Goal: Task Accomplishment & Management: Complete application form

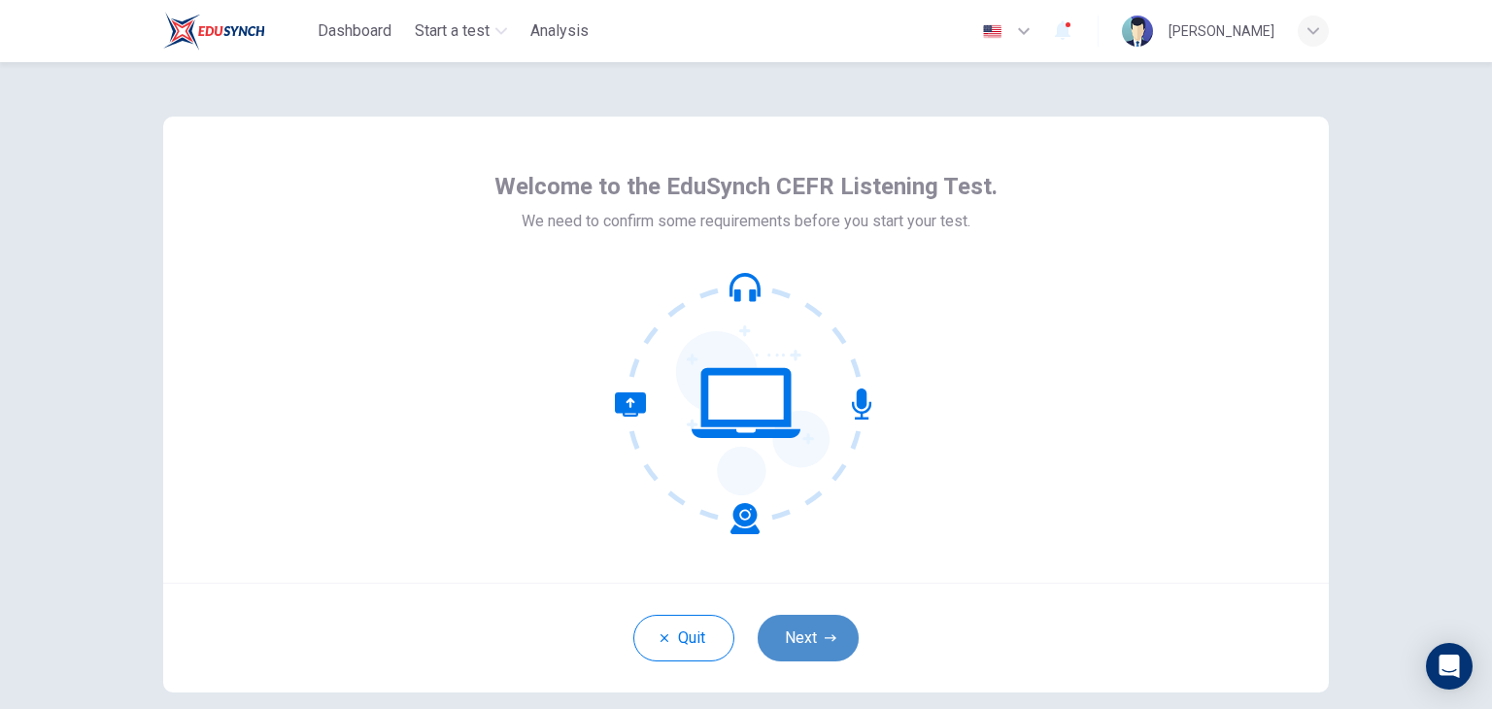
click at [816, 634] on button "Next" at bounding box center [808, 638] width 101 height 47
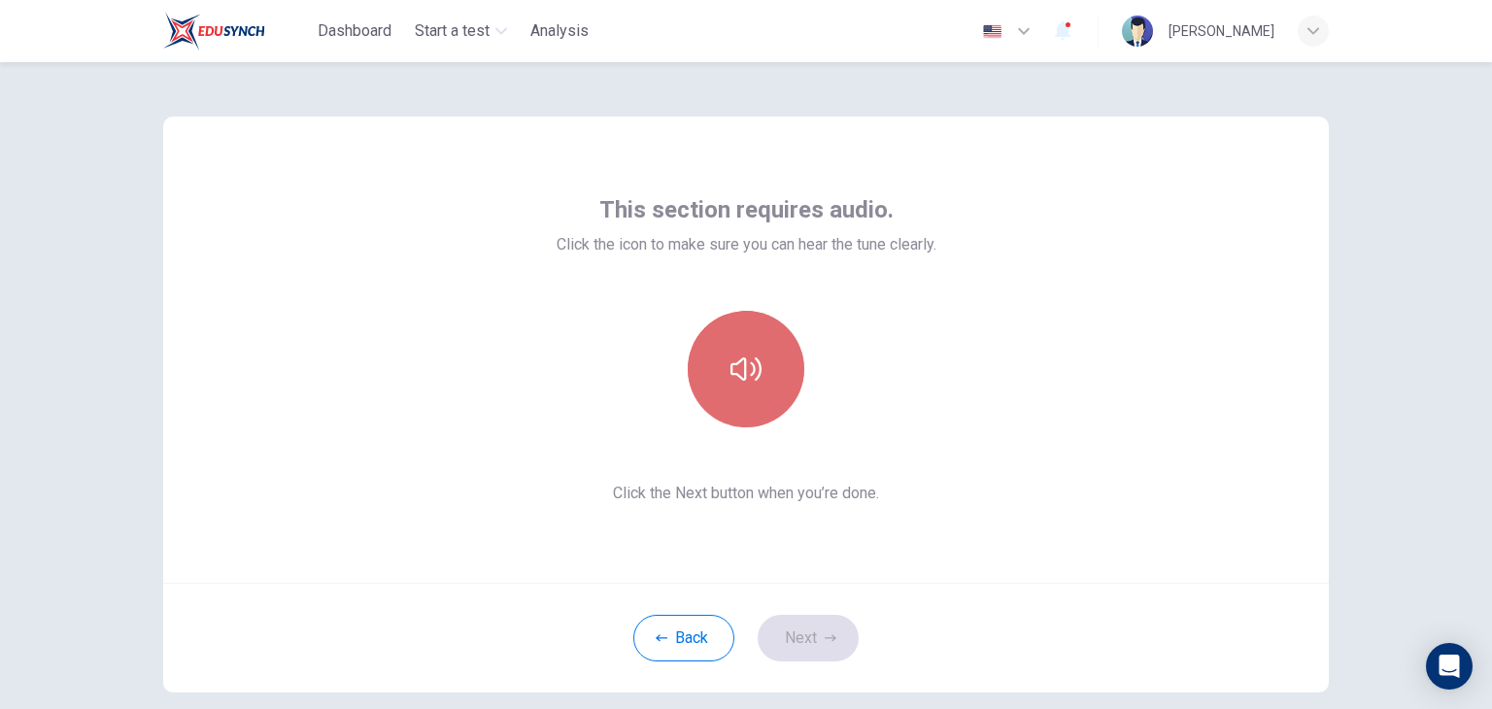
click at [784, 383] on button "button" at bounding box center [746, 369] width 117 height 117
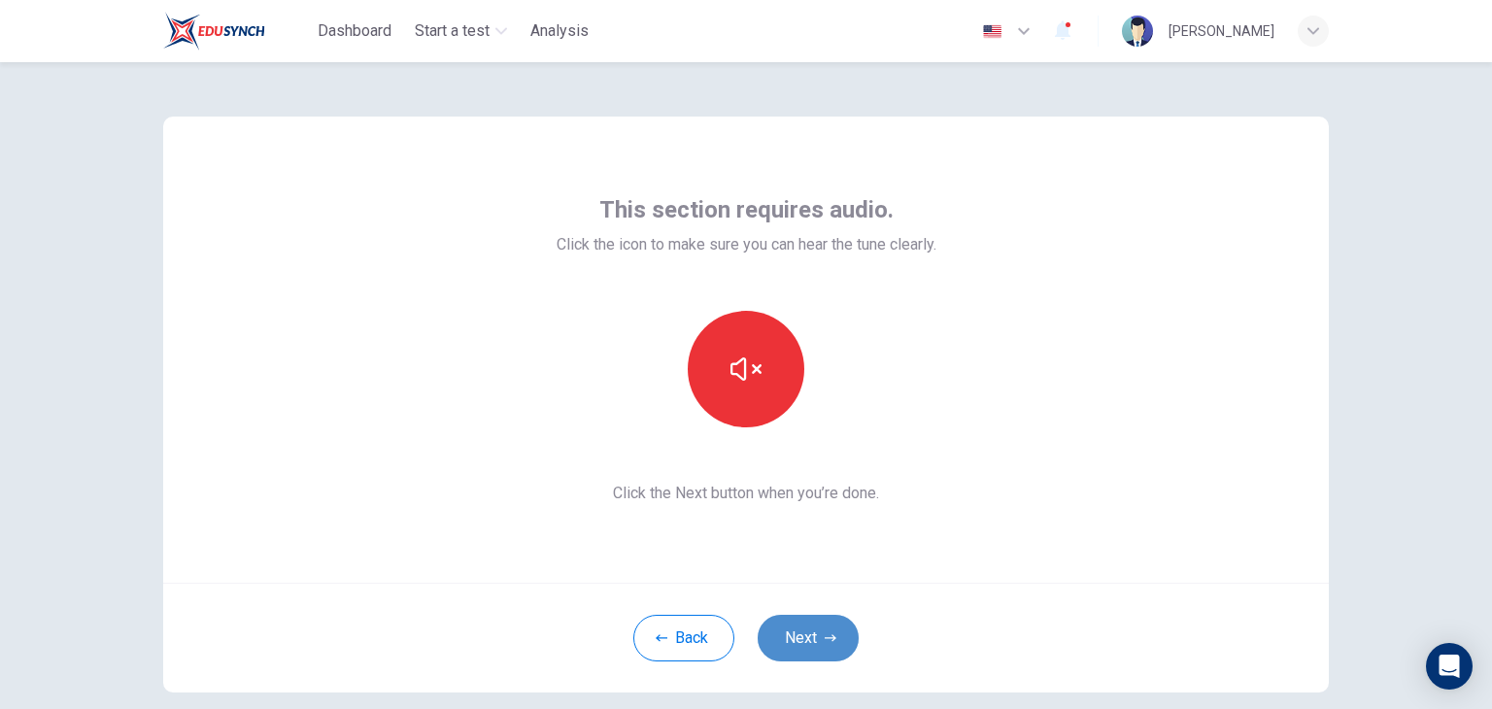
click at [779, 634] on button "Next" at bounding box center [808, 638] width 101 height 47
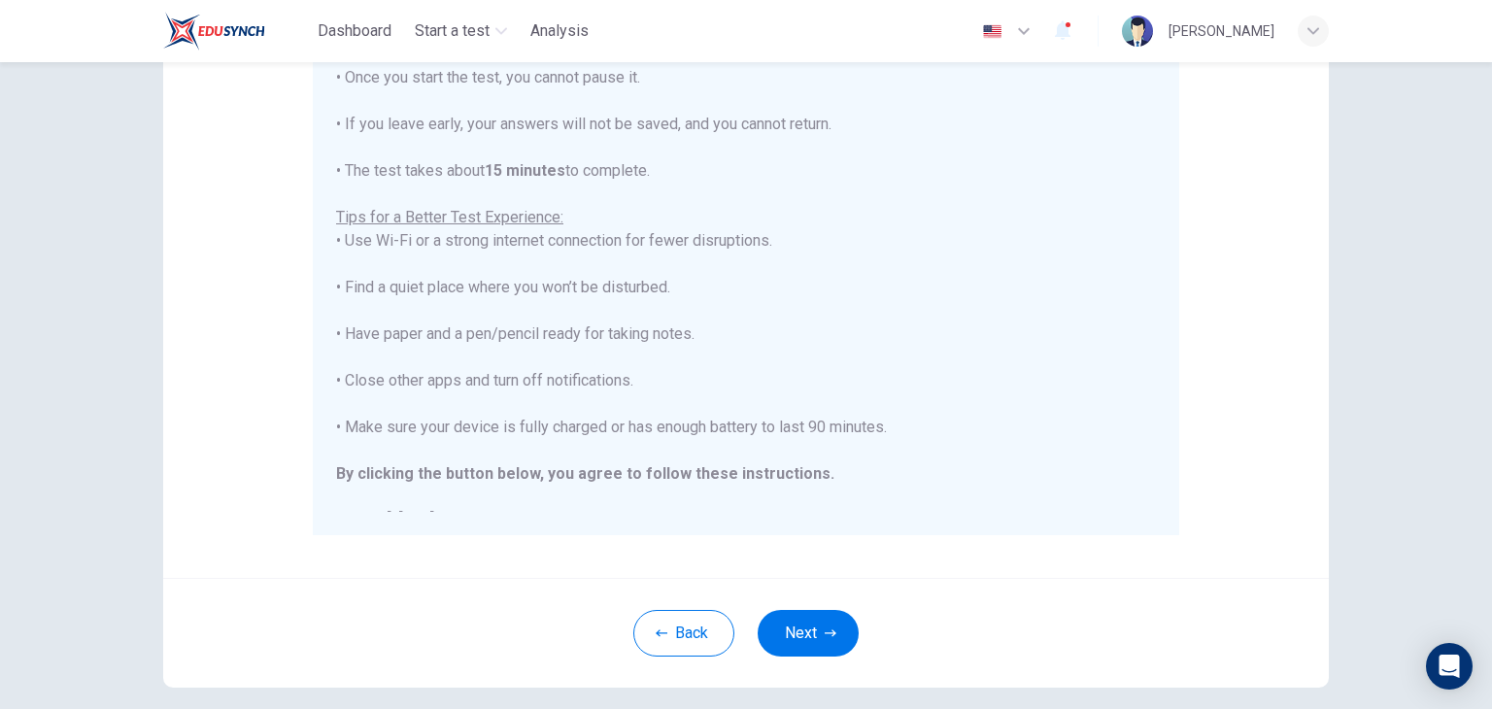
scroll to position [280, 0]
click at [782, 632] on button "Next" at bounding box center [808, 629] width 101 height 47
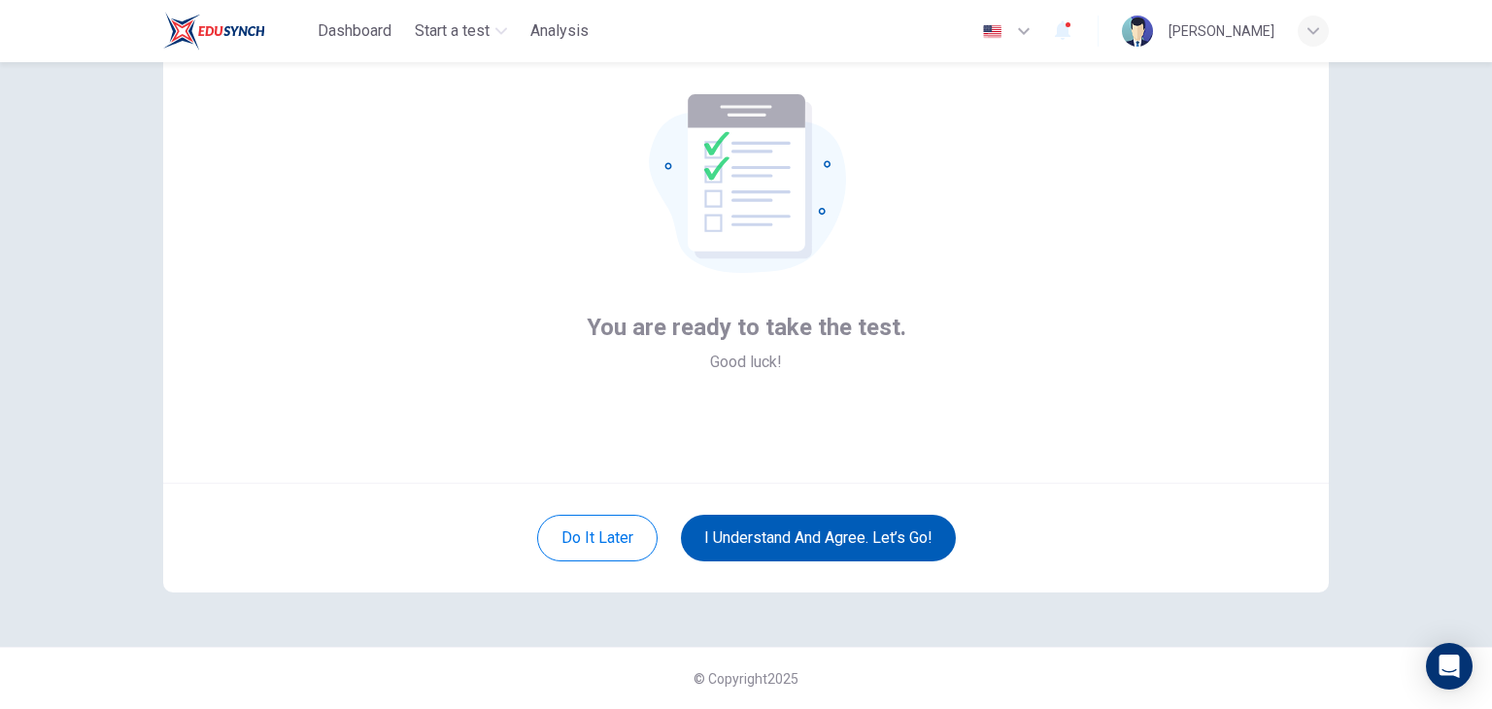
scroll to position [100, 0]
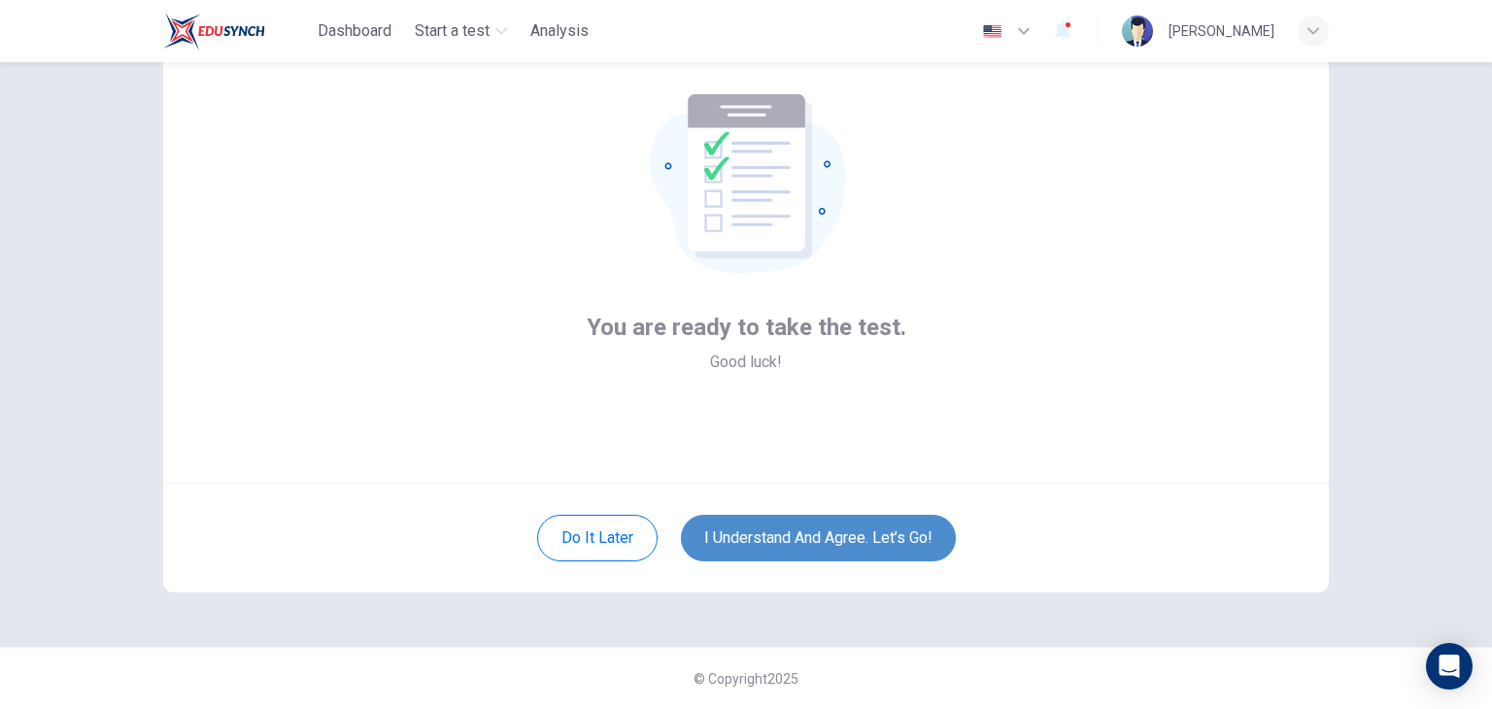
click at [834, 537] on button "I understand and agree. Let’s go!" at bounding box center [818, 538] width 275 height 47
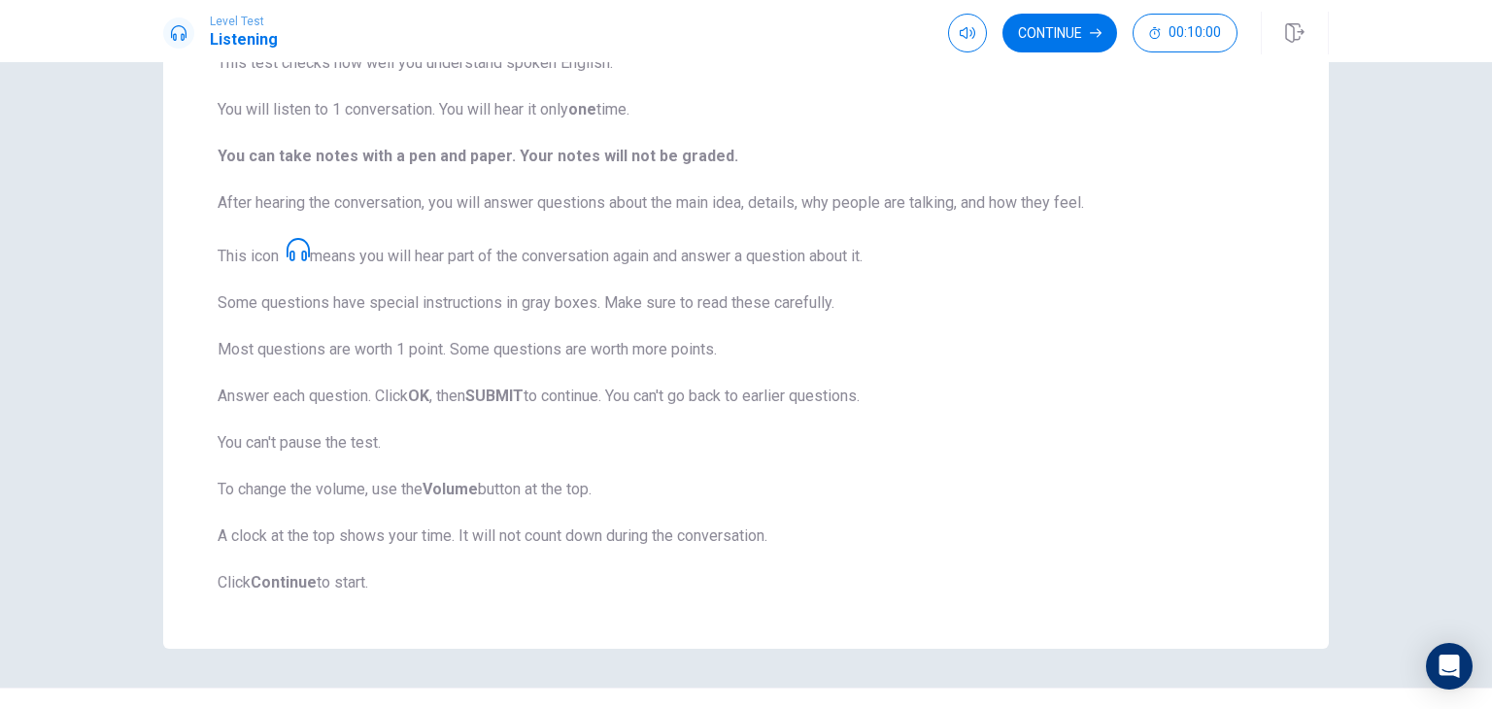
scroll to position [222, 0]
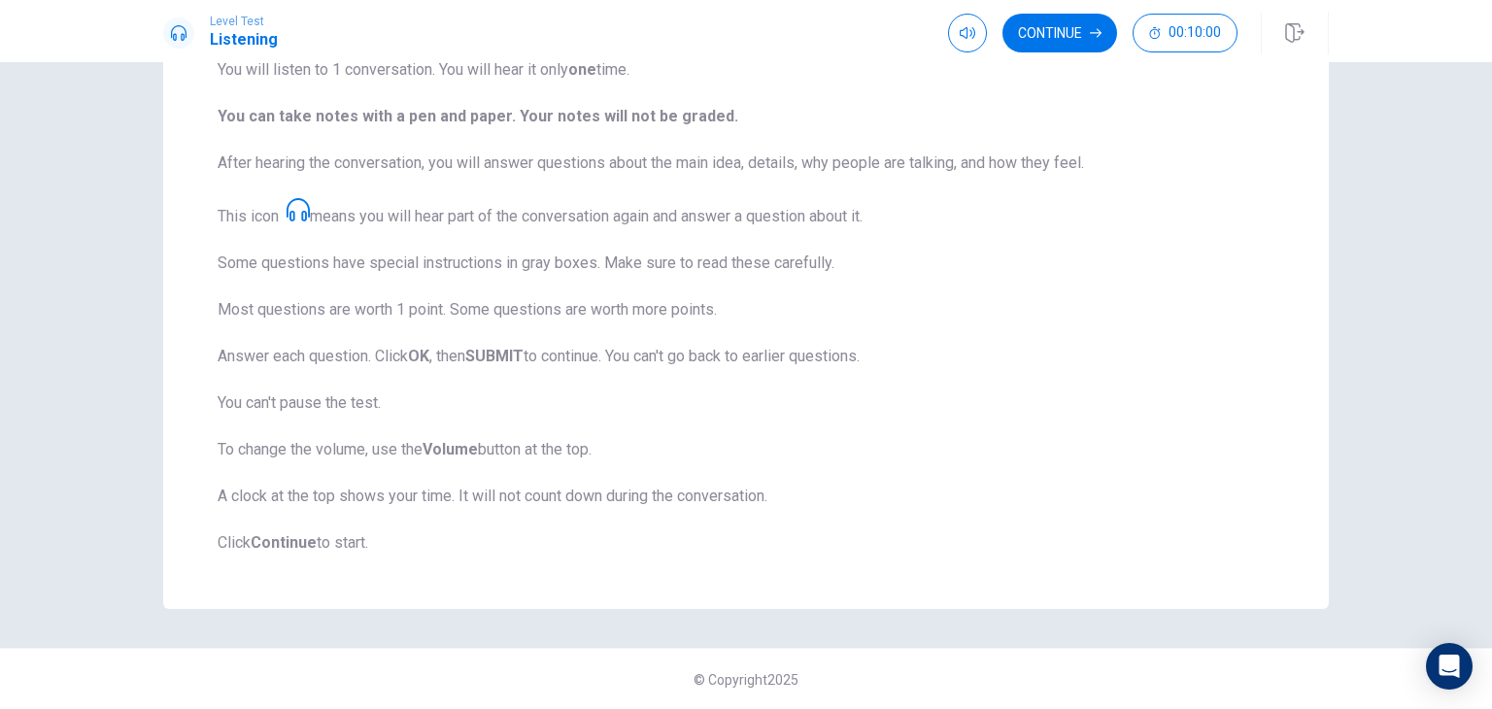
click at [1117, 17] on div "Continue 00:10:00" at bounding box center [1093, 33] width 290 height 39
click at [1098, 31] on icon "button" at bounding box center [1096, 33] width 12 height 12
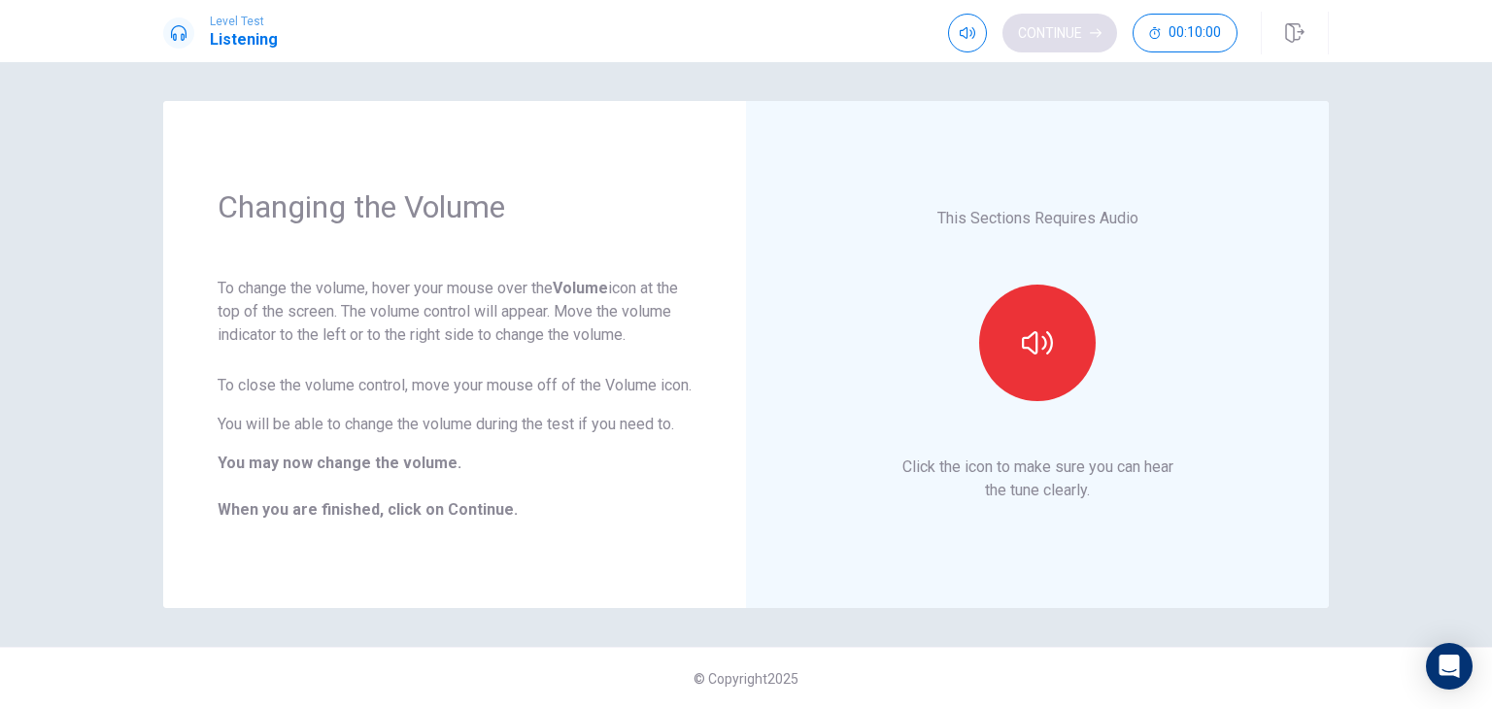
scroll to position [0, 0]
drag, startPoint x: 1491, startPoint y: 156, endPoint x: 1491, endPoint y: 126, distance: 30.1
click at [1491, 126] on div "Changing the Volume To change the volume, hover your mouse over the Volume icon…" at bounding box center [746, 385] width 1492 height 647
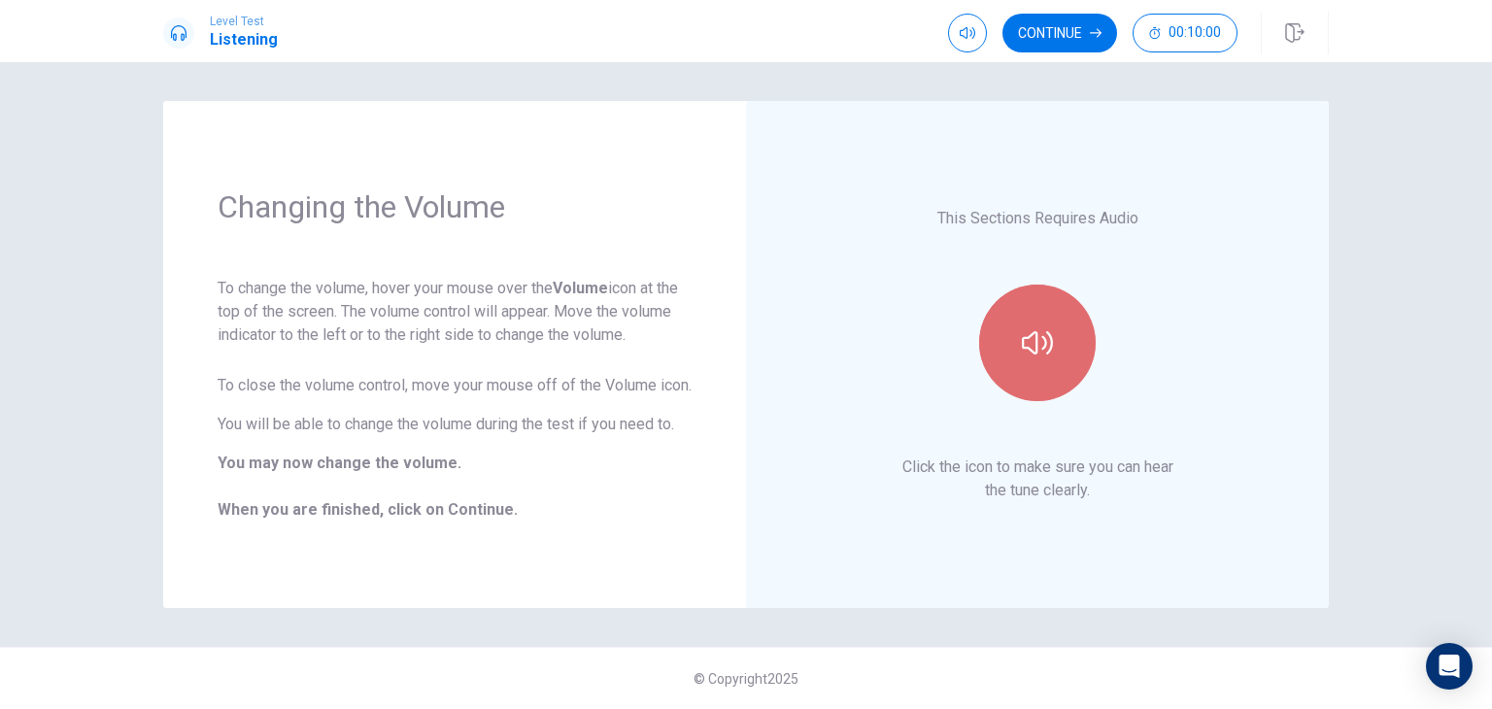
click at [1022, 332] on icon "button" at bounding box center [1037, 342] width 31 height 31
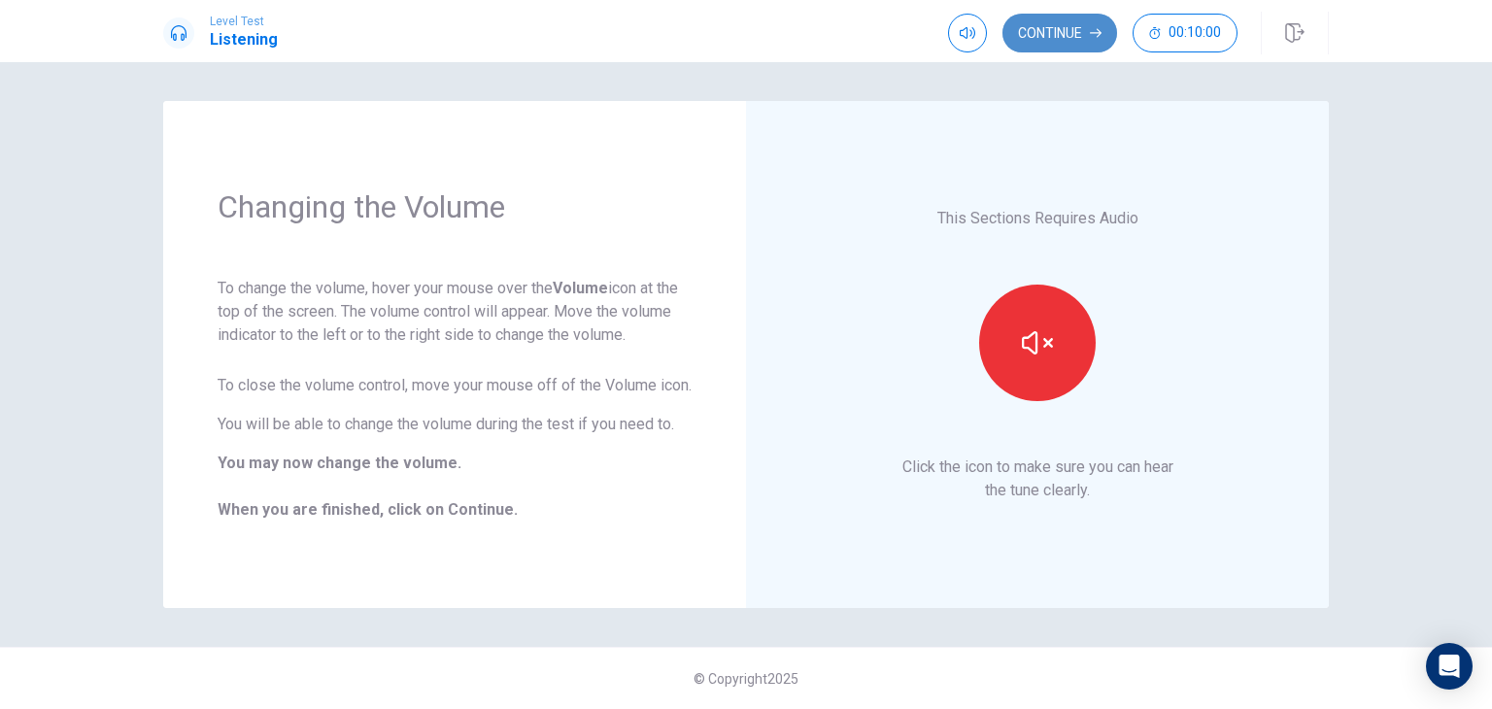
click at [1069, 32] on button "Continue" at bounding box center [1060, 33] width 115 height 39
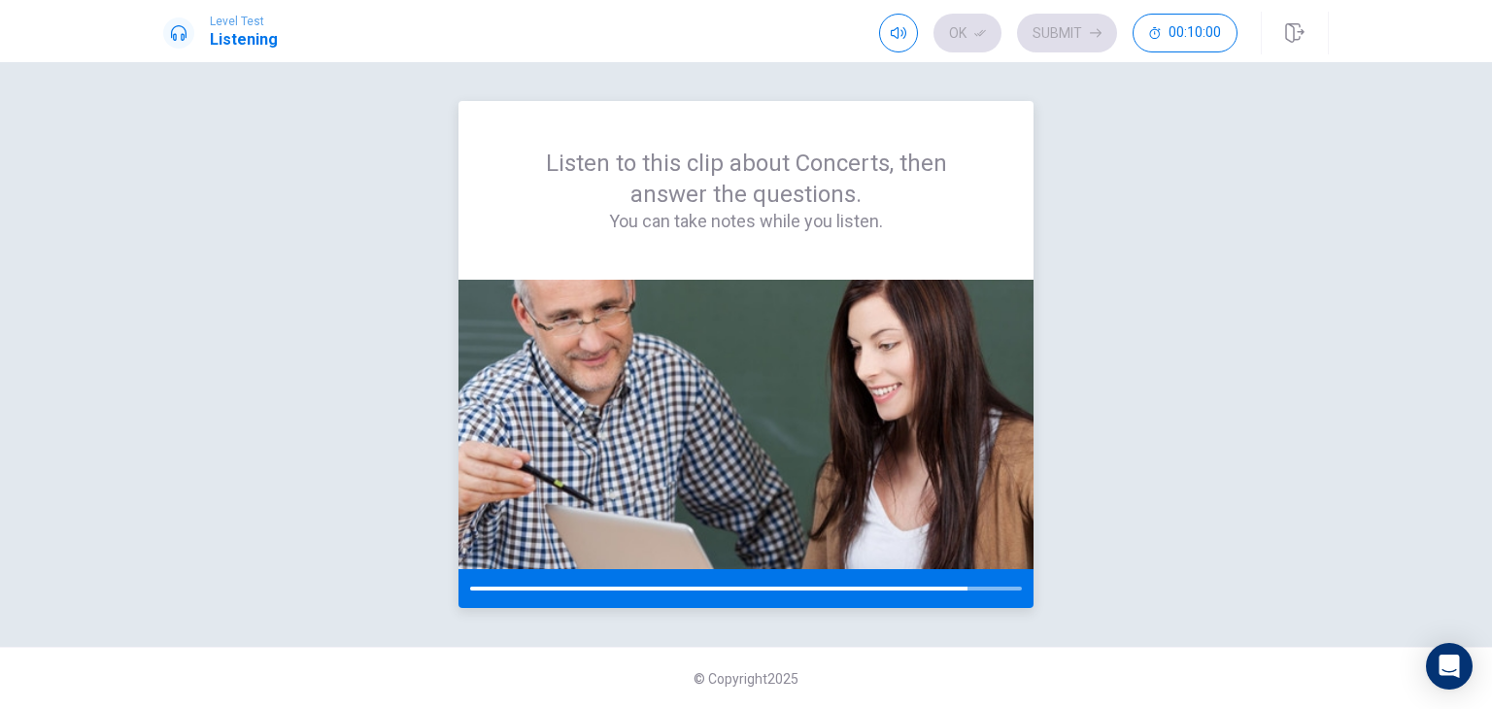
click at [937, 582] on div at bounding box center [746, 588] width 575 height 39
click at [936, 584] on div at bounding box center [746, 588] width 575 height 39
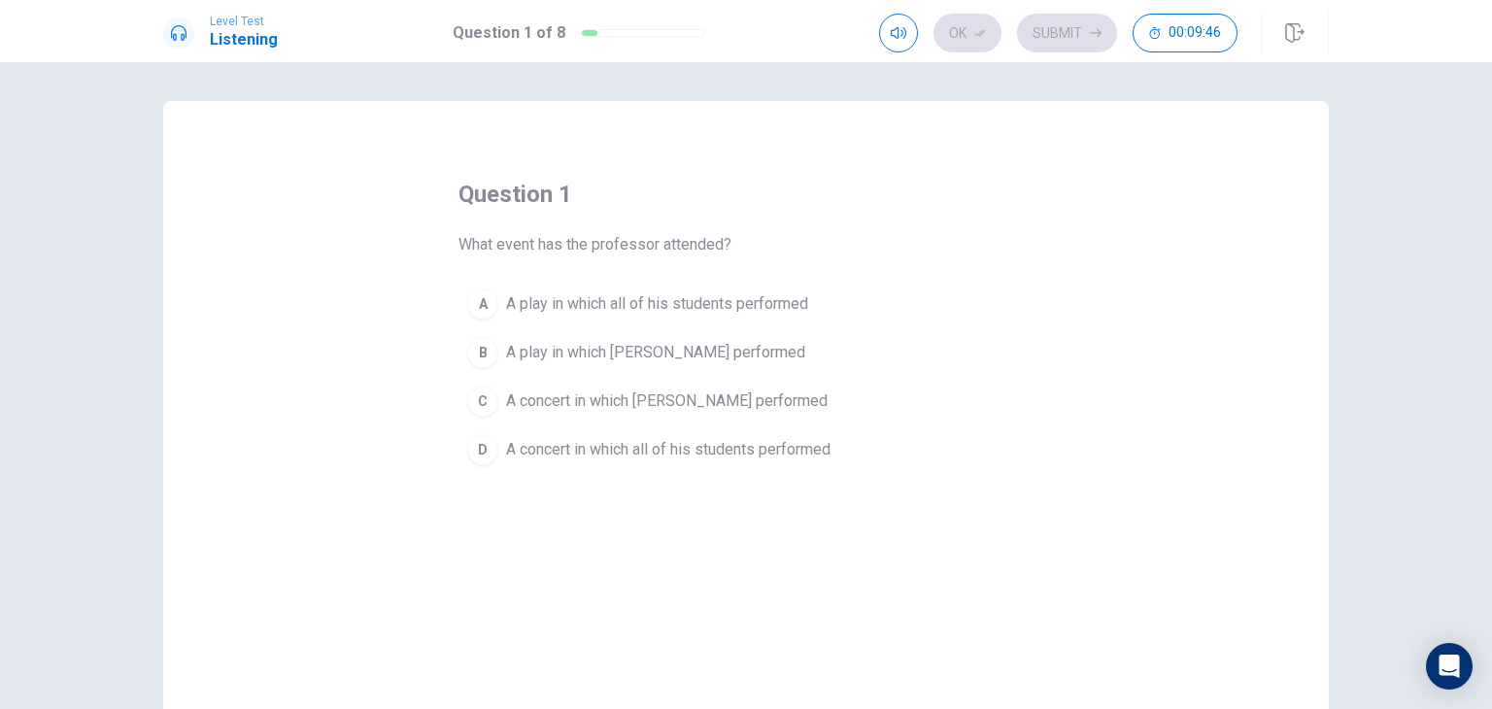
click at [484, 399] on div "C" at bounding box center [482, 401] width 31 height 31
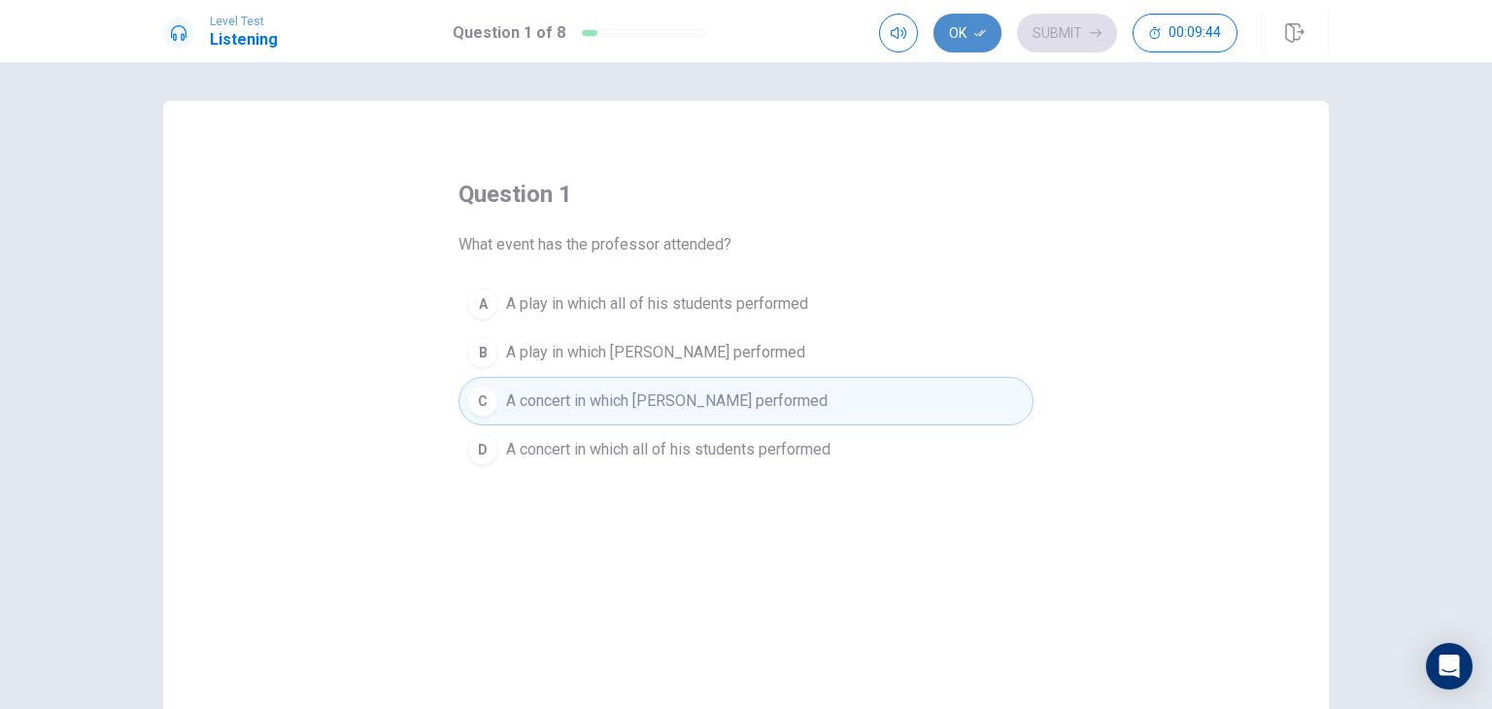
click at [964, 30] on button "Ok" at bounding box center [968, 33] width 68 height 39
click at [1057, 36] on button "Submit" at bounding box center [1067, 33] width 100 height 39
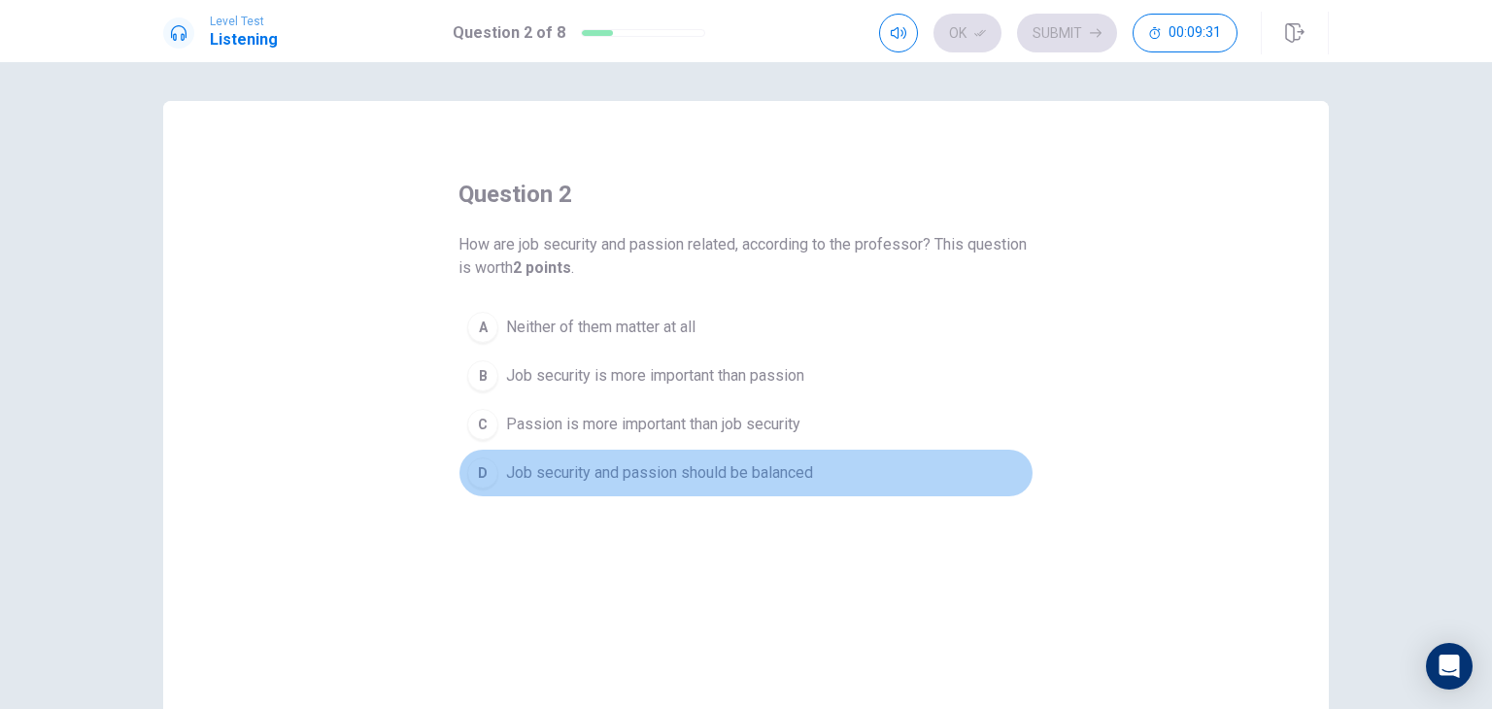
click at [472, 471] on div "D" at bounding box center [482, 473] width 31 height 31
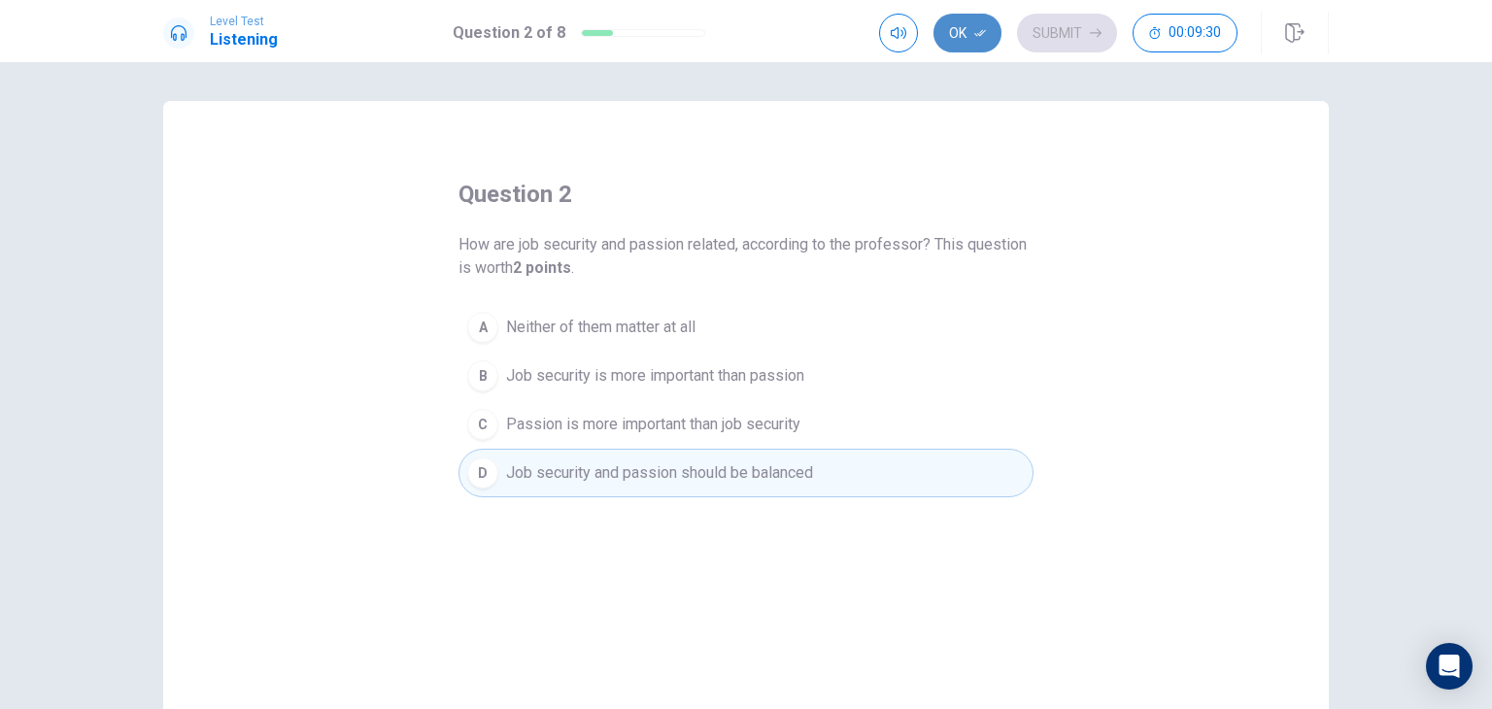
click at [971, 22] on button "Ok" at bounding box center [968, 33] width 68 height 39
click at [1082, 21] on button "Submit" at bounding box center [1067, 33] width 100 height 39
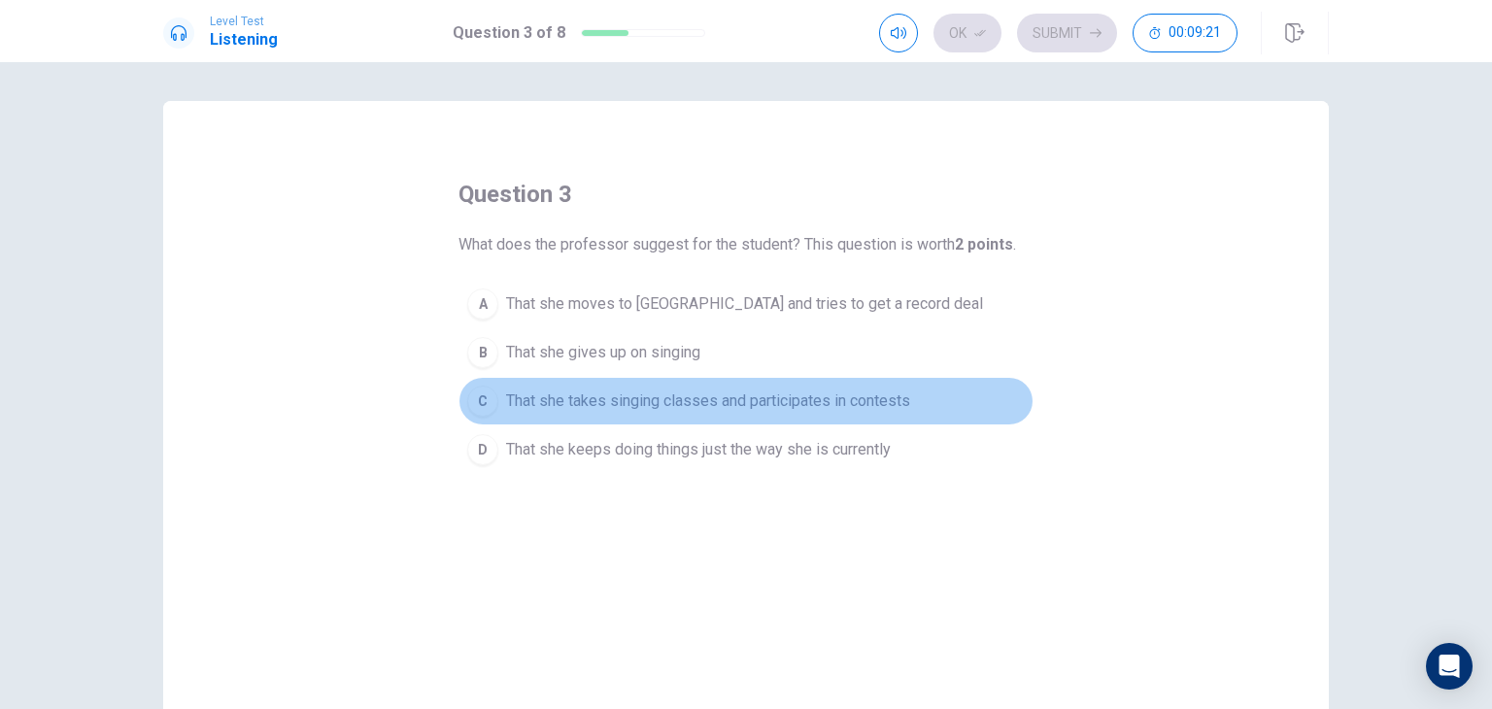
click at [494, 400] on button "C That she takes singing classes and participates in contests" at bounding box center [746, 401] width 575 height 49
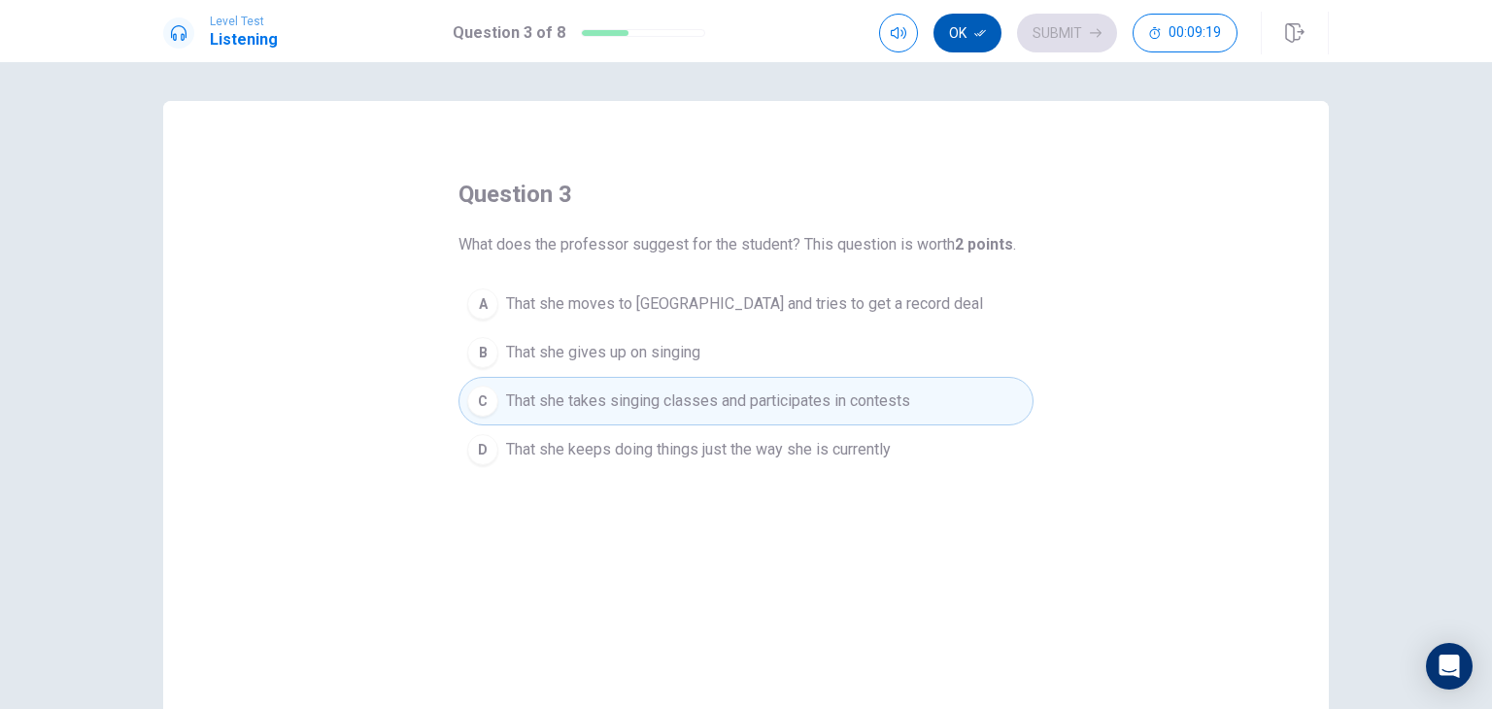
click at [951, 40] on button "Ok" at bounding box center [968, 33] width 68 height 39
click at [1068, 24] on button "Submit" at bounding box center [1067, 33] width 100 height 39
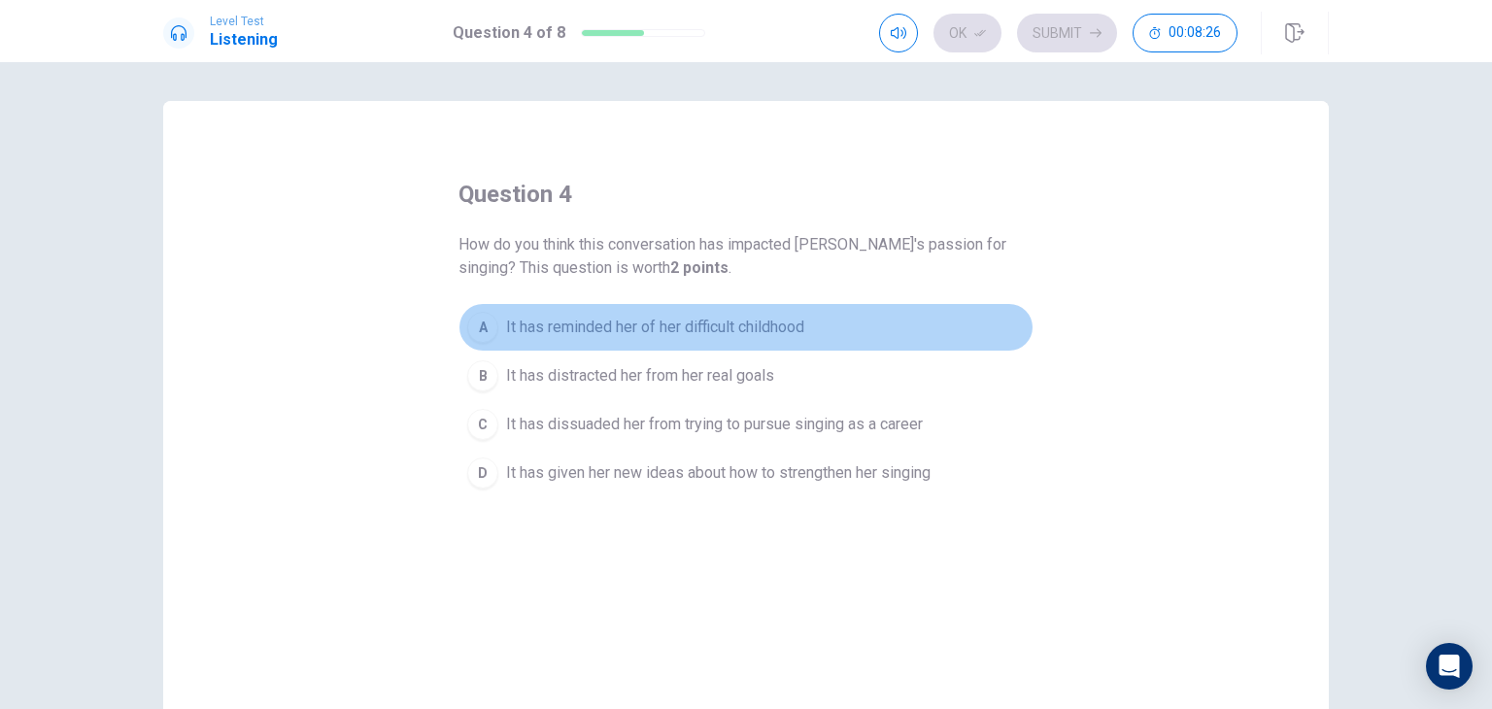
drag, startPoint x: 474, startPoint y: 325, endPoint x: 1063, endPoint y: 58, distance: 646.5
click at [1063, 58] on div "Level Test Listening Question 4 of 8 Ok Submit 00:08:26 Question 4 of 8 00:08:2…" at bounding box center [746, 354] width 1492 height 709
click at [476, 317] on div "A" at bounding box center [482, 327] width 31 height 31
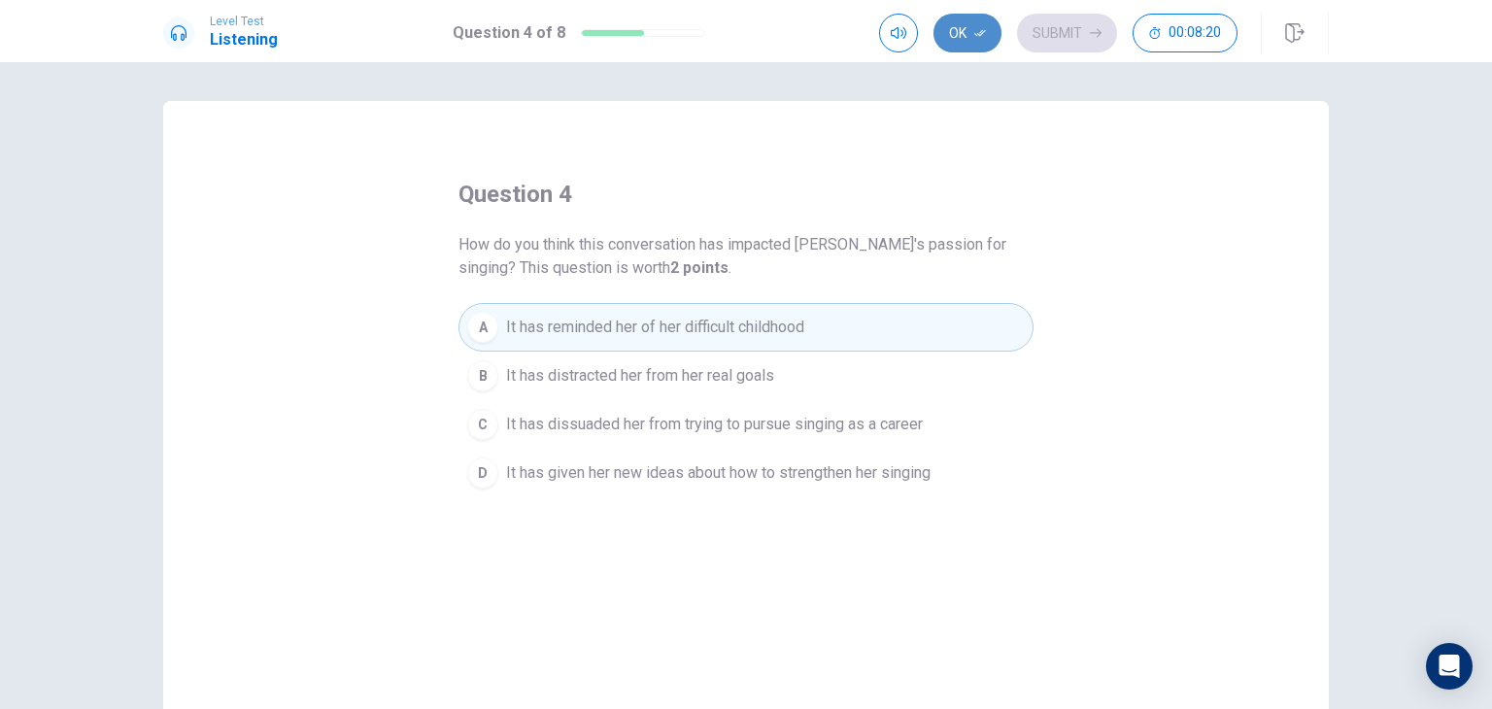
click at [972, 34] on button "Ok" at bounding box center [968, 33] width 68 height 39
click at [1070, 25] on button "Submit" at bounding box center [1067, 33] width 100 height 39
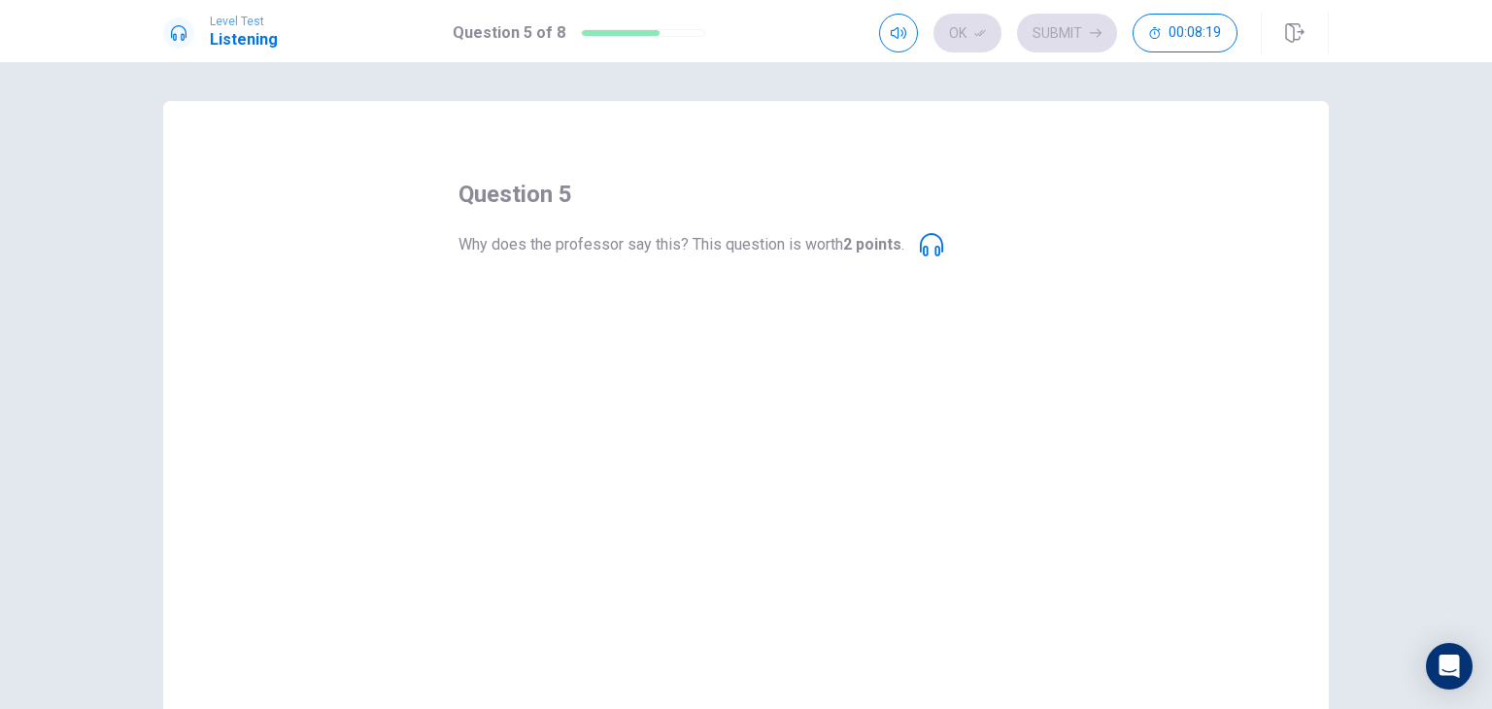
click at [582, 315] on span "He is being good-natured and joking" at bounding box center [628, 303] width 245 height 23
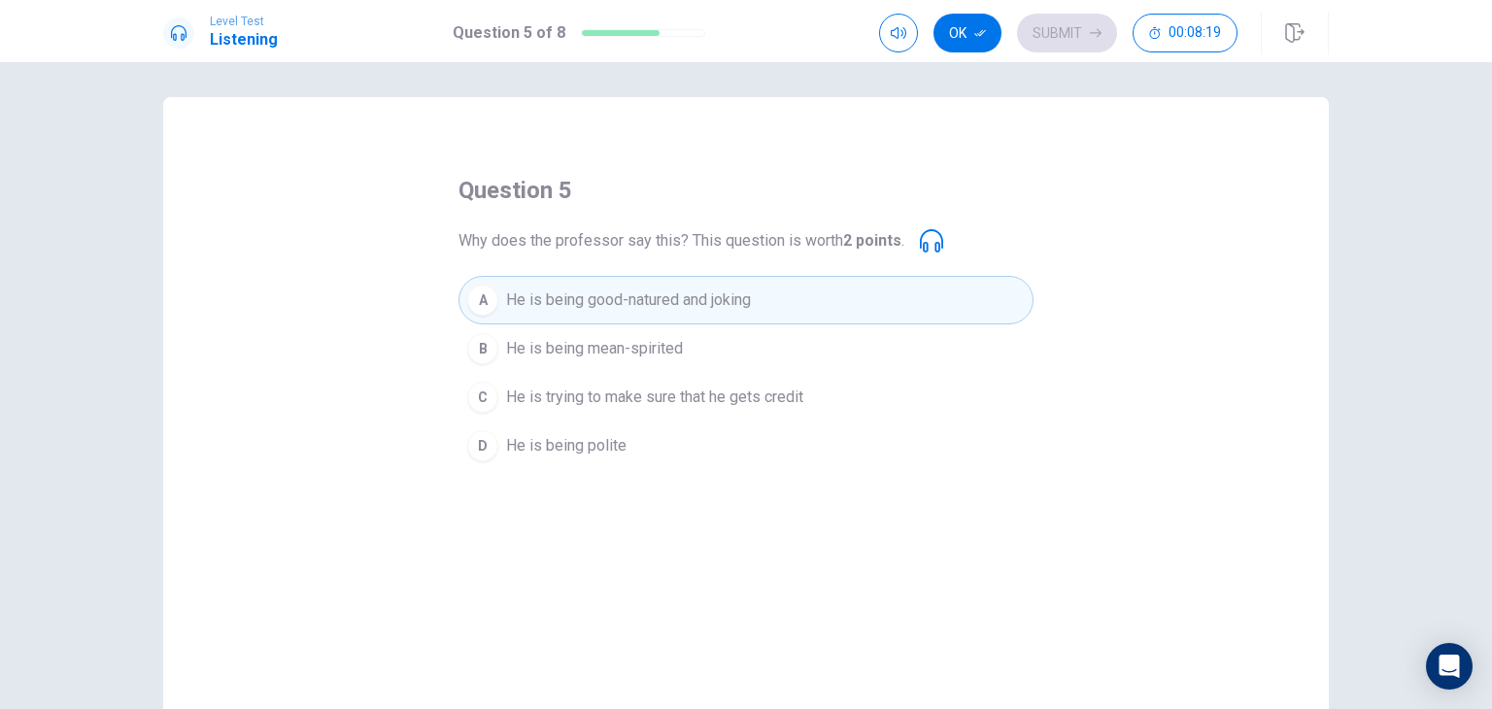
scroll to position [8, 0]
click at [476, 294] on div "A" at bounding box center [482, 296] width 31 height 31
click at [977, 21] on button "Ok" at bounding box center [968, 33] width 68 height 39
click at [1040, 39] on button "Submit" at bounding box center [1067, 33] width 100 height 39
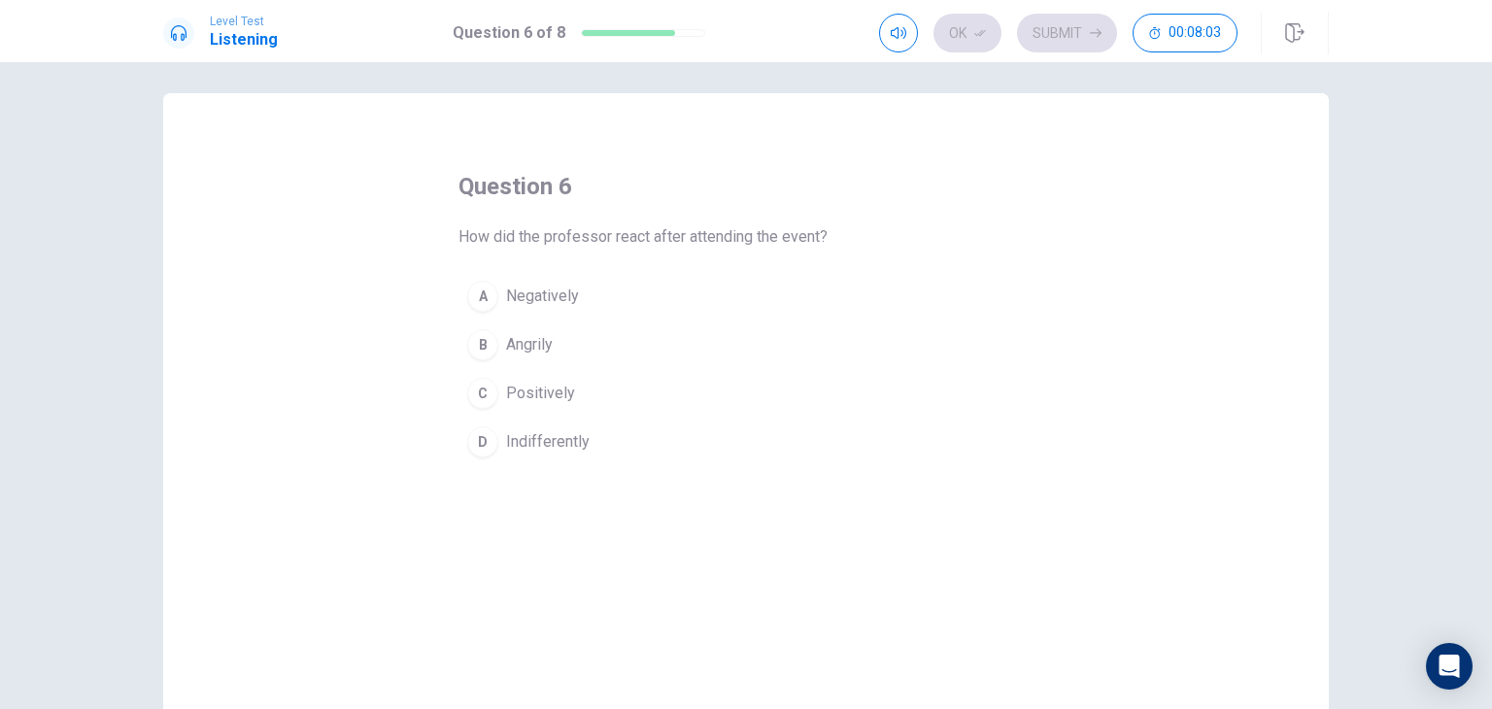
click at [487, 413] on button "C Positively" at bounding box center [746, 393] width 575 height 49
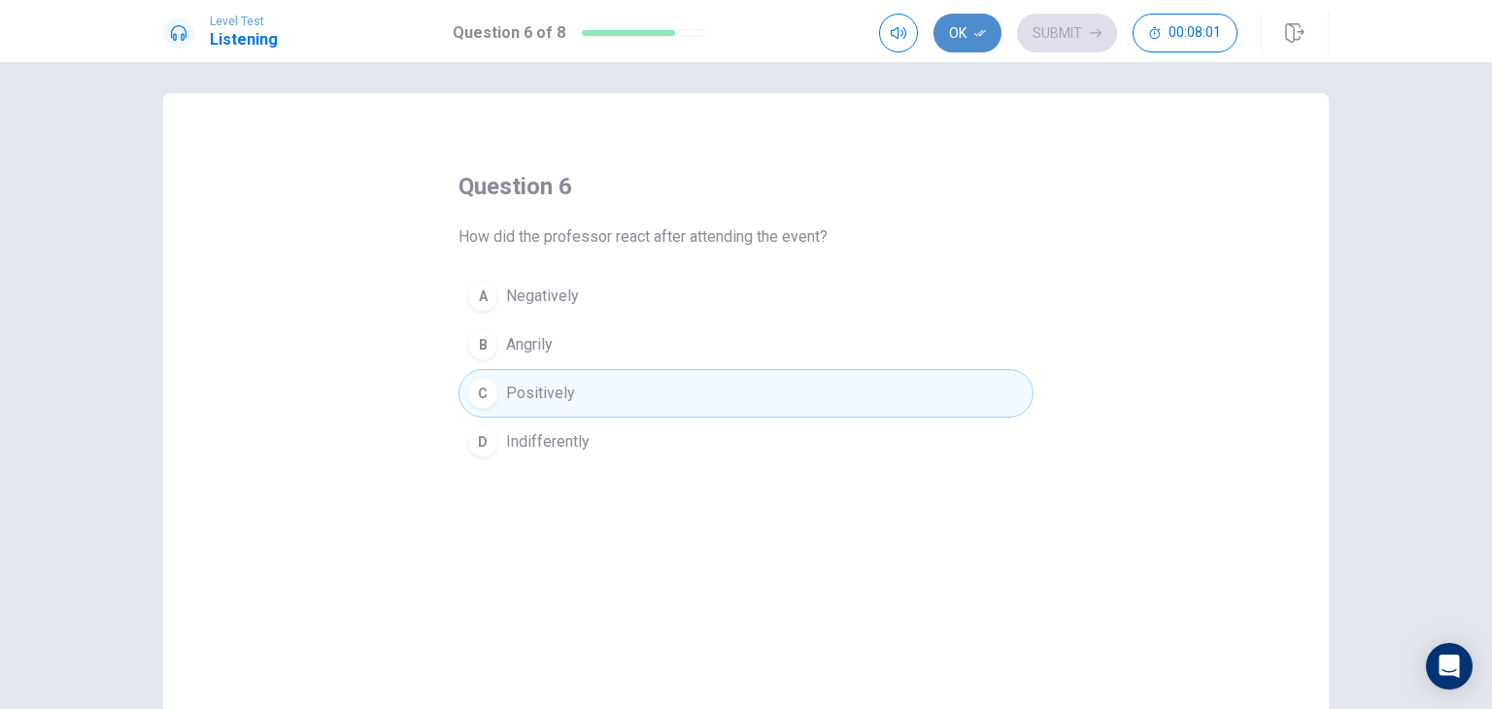
click at [983, 17] on button "Ok" at bounding box center [968, 33] width 68 height 39
click at [1054, 28] on button "Submit" at bounding box center [1067, 33] width 100 height 39
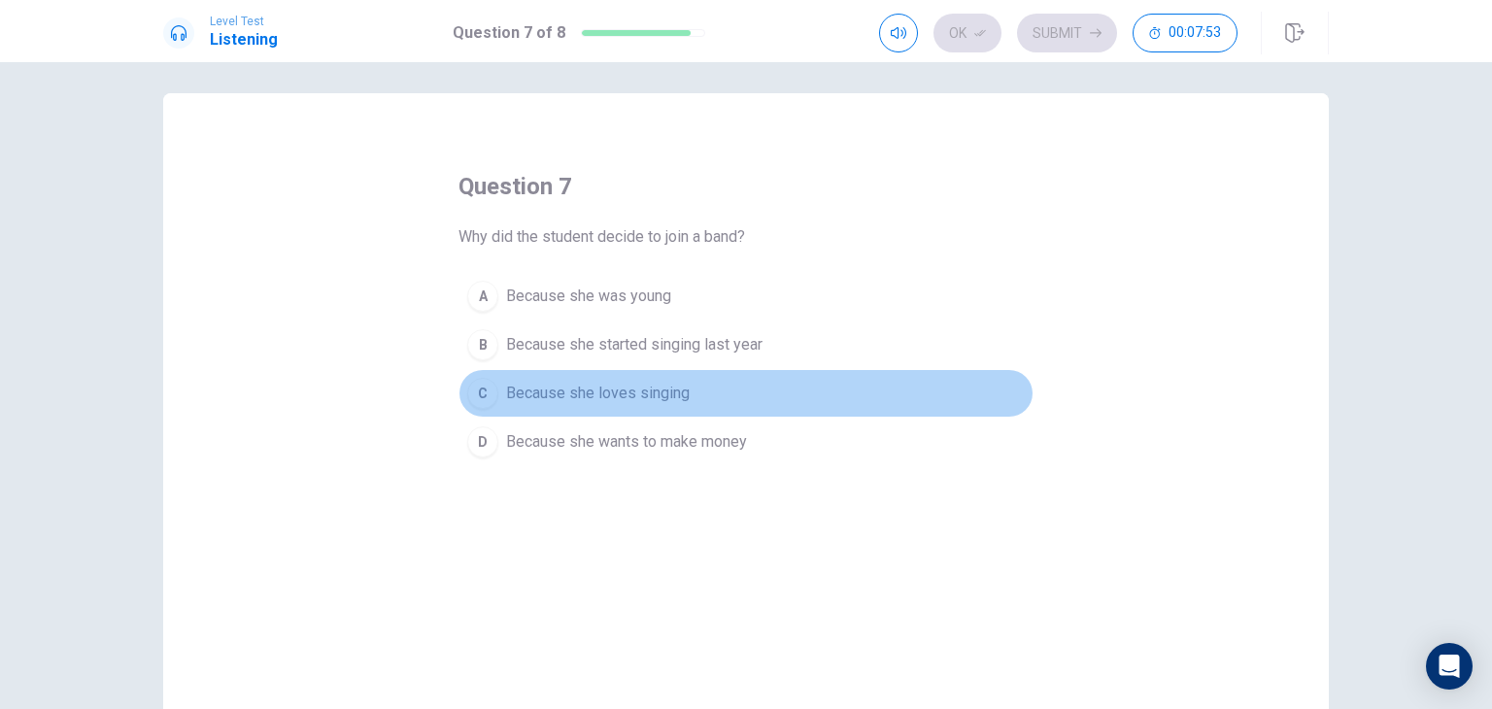
click at [494, 386] on button "C Because she loves singing" at bounding box center [746, 393] width 575 height 49
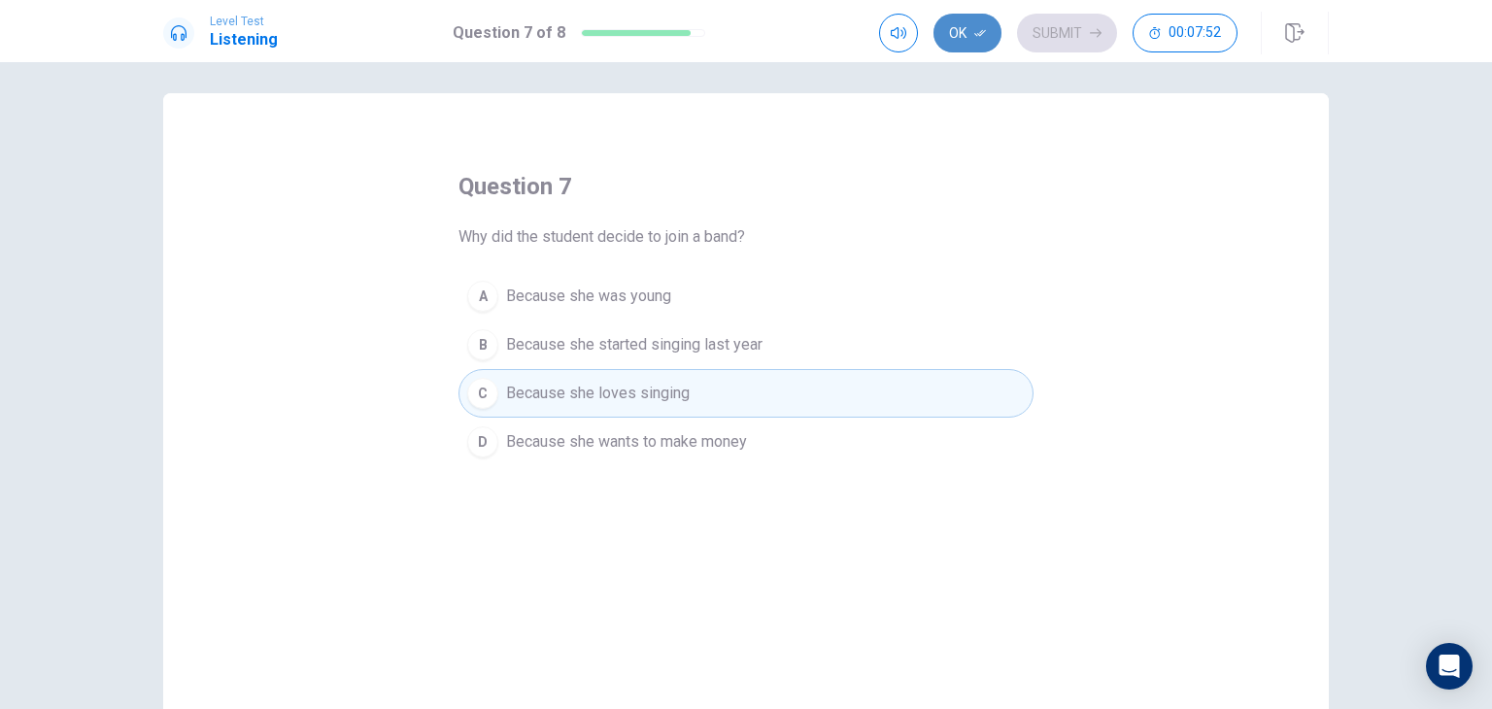
click at [969, 47] on button "Ok" at bounding box center [968, 33] width 68 height 39
click at [1043, 35] on button "Submit" at bounding box center [1067, 33] width 100 height 39
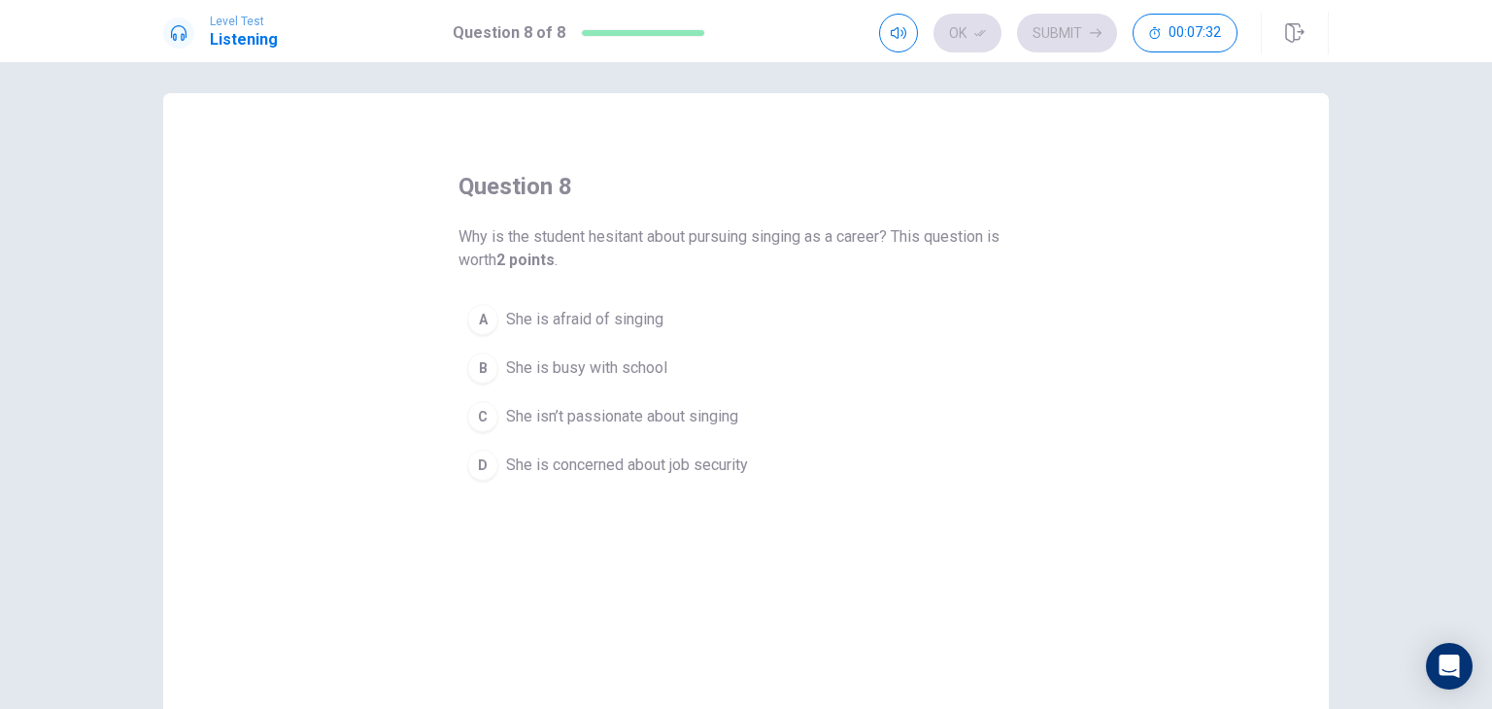
click at [485, 472] on div "D" at bounding box center [482, 465] width 31 height 31
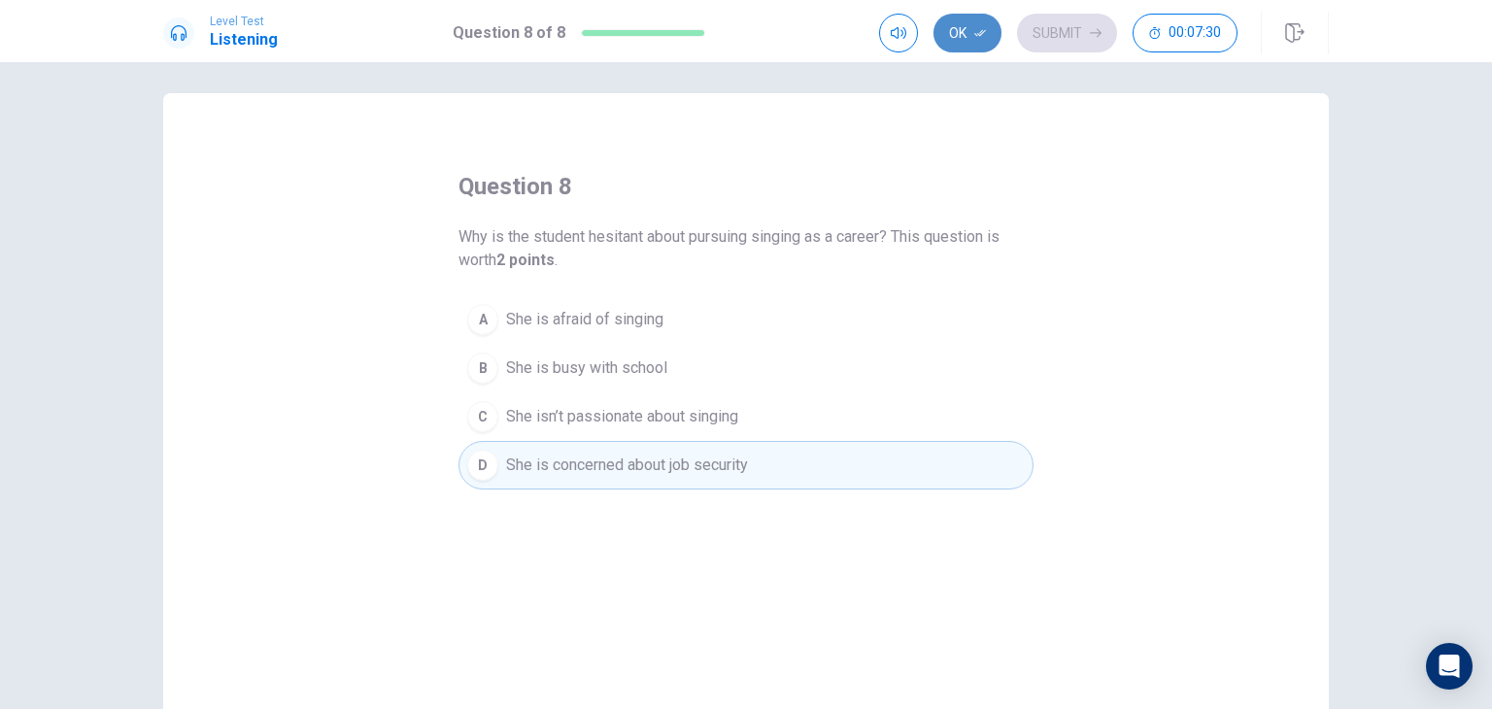
click at [973, 38] on button "Ok" at bounding box center [968, 33] width 68 height 39
click at [1064, 18] on button "Submit" at bounding box center [1067, 33] width 100 height 39
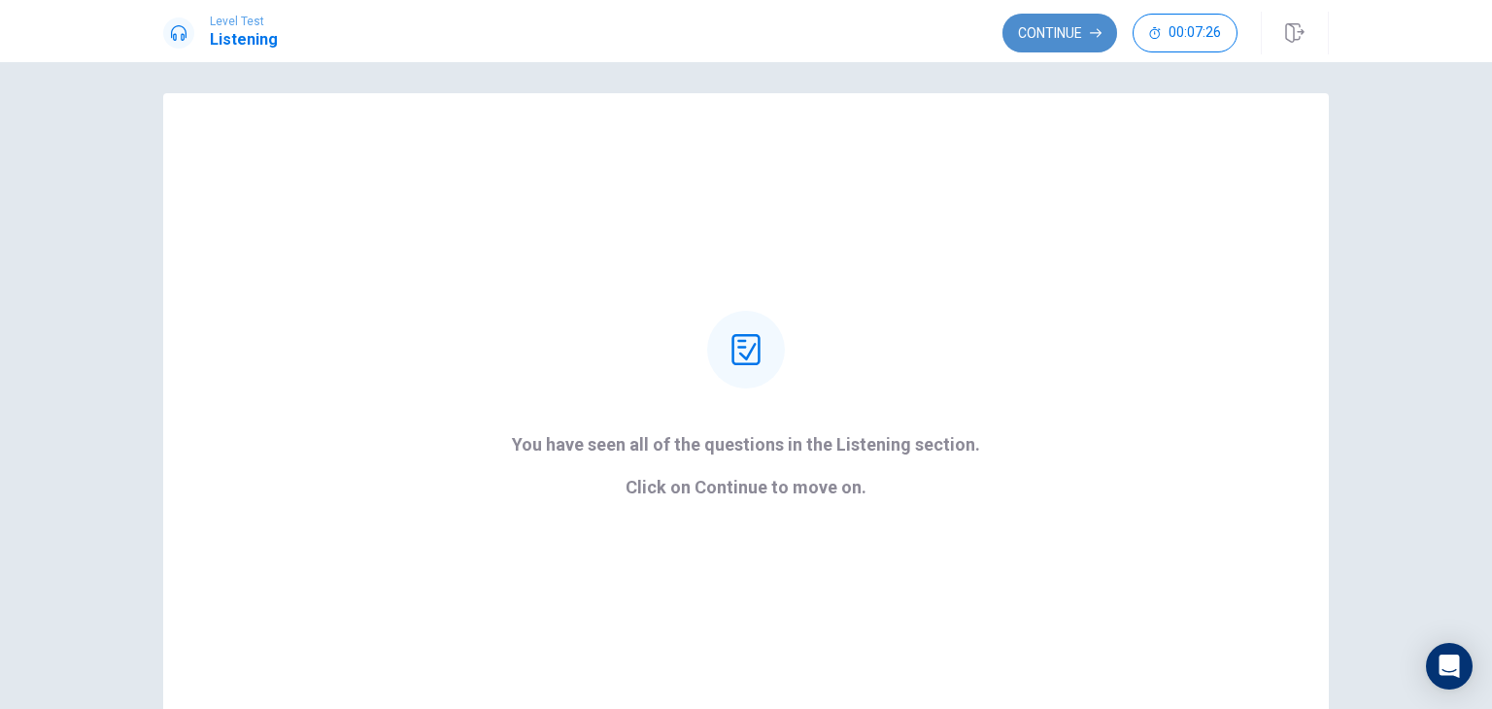
click at [1072, 22] on button "Continue" at bounding box center [1060, 33] width 115 height 39
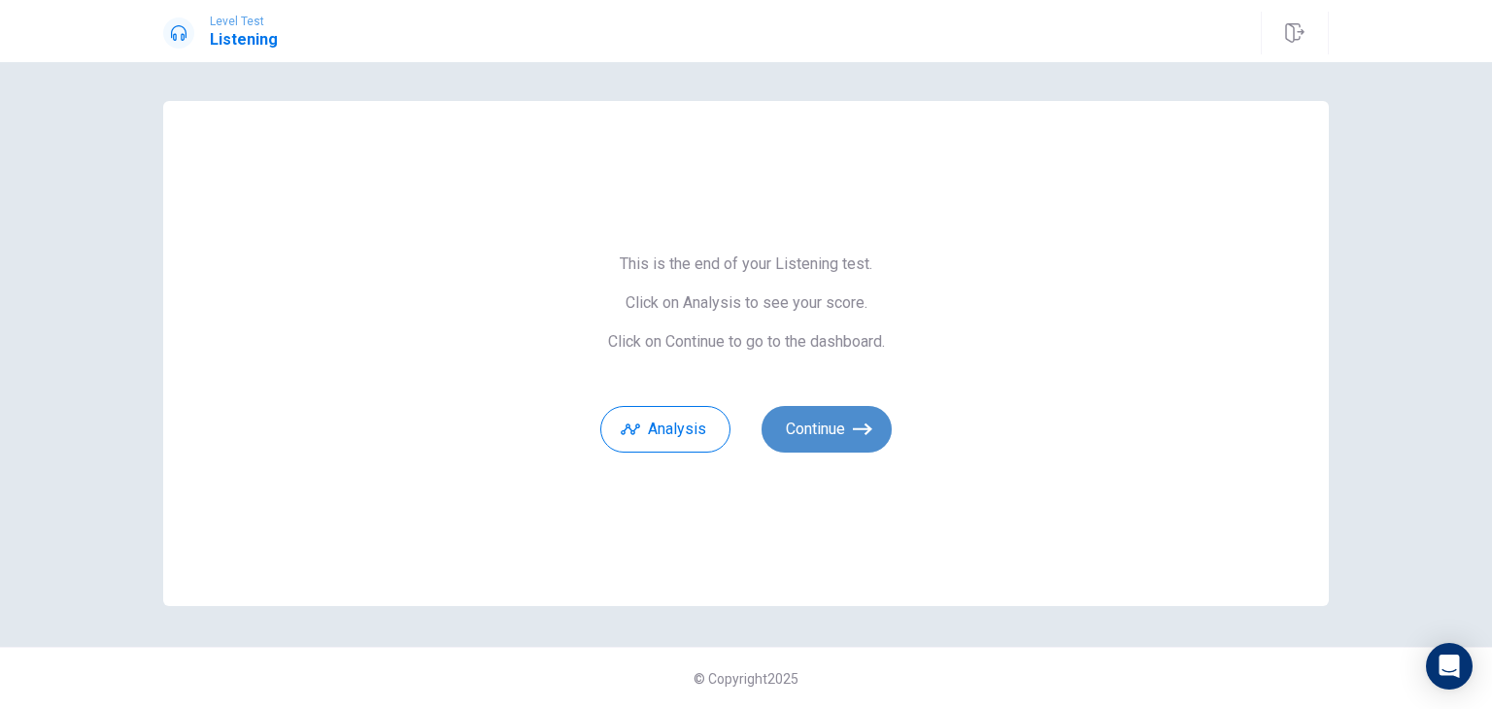
click at [815, 423] on button "Continue" at bounding box center [827, 429] width 130 height 47
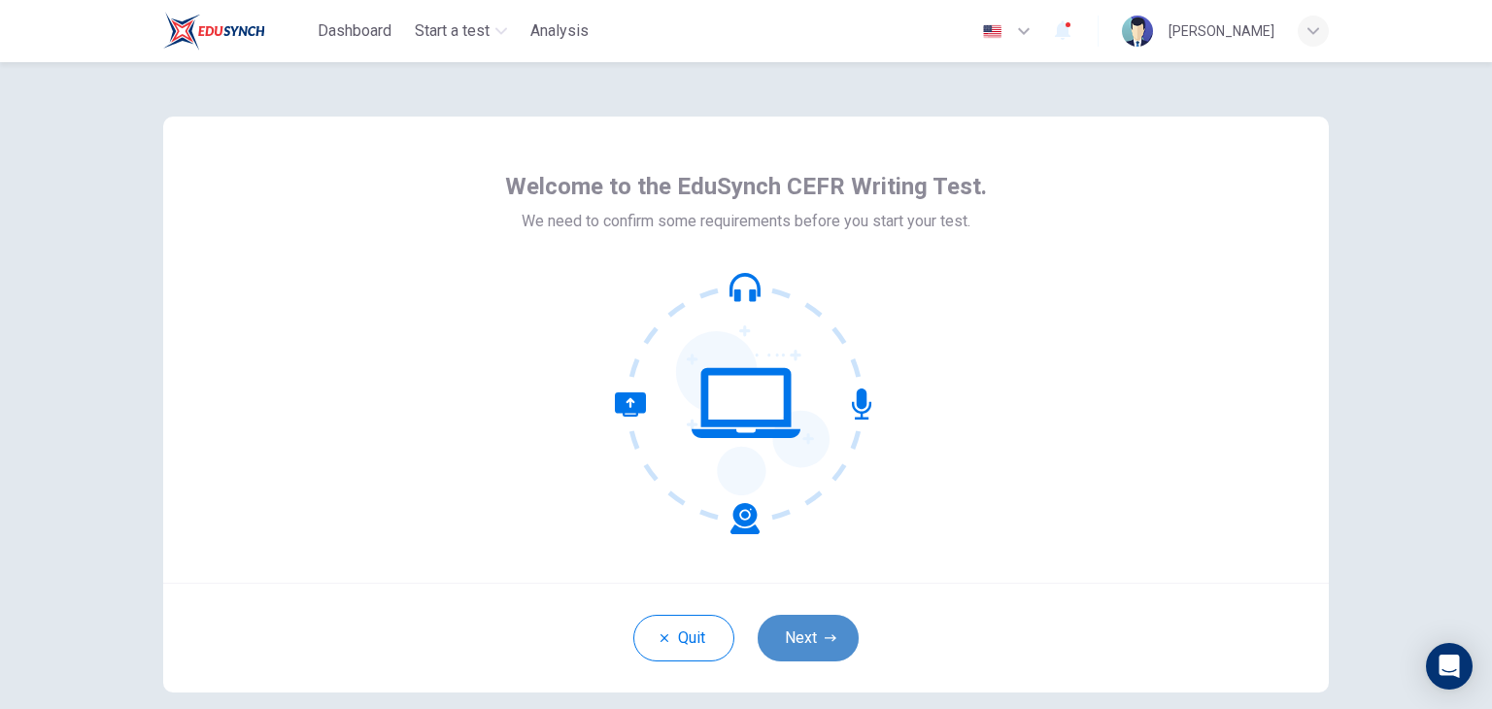
click at [808, 654] on button "Next" at bounding box center [808, 638] width 101 height 47
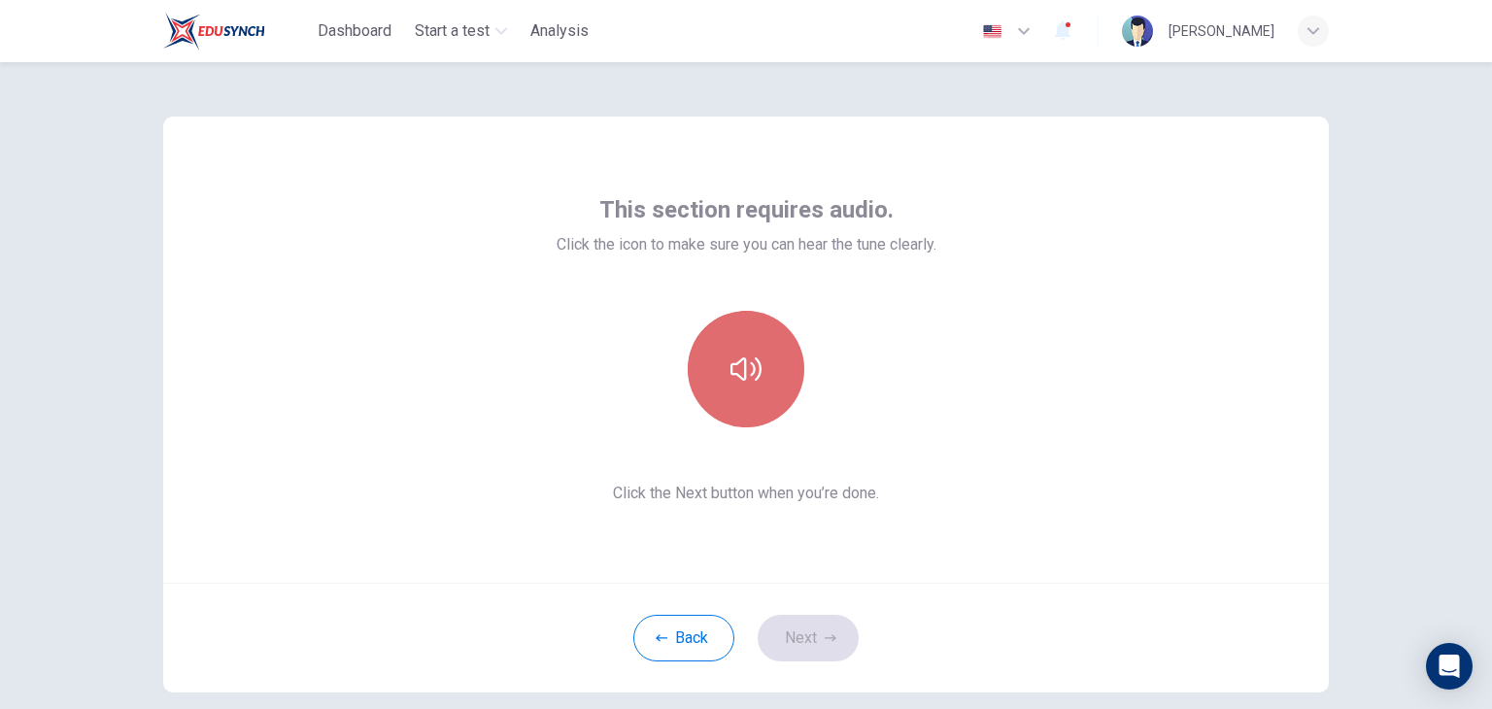
click at [742, 340] on button "button" at bounding box center [746, 369] width 117 height 117
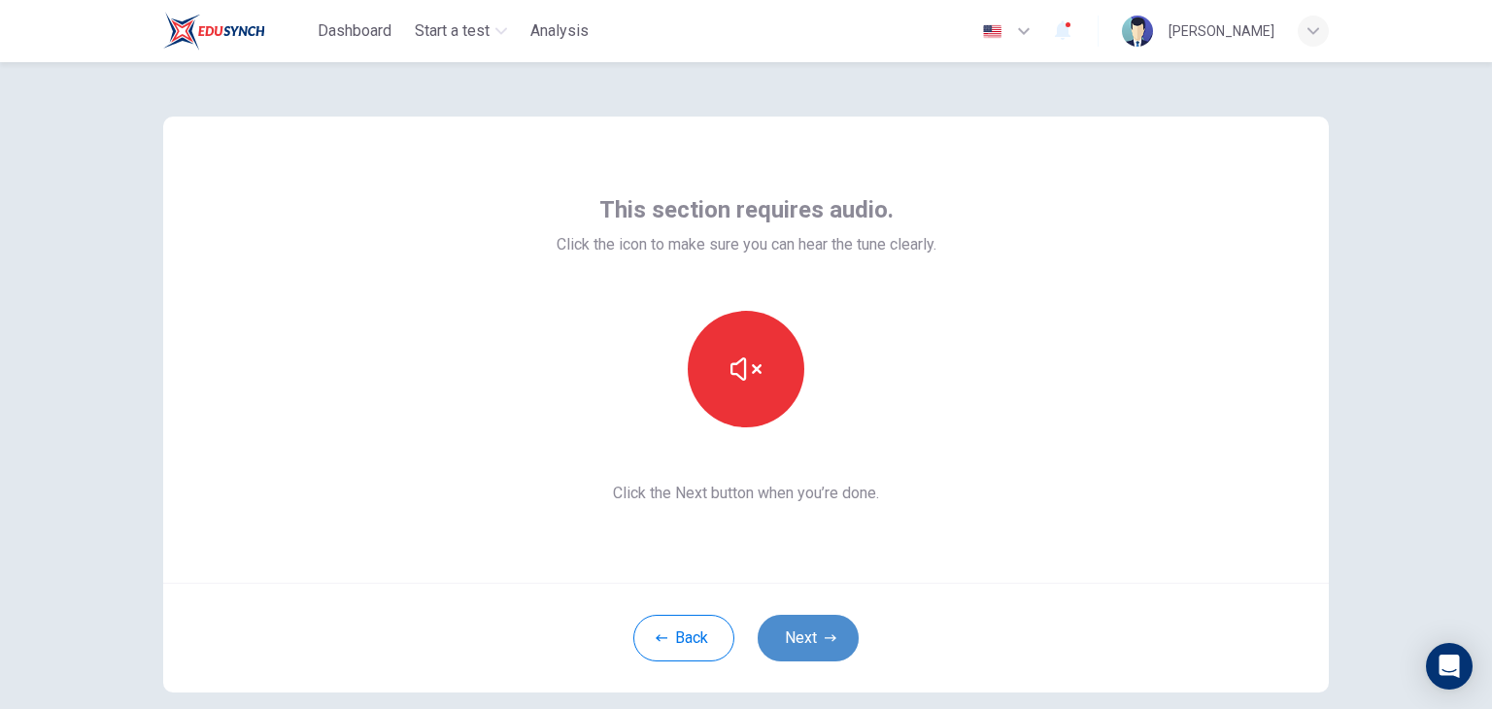
click at [774, 647] on button "Next" at bounding box center [808, 638] width 101 height 47
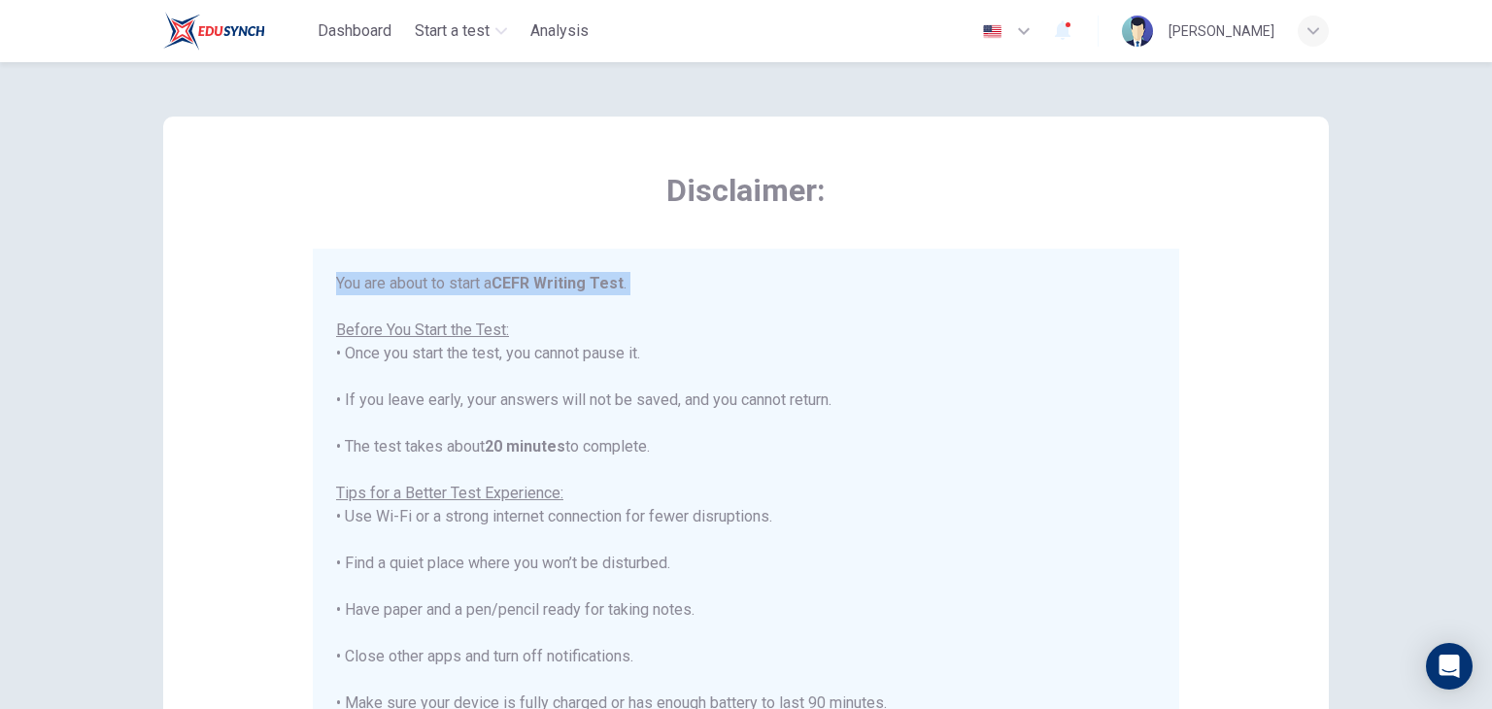
drag, startPoint x: 1481, startPoint y: 222, endPoint x: 1491, endPoint y: 254, distance: 32.9
click at [1491, 296] on div "Disclaimer: You are about to start a CEFR Writing Test . Before You Start the T…" at bounding box center [746, 385] width 1492 height 647
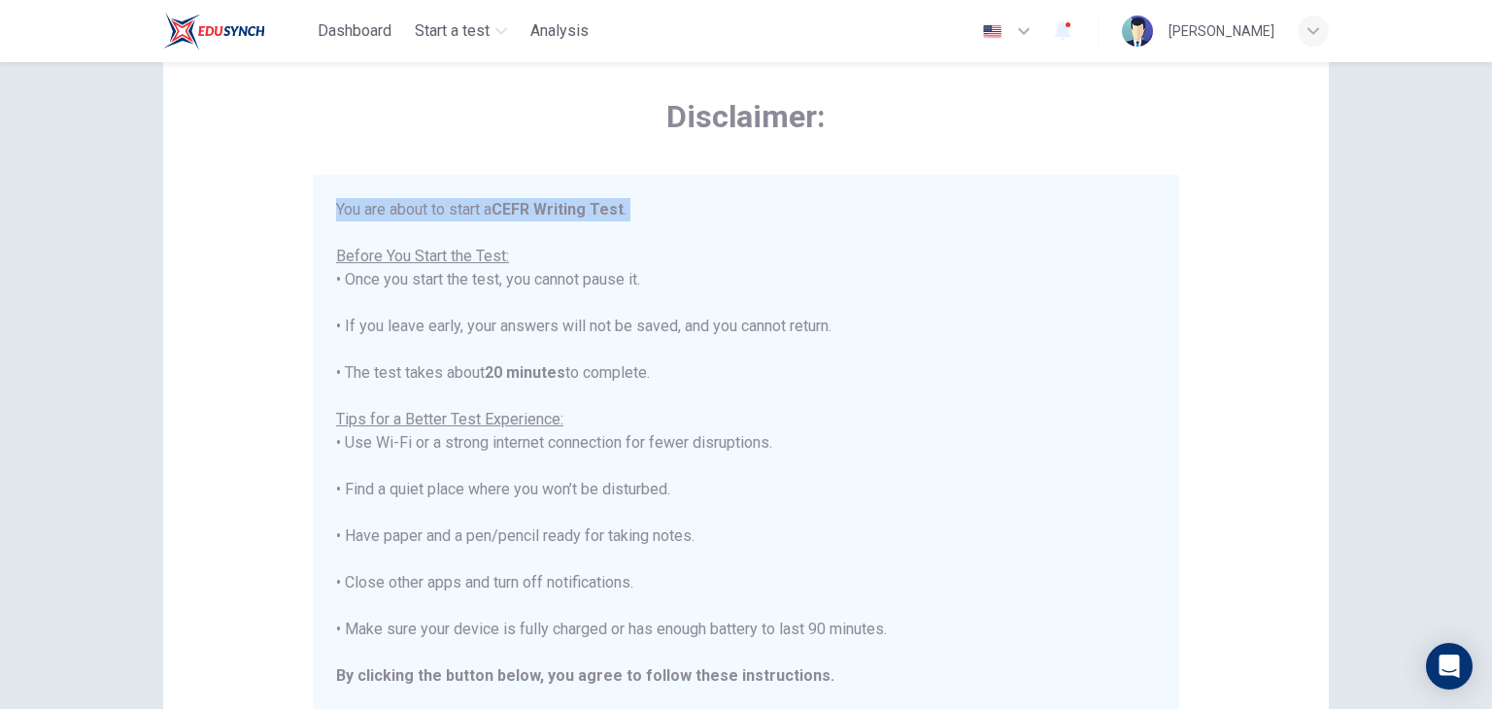
scroll to position [82, 0]
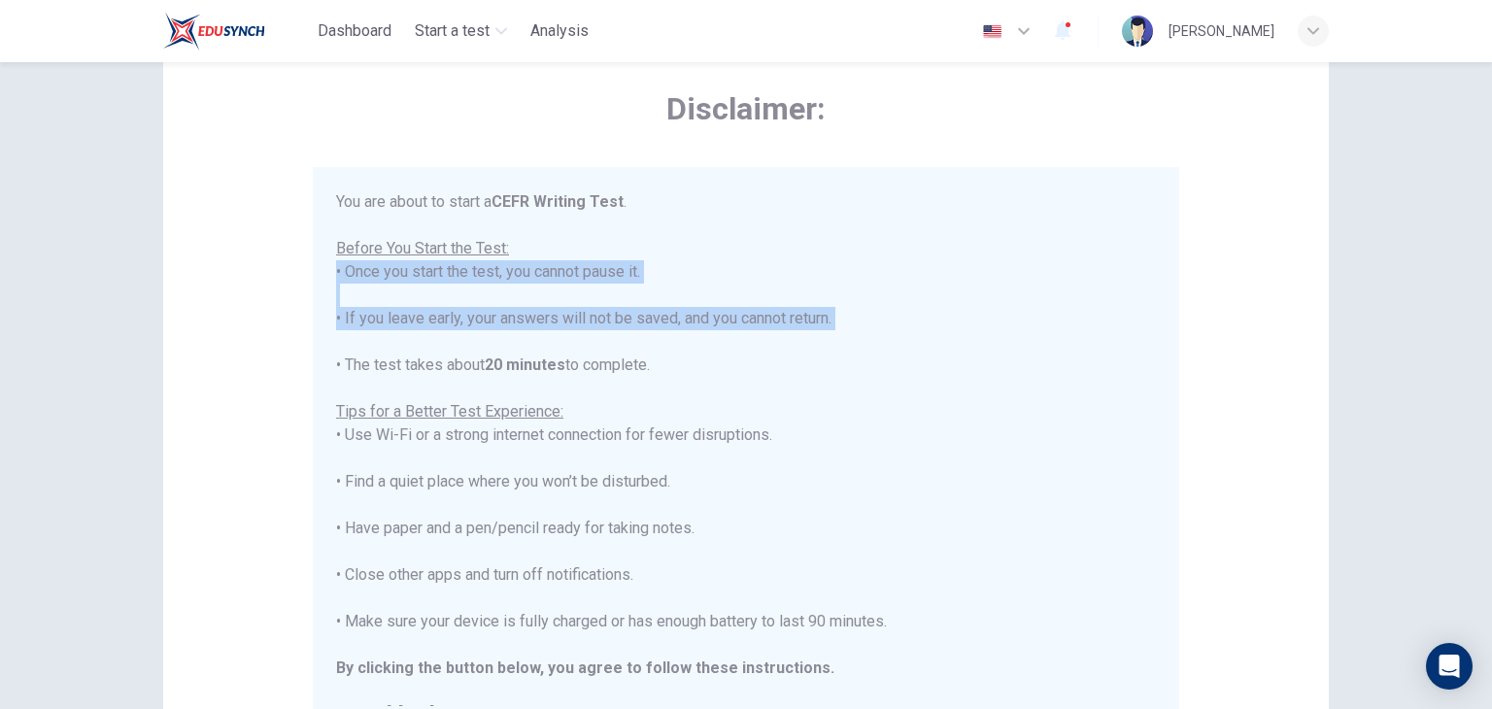
drag, startPoint x: 1480, startPoint y: 269, endPoint x: 1491, endPoint y: 343, distance: 74.8
click at [1491, 343] on div "Disclaimer: You are about to start a CEFR Writing Test . Before You Start the T…" at bounding box center [746, 385] width 1492 height 647
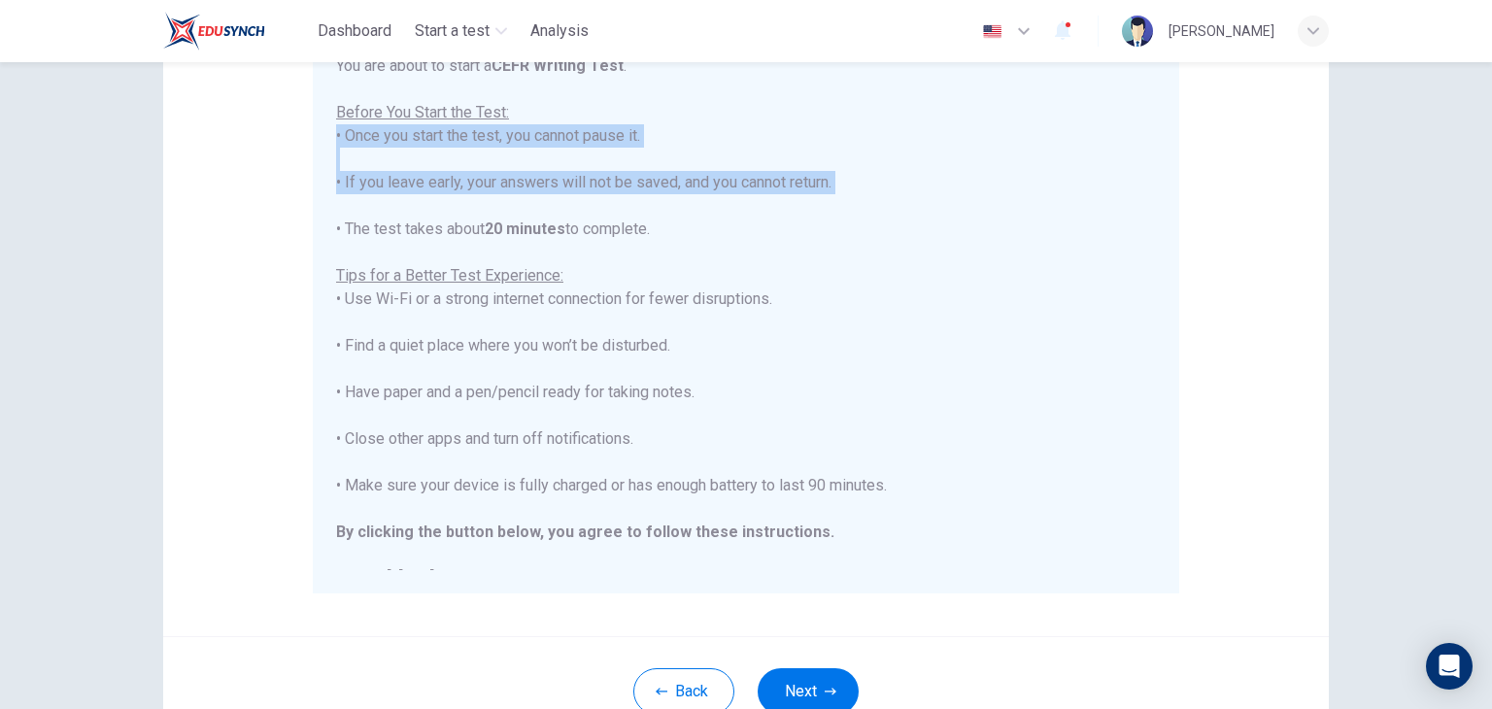
scroll to position [216, 0]
click at [769, 699] on button "Next" at bounding box center [808, 693] width 101 height 47
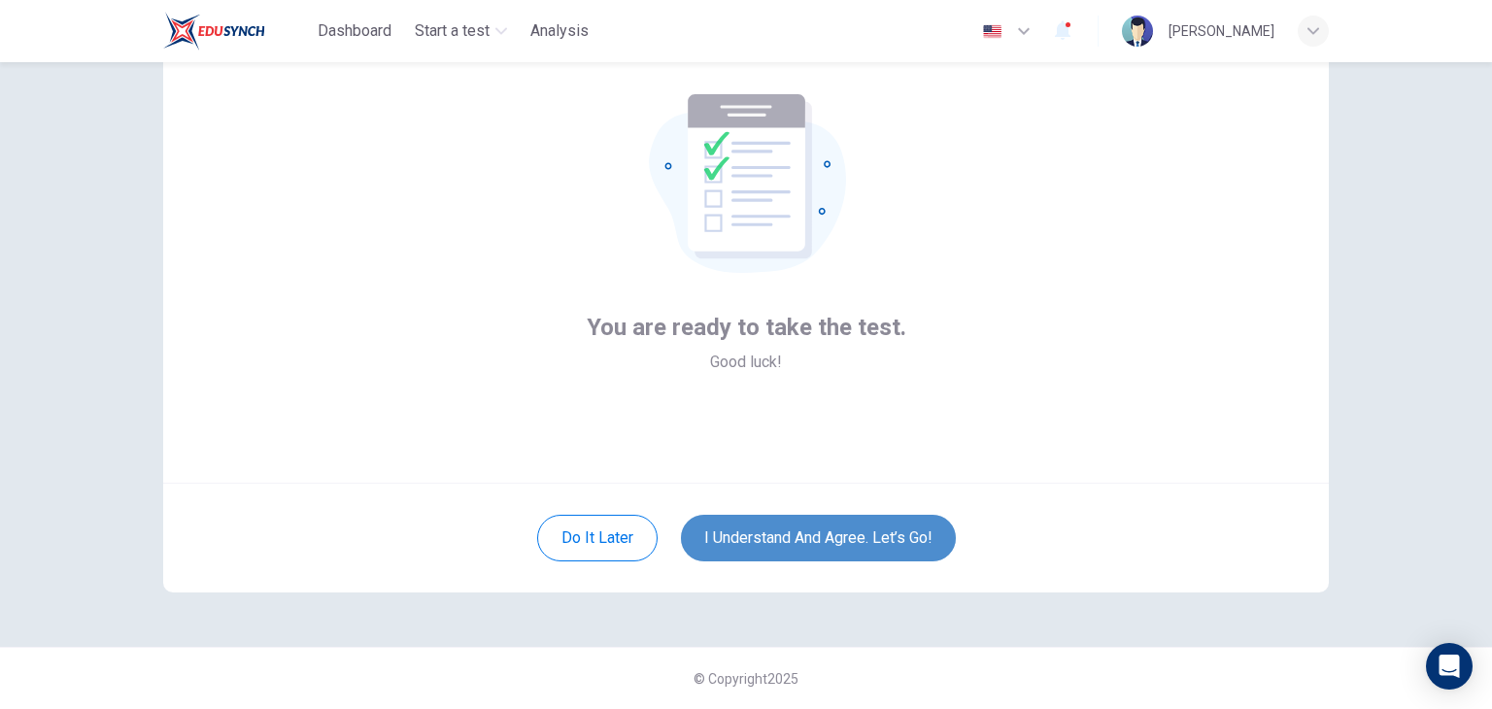
click at [783, 545] on button "I understand and agree. Let’s go!" at bounding box center [818, 538] width 275 height 47
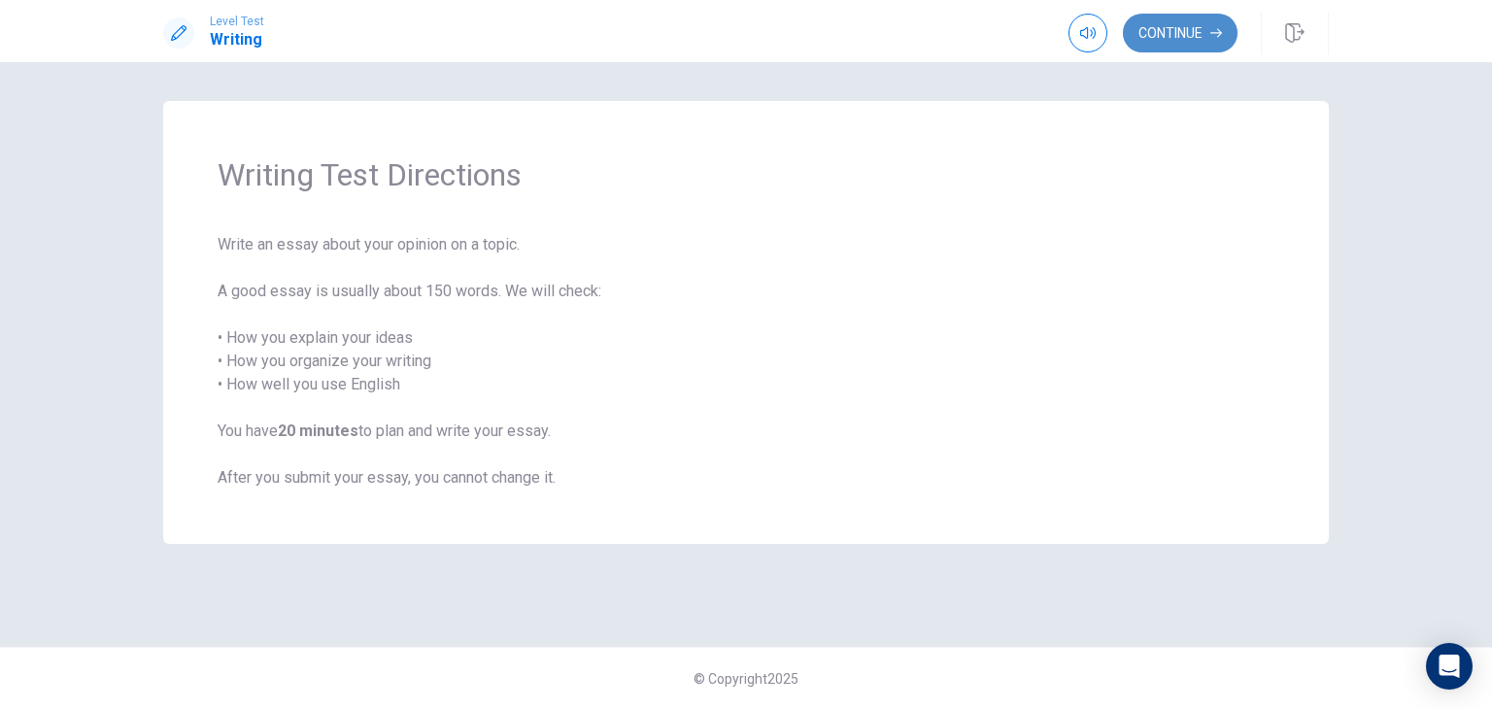
click at [1185, 43] on button "Continue" at bounding box center [1180, 33] width 115 height 39
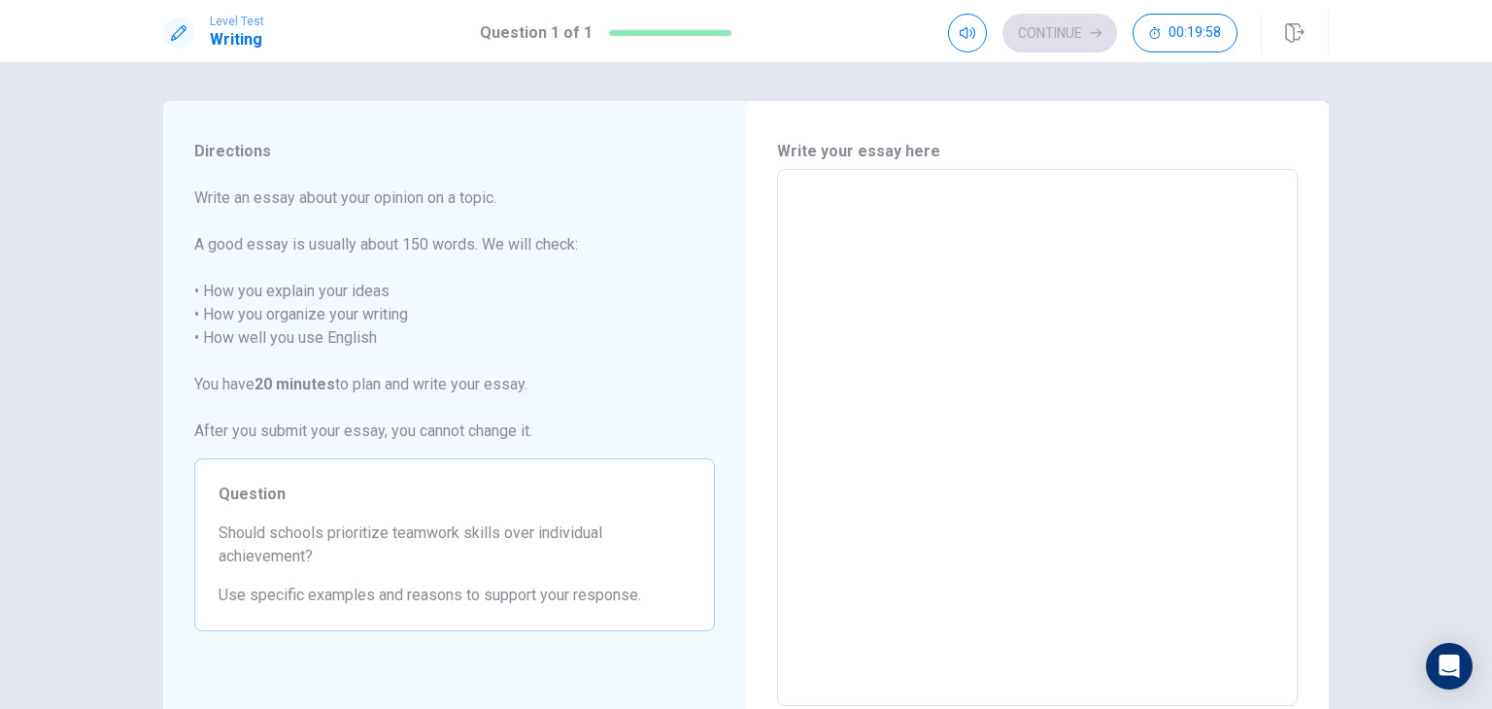
click at [1016, 203] on textarea at bounding box center [1038, 438] width 494 height 505
type textarea "h"
type textarea "x"
type textarea "hi"
type textarea "x"
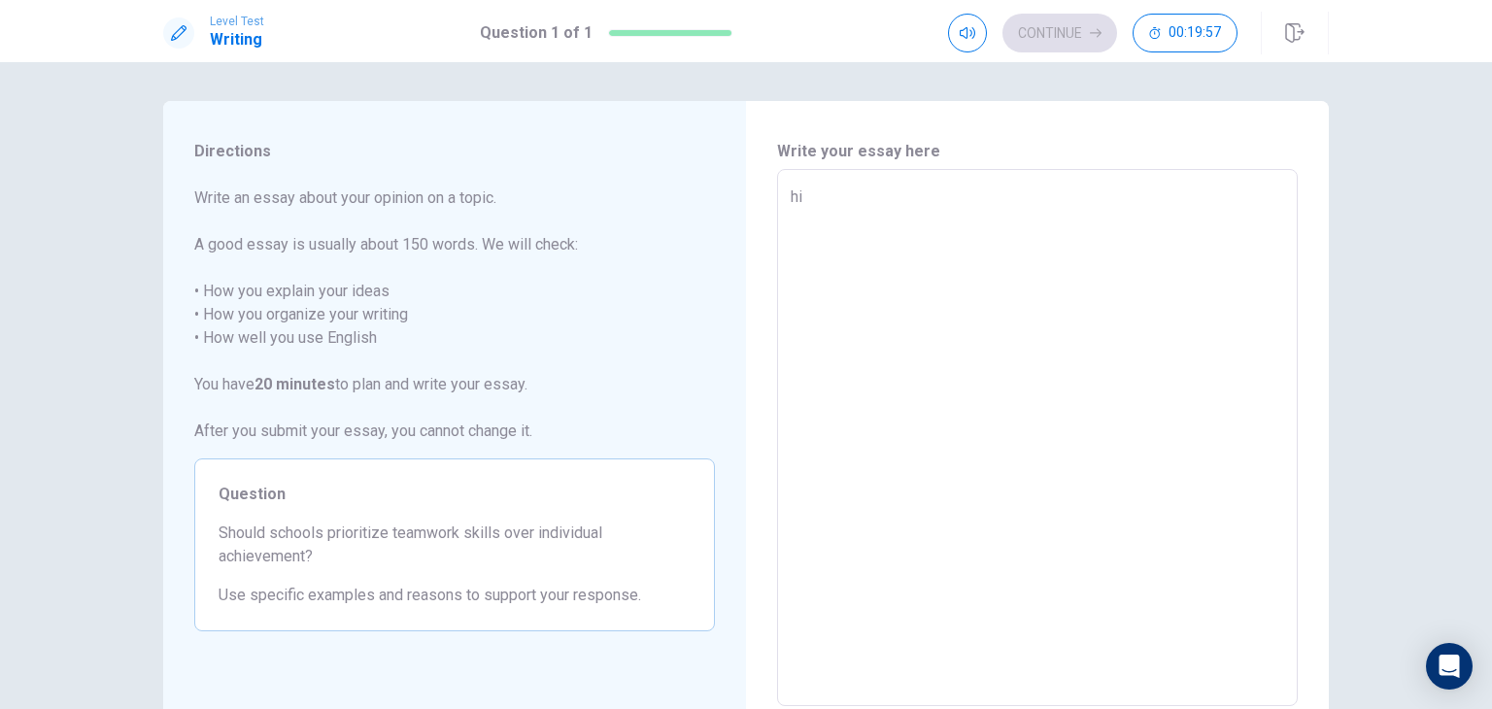
type textarea "hi"
type textarea "x"
type textarea "hi"
type textarea "x"
type textarea "h"
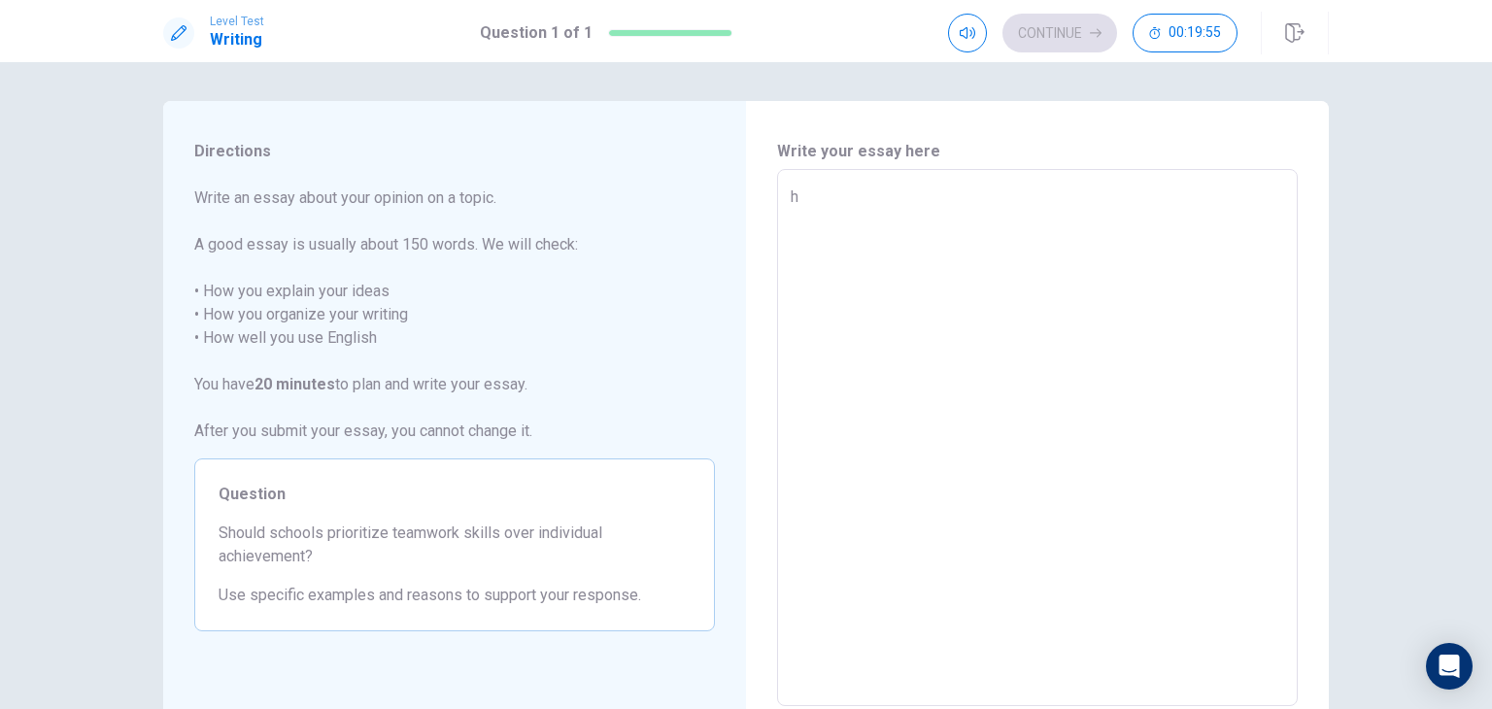
type textarea "x"
type textarea "H"
type textarea "x"
type textarea "Hi"
type textarea "x"
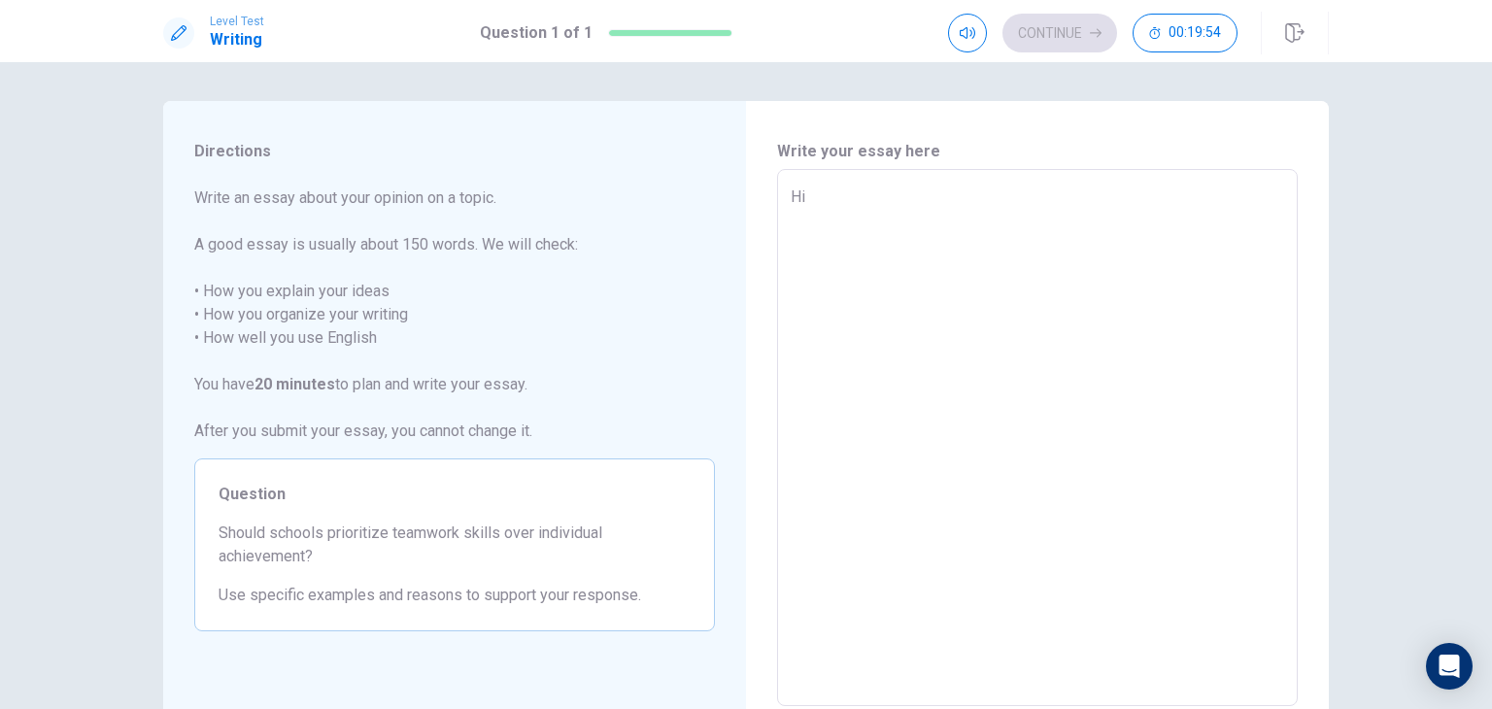
type textarea "Hi"
type textarea "x"
type textarea "Hi m"
type textarea "x"
type textarea "Hi my"
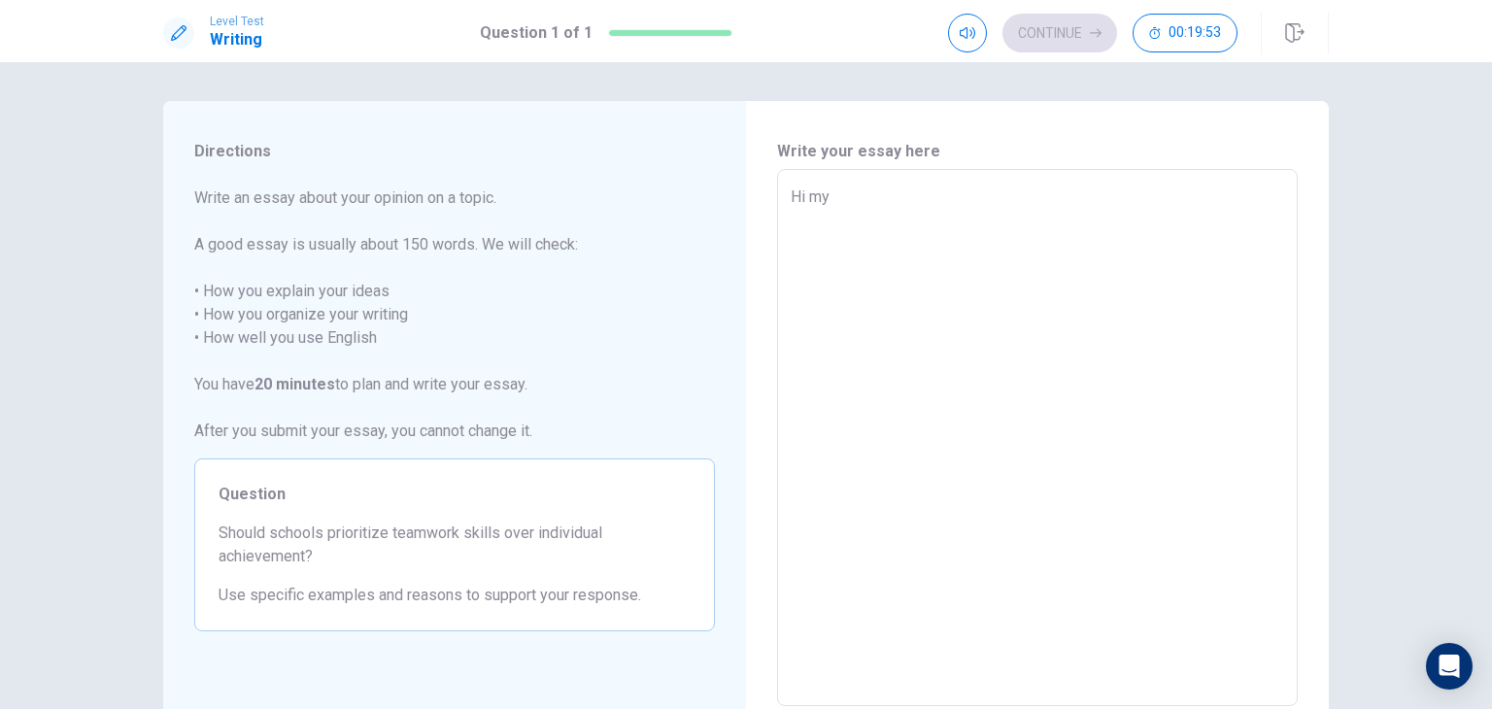
type textarea "x"
type textarea "Hi my"
type textarea "x"
type textarea "Hi my n"
type textarea "x"
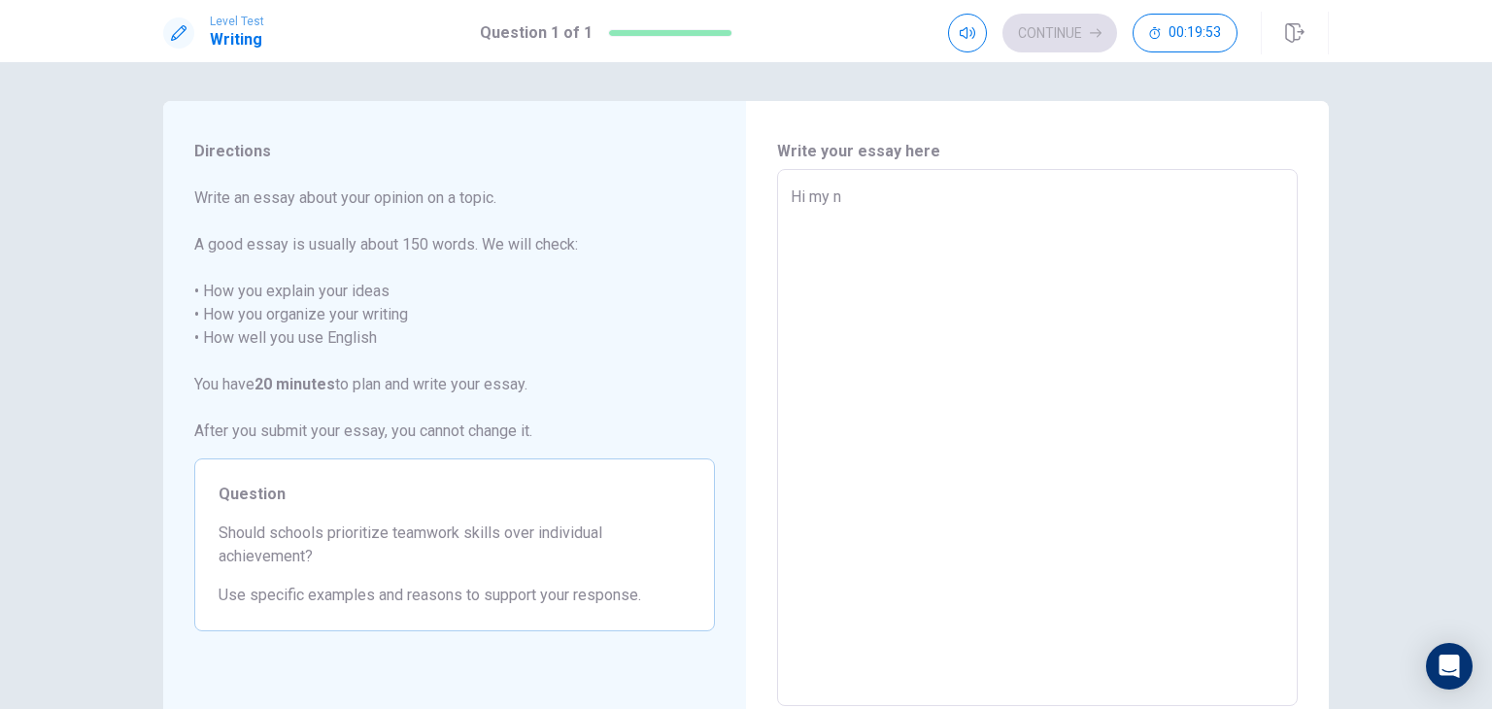
type textarea "Hi my na"
type textarea "x"
type textarea "Hi my nam"
type textarea "x"
type textarea "Hi my name"
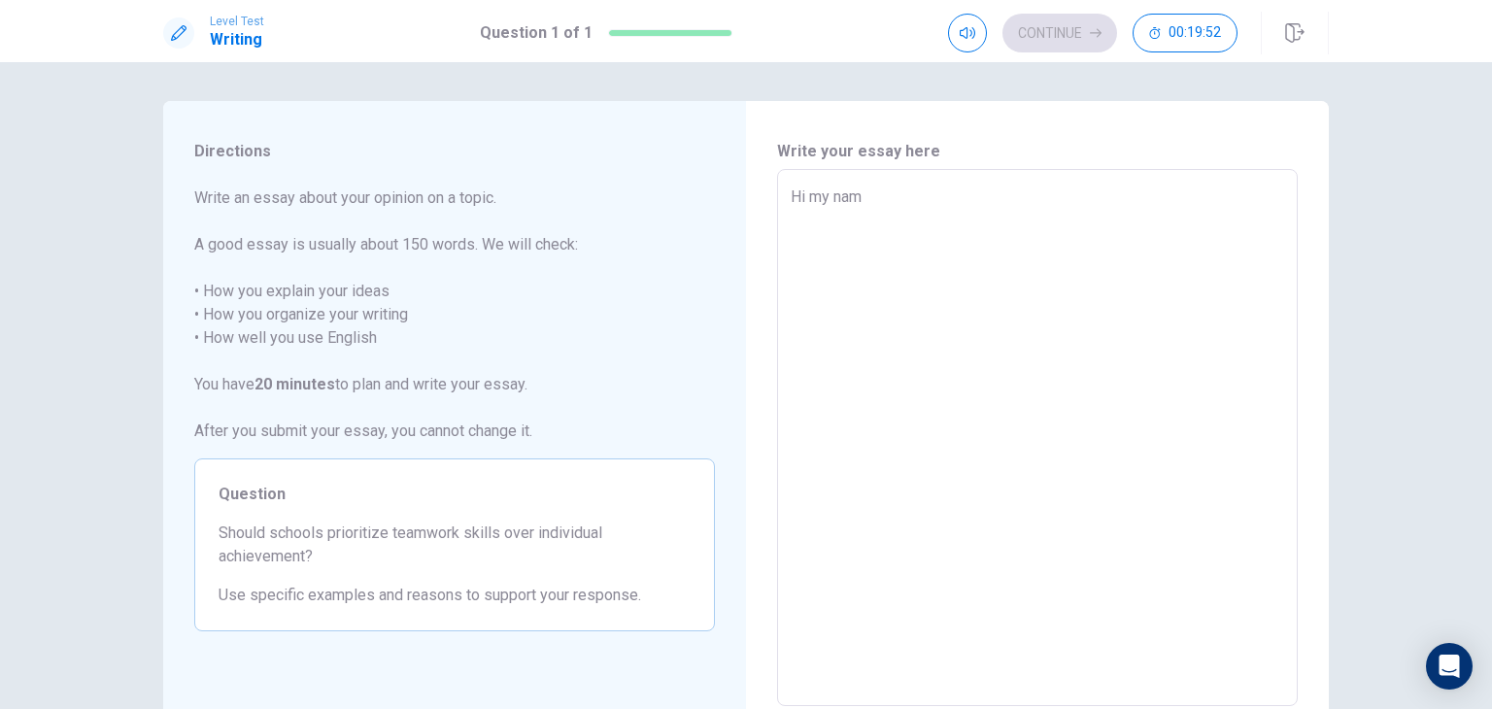
type textarea "x"
type textarea "Hi my name"
type textarea "x"
type textarea "Hi my name i"
type textarea "x"
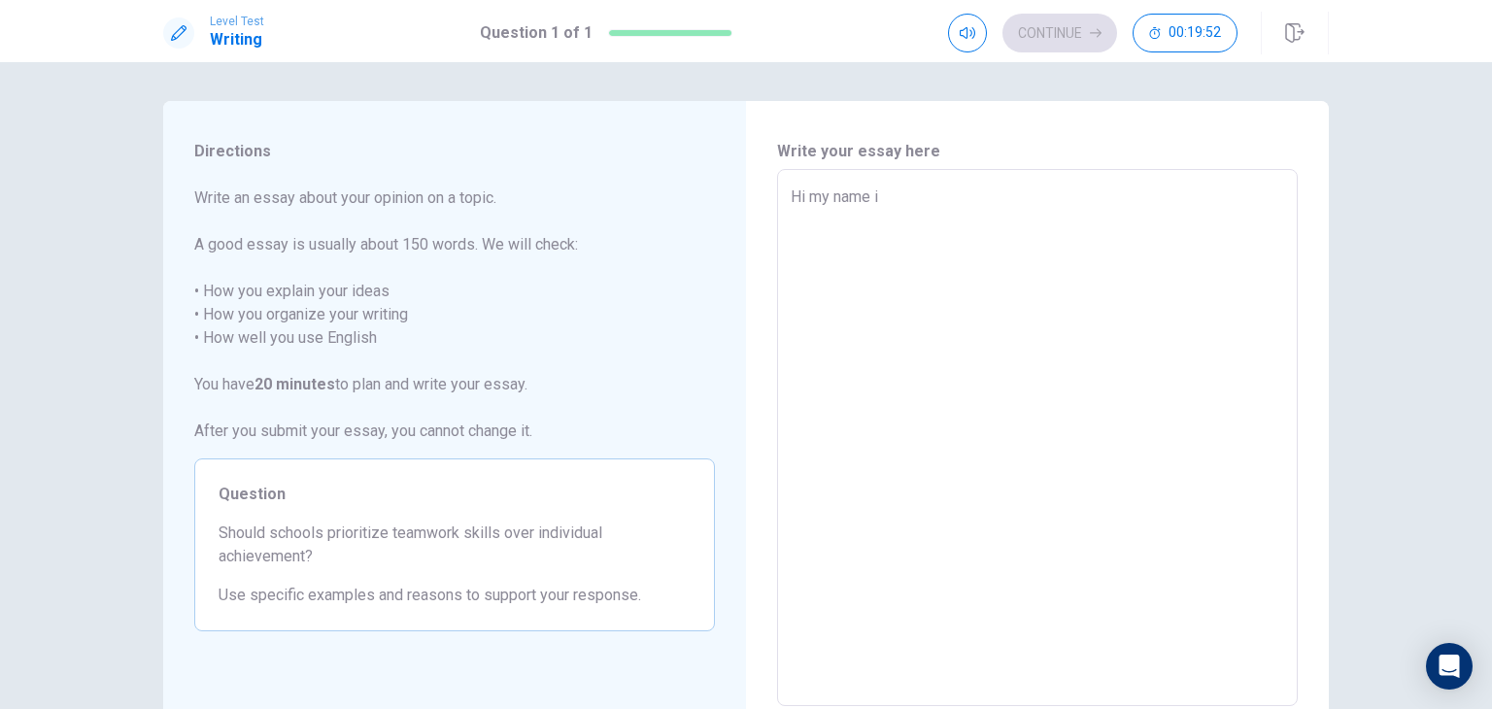
type textarea "Hi my name is"
type textarea "x"
type textarea "Hi my name is"
type textarea "x"
type textarea "Hi my name is a"
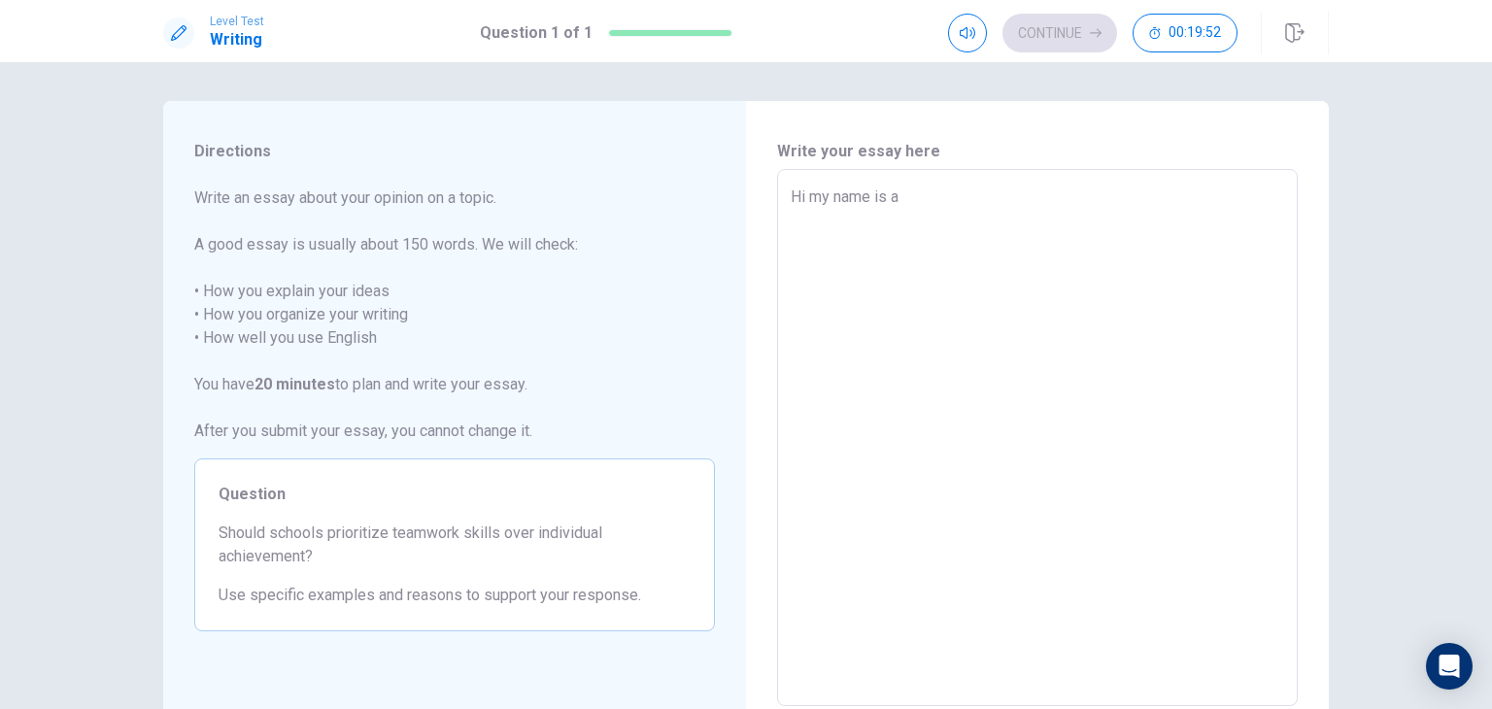
type textarea "x"
type textarea "Hi my name is as"
type textarea "x"
type textarea "Hi my name is asa"
type textarea "x"
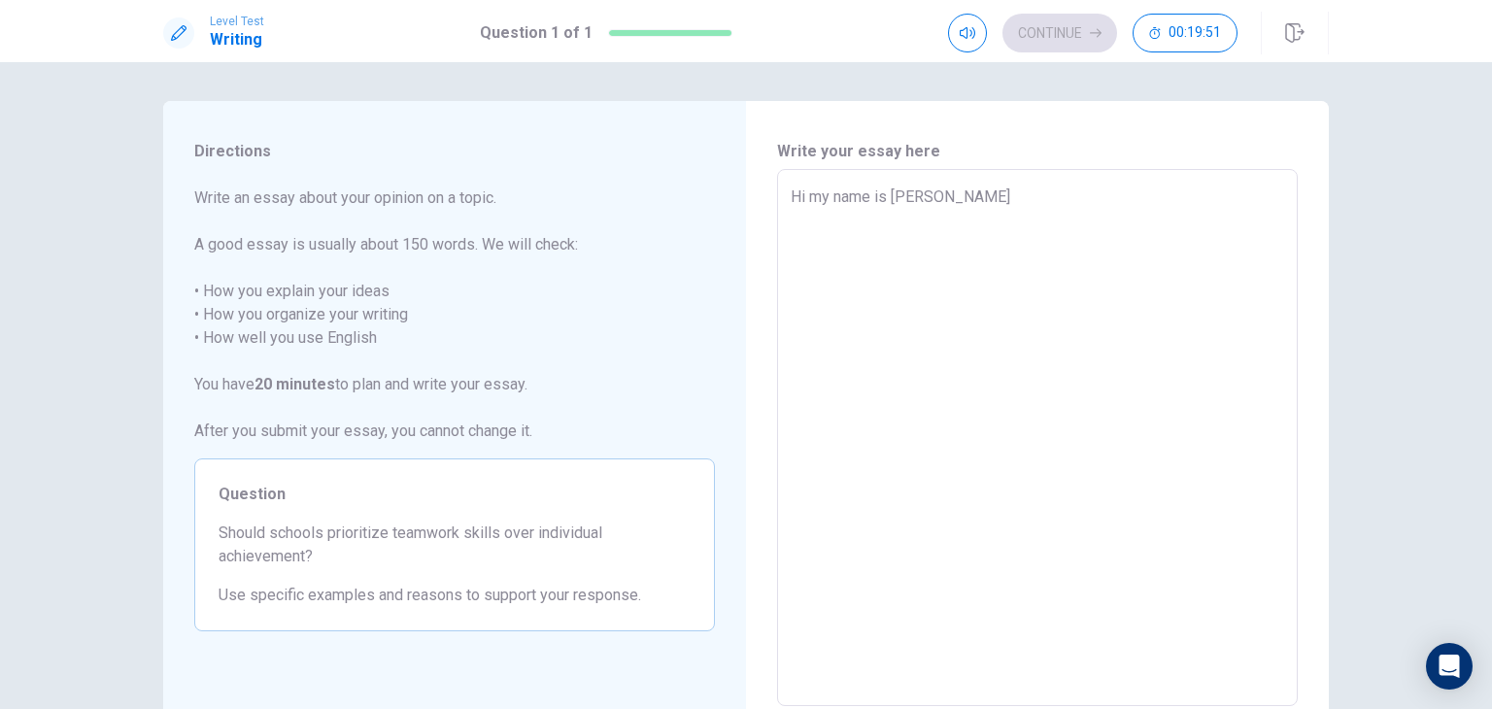
type textarea "Hi my name is as"
type textarea "x"
type textarea "Hi my name is asy"
type textarea "x"
type textarea "Hi my name is asya"
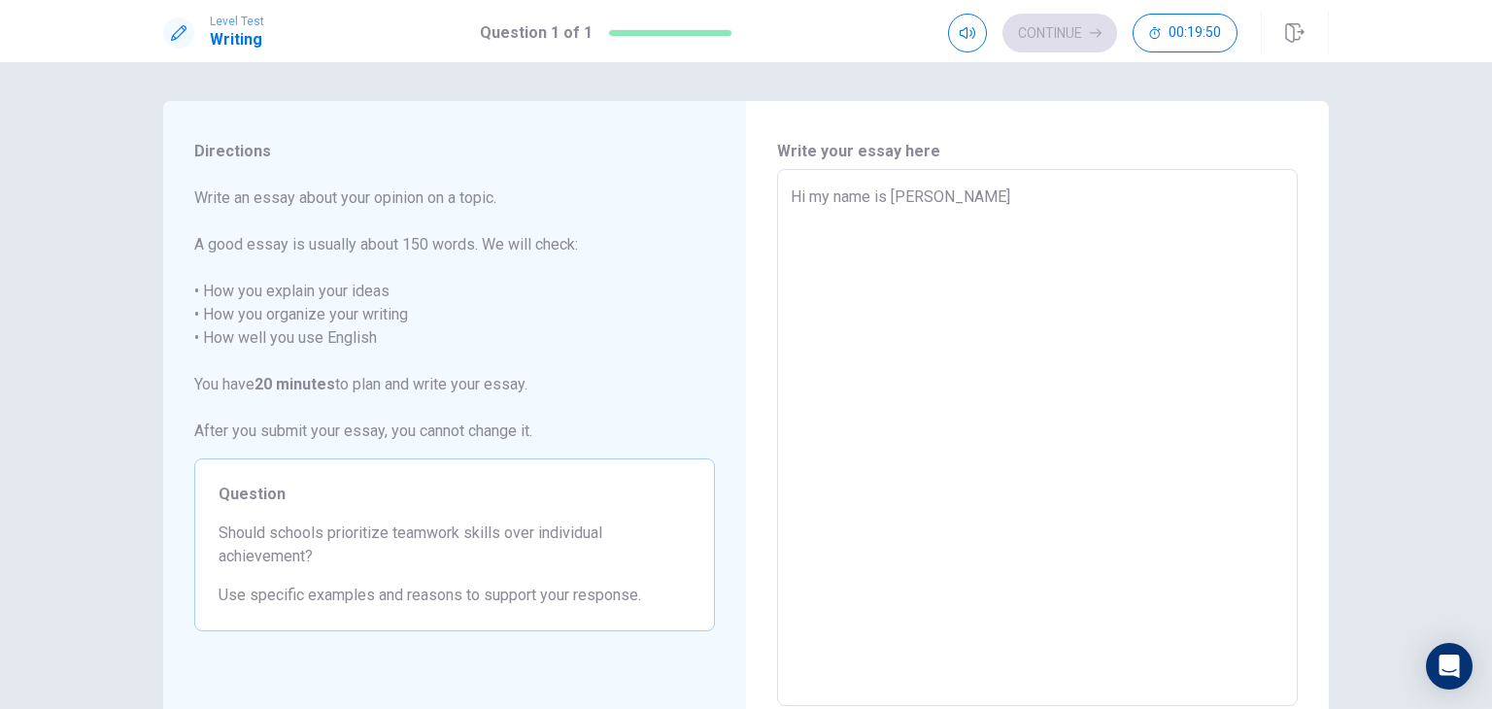
type textarea "x"
type textarea "Hi my name is asy"
type textarea "x"
type textarea "Hi my name is as"
type textarea "x"
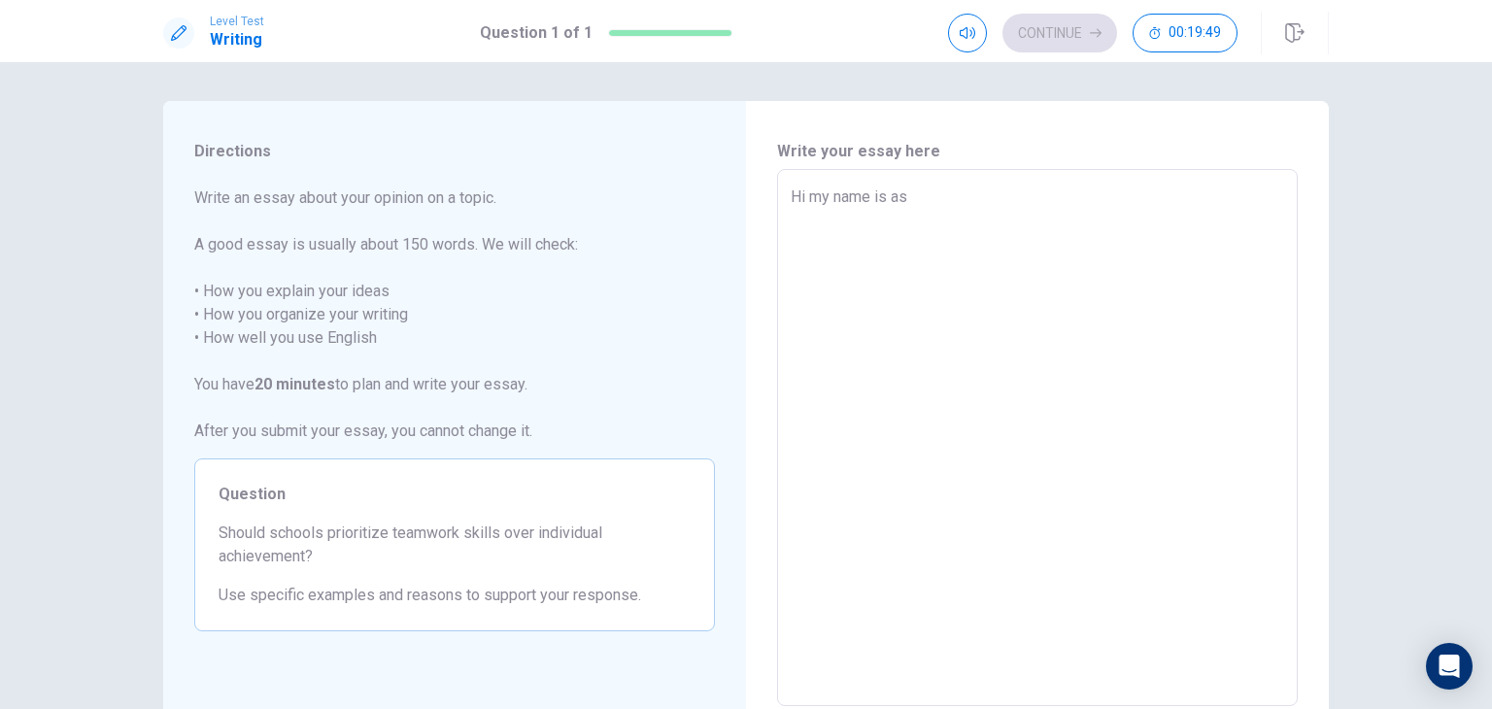
type textarea "Hi my name is a"
type textarea "x"
type textarea "Hi my name is"
type textarea "x"
type textarea "Hi my name is A"
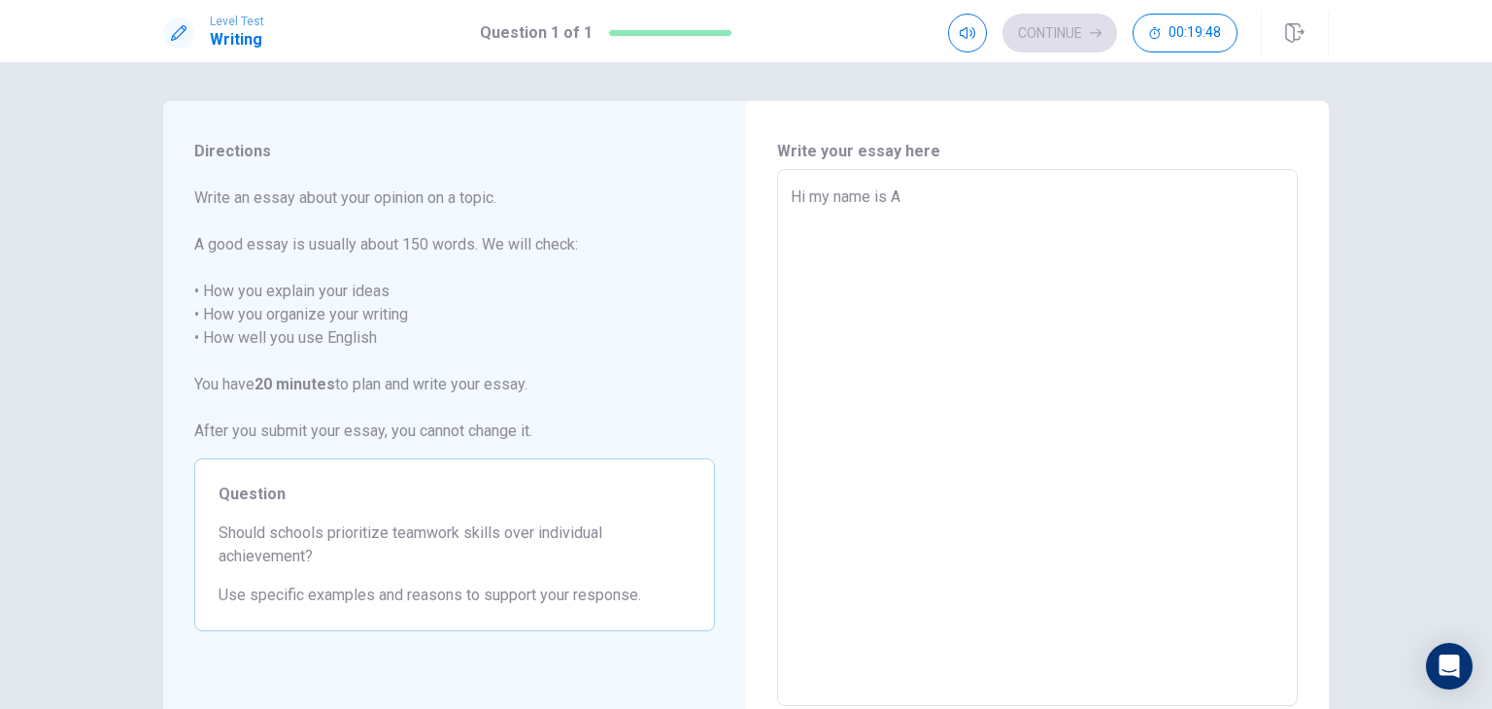
type textarea "x"
type textarea "Hi my name is As"
type textarea "x"
type textarea "Hi my name is Asy"
type textarea "x"
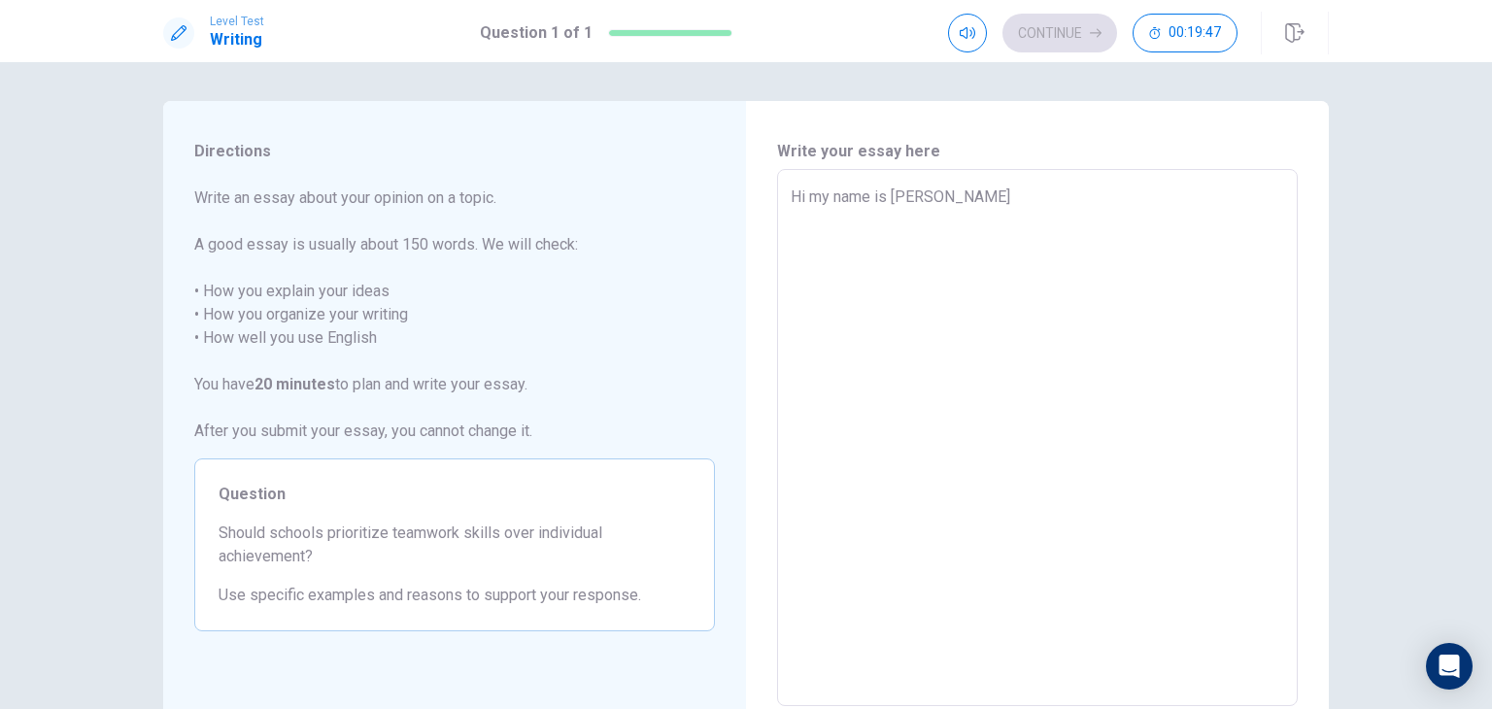
type textarea "Hi my name is Asya"
type textarea "x"
type textarea "Hi my name is Asya"
type textarea "x"
type textarea "Hi my name is Asya a"
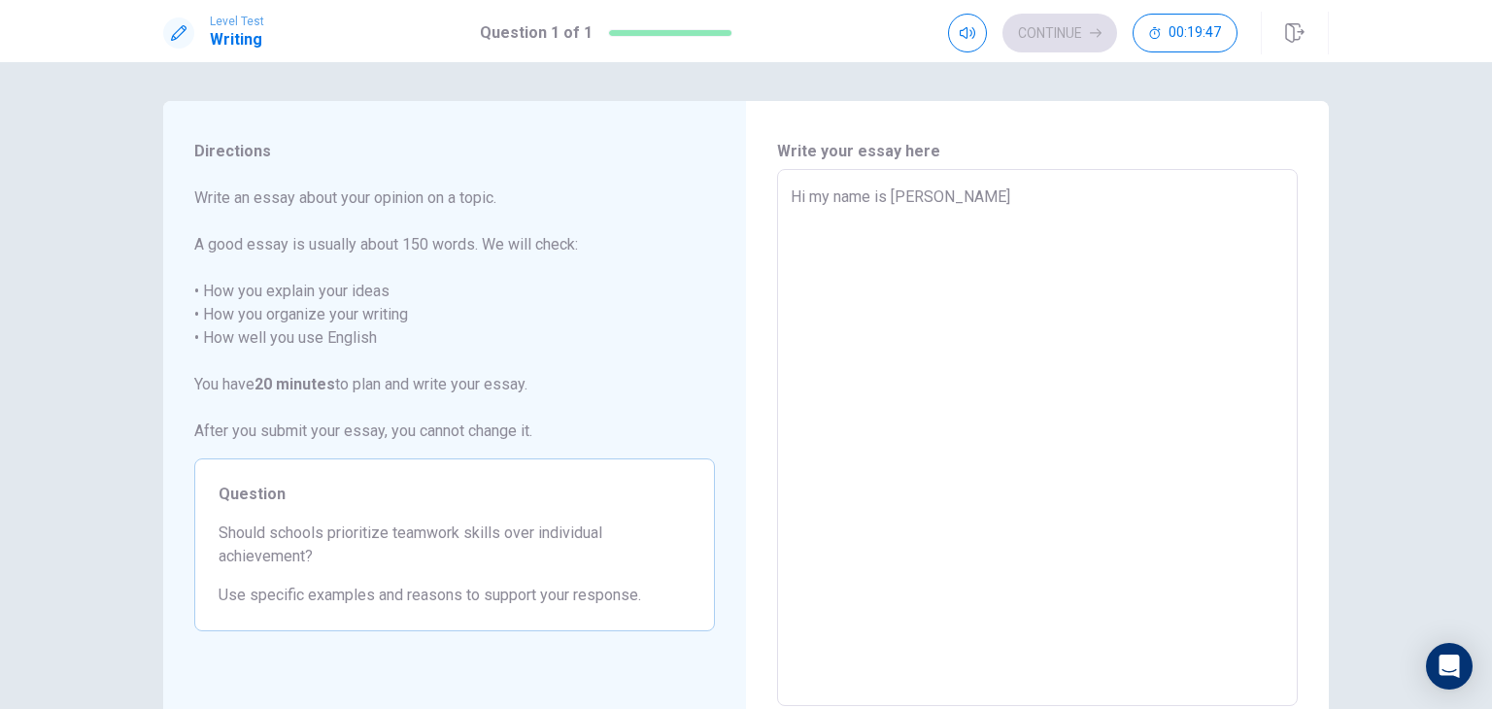
type textarea "x"
type textarea "Hi my name is Asya an"
type textarea "x"
type textarea "Hi my name is Asya and"
type textarea "x"
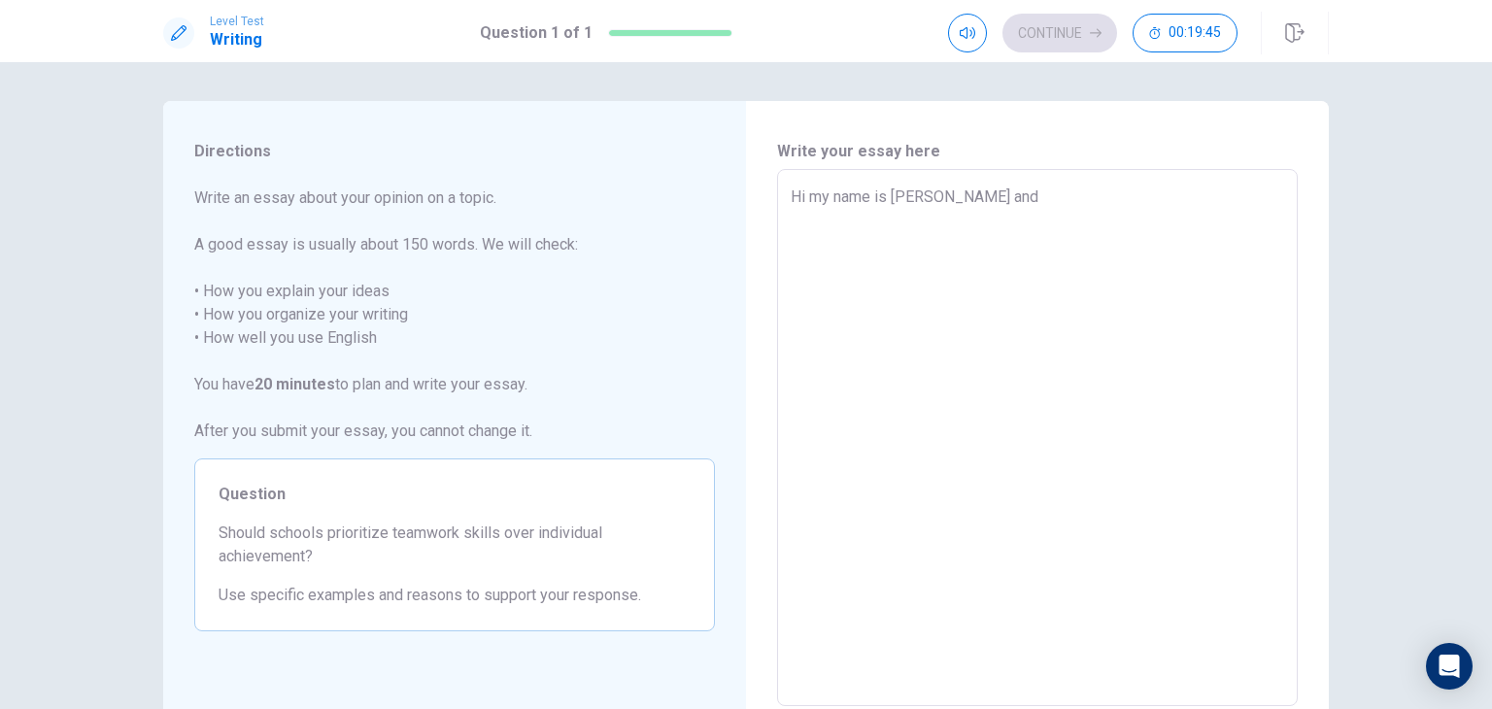
type textarea "Hi my name is Asya and"
type textarea "x"
type textarea "Hi my name is Asya and t"
type textarea "x"
type textarea "Hi my name is Asya and to"
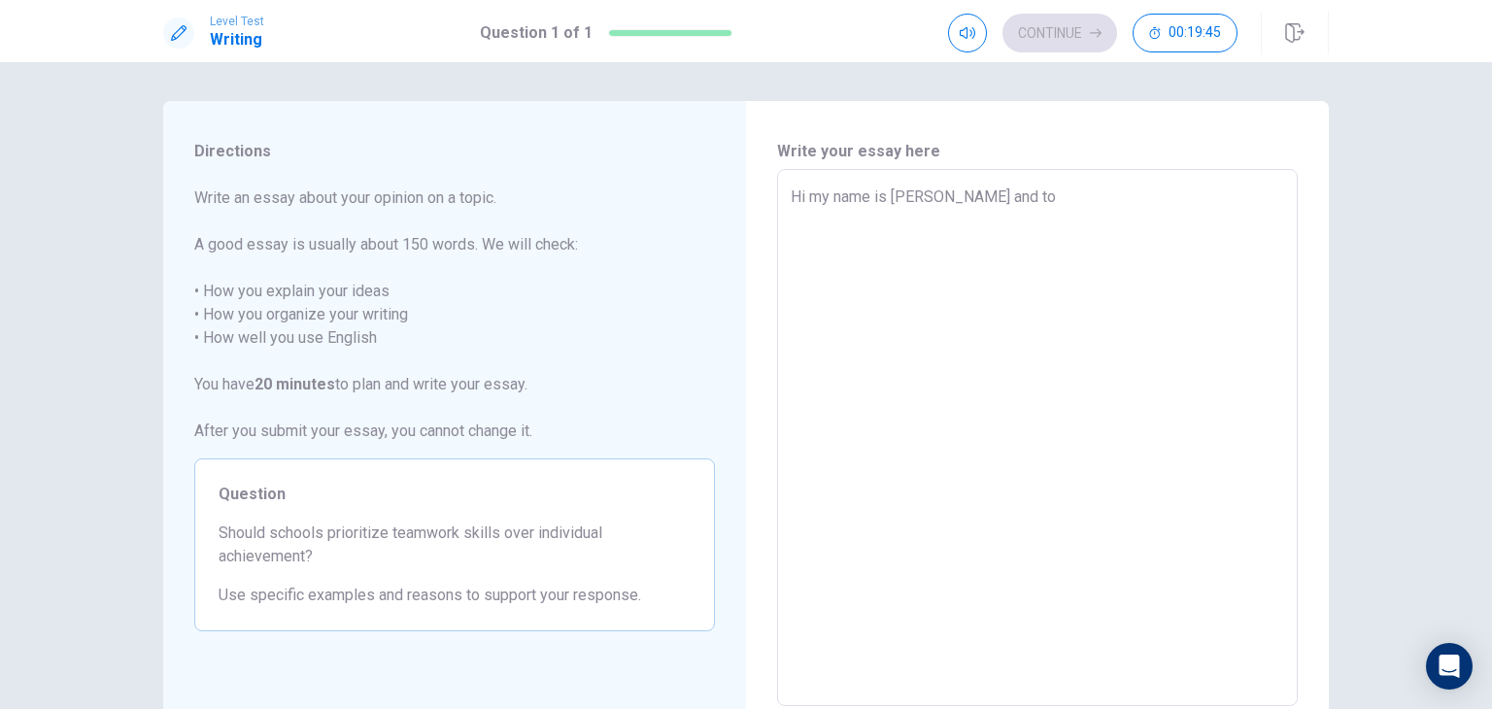
type textarea "x"
type textarea "Hi my name is Asya and tod"
type textarea "x"
type textarea "Hi my name is Asya and toda"
type textarea "x"
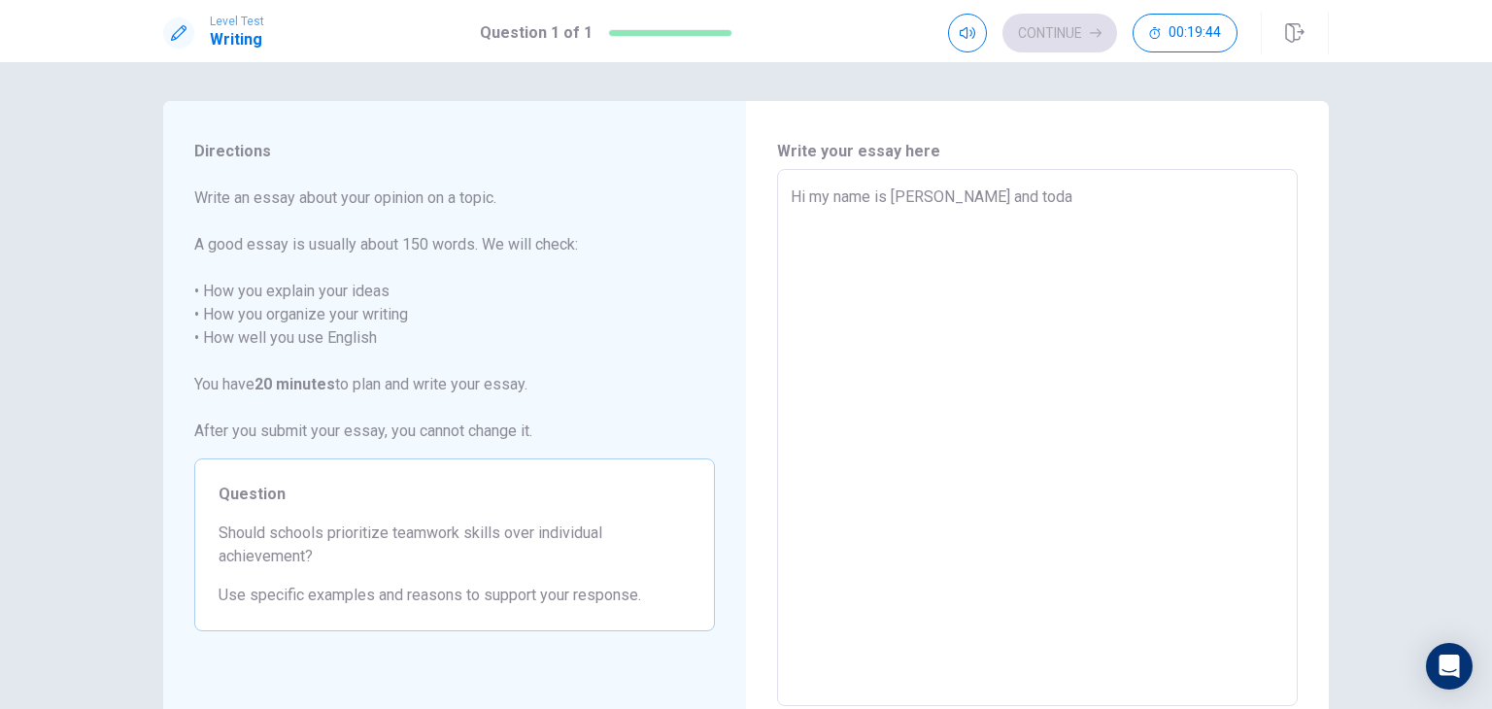
type textarea "Hi my name is Asya and todat"
type textarea "x"
type textarea "Hi my name is Asya and toda"
type textarea "x"
type textarea "Hi my name is Asya and today"
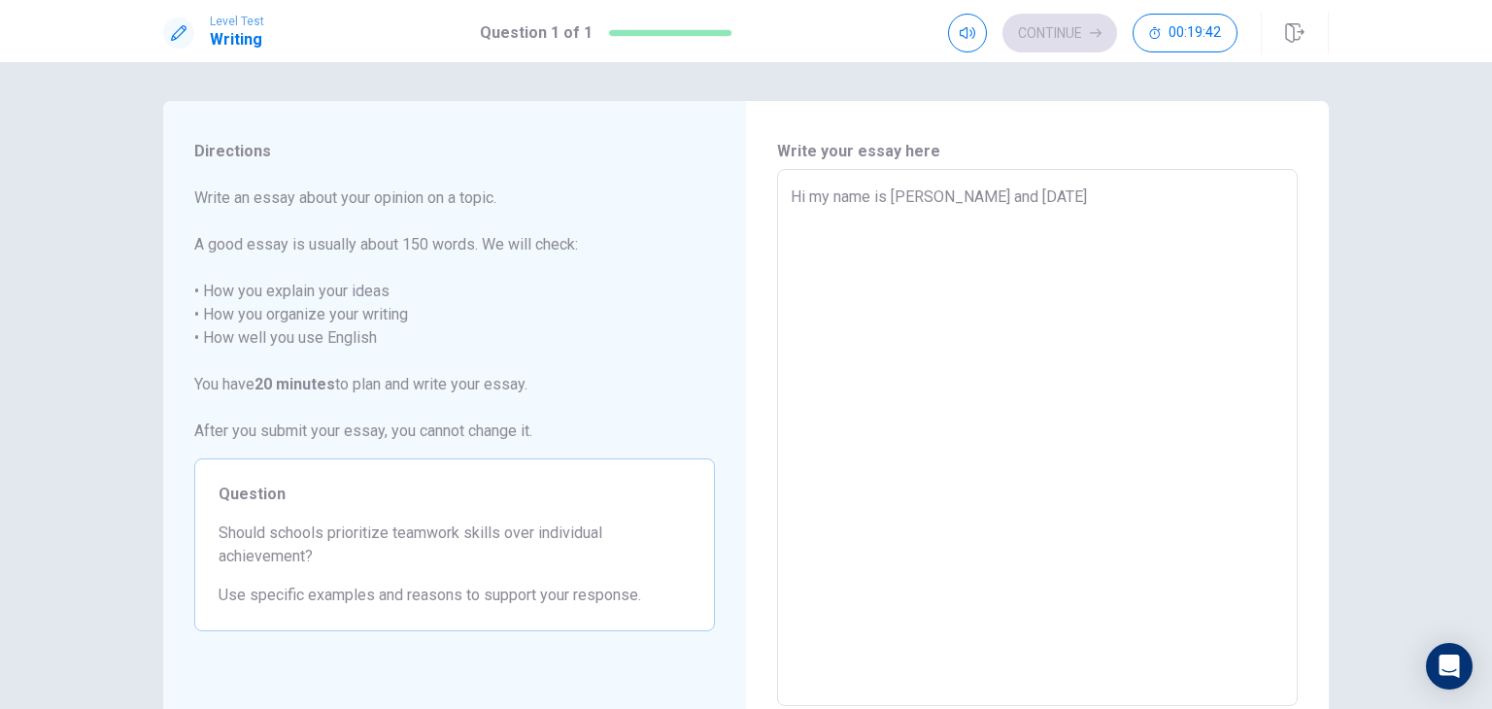
type textarea "x"
type textarea "Hi my name is Asya and today"
type textarea "x"
type textarea "Hi my name is Asya and today ı"
type textarea "x"
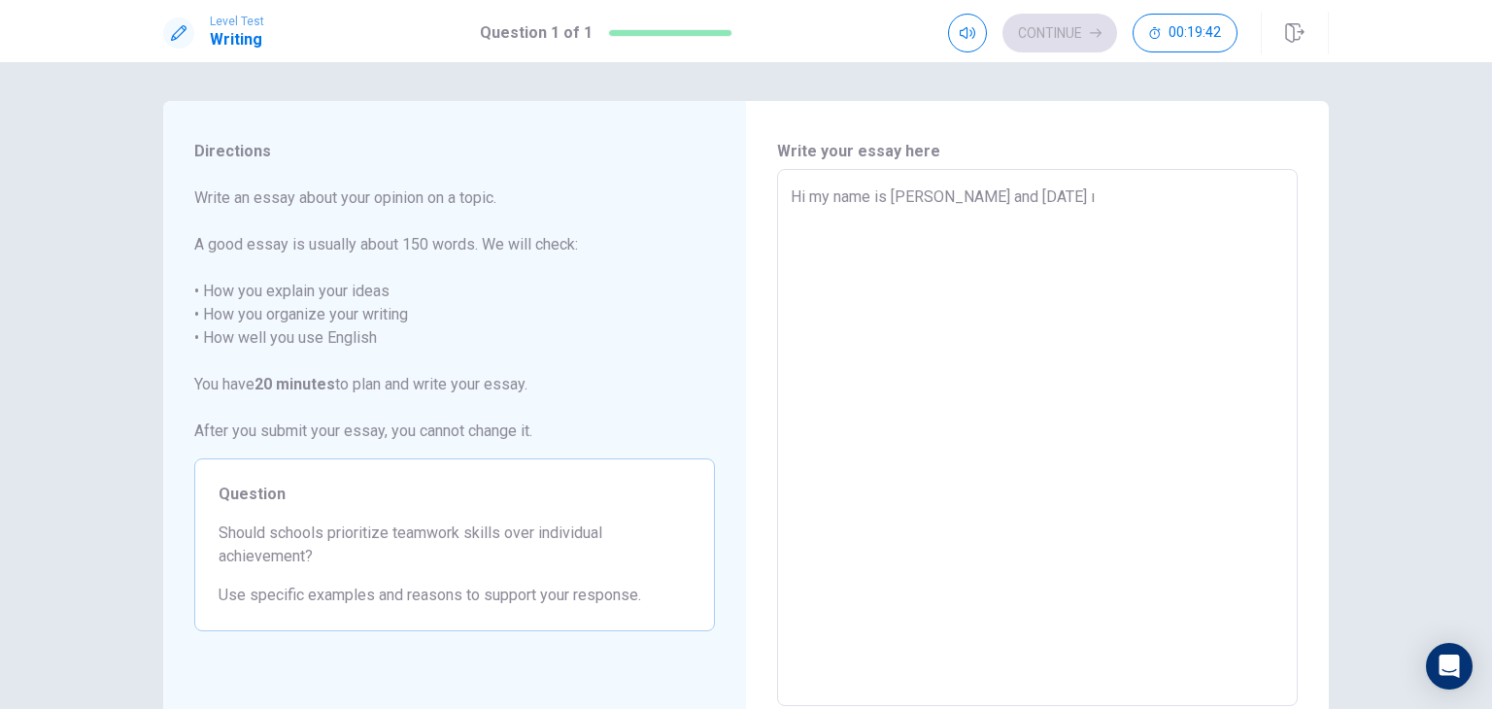
type textarea "Hi my name is Asya and today ı"
type textarea "x"
type textarea "Hi my name is Asya and today ı w"
type textarea "x"
type textarea "Hi my name is Asya and today ı wa"
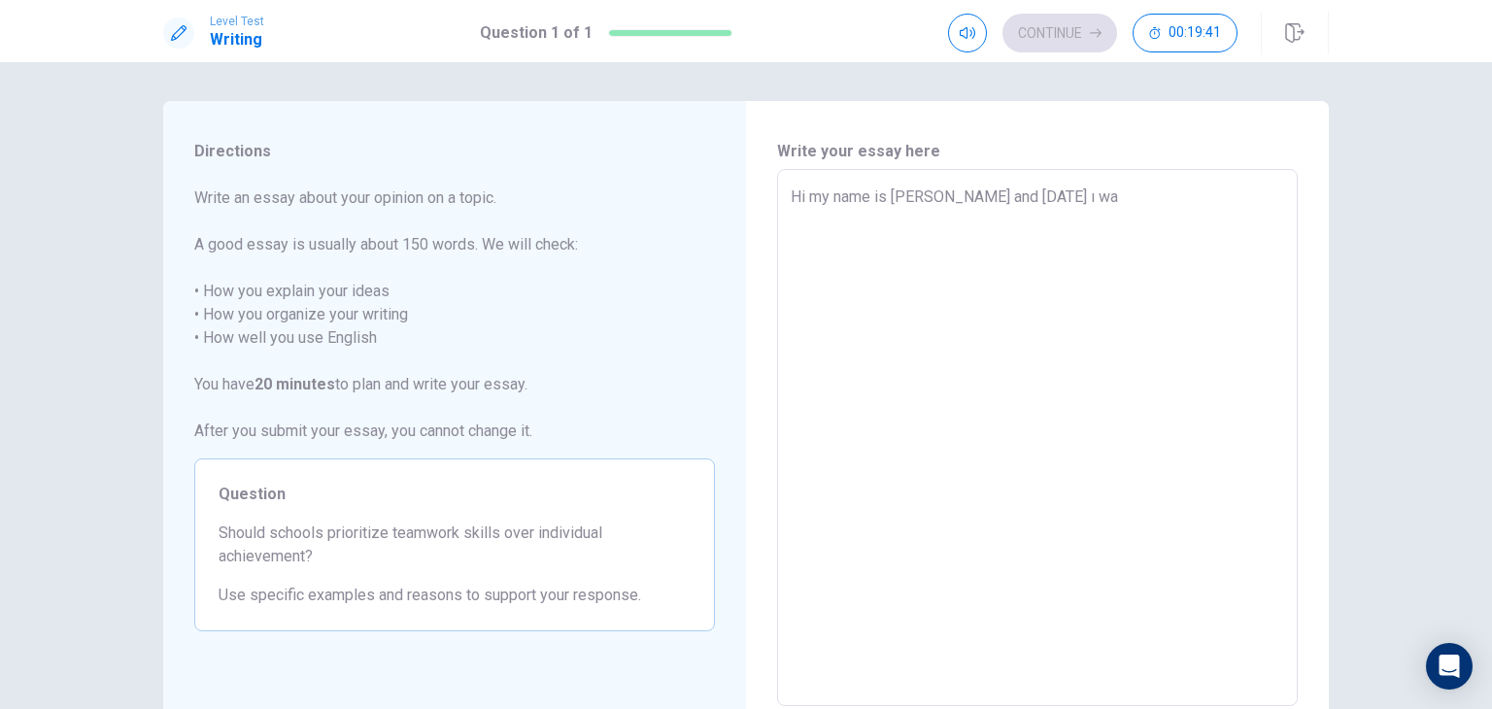
type textarea "x"
type textarea "Hi my name is Asya and today ı wan"
type textarea "x"
type textarea "Hi my name is Asya and today ı want"
type textarea "x"
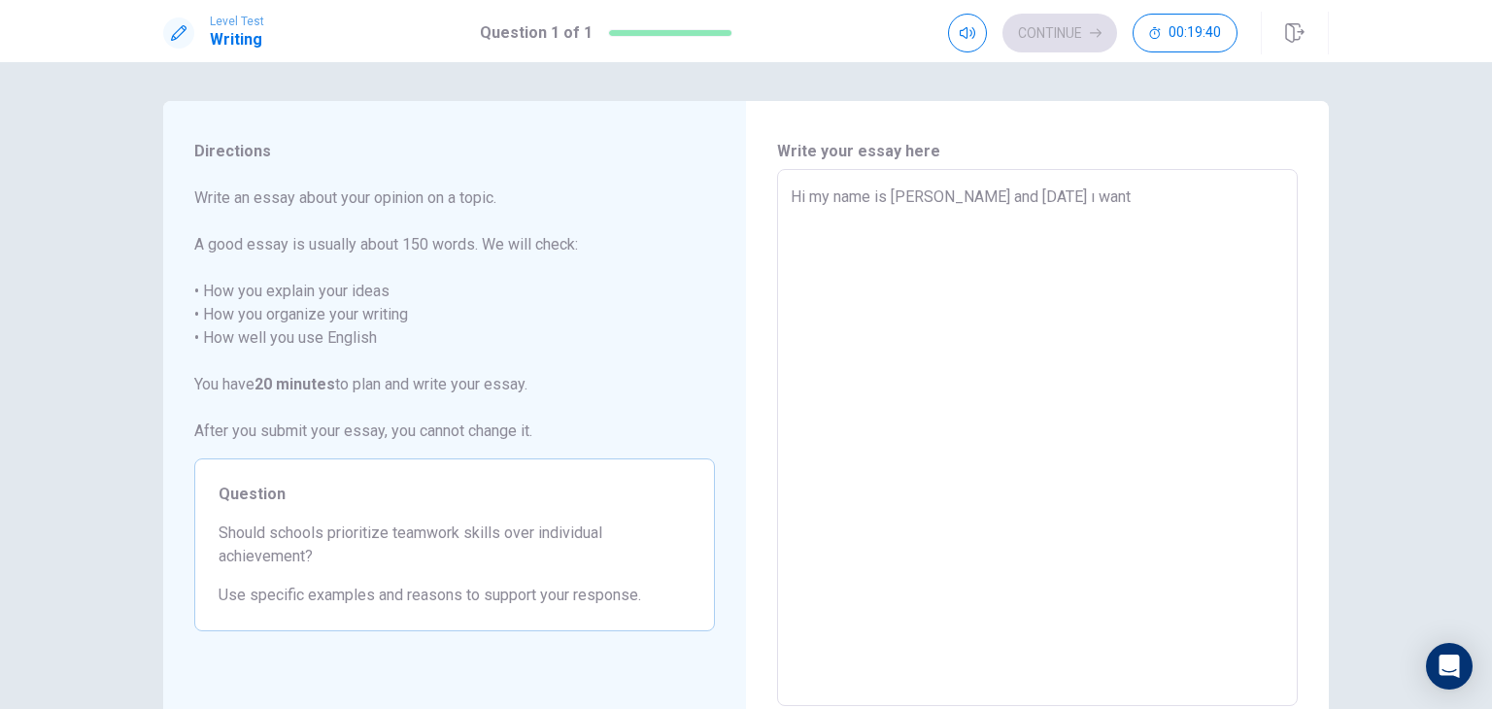
type textarea "Hi my name is Asya and today ı want"
type textarea "x"
type textarea "Hi my name is Asya and today ı want t"
type textarea "x"
type textarea "Hi my name is Asya and today ı want to"
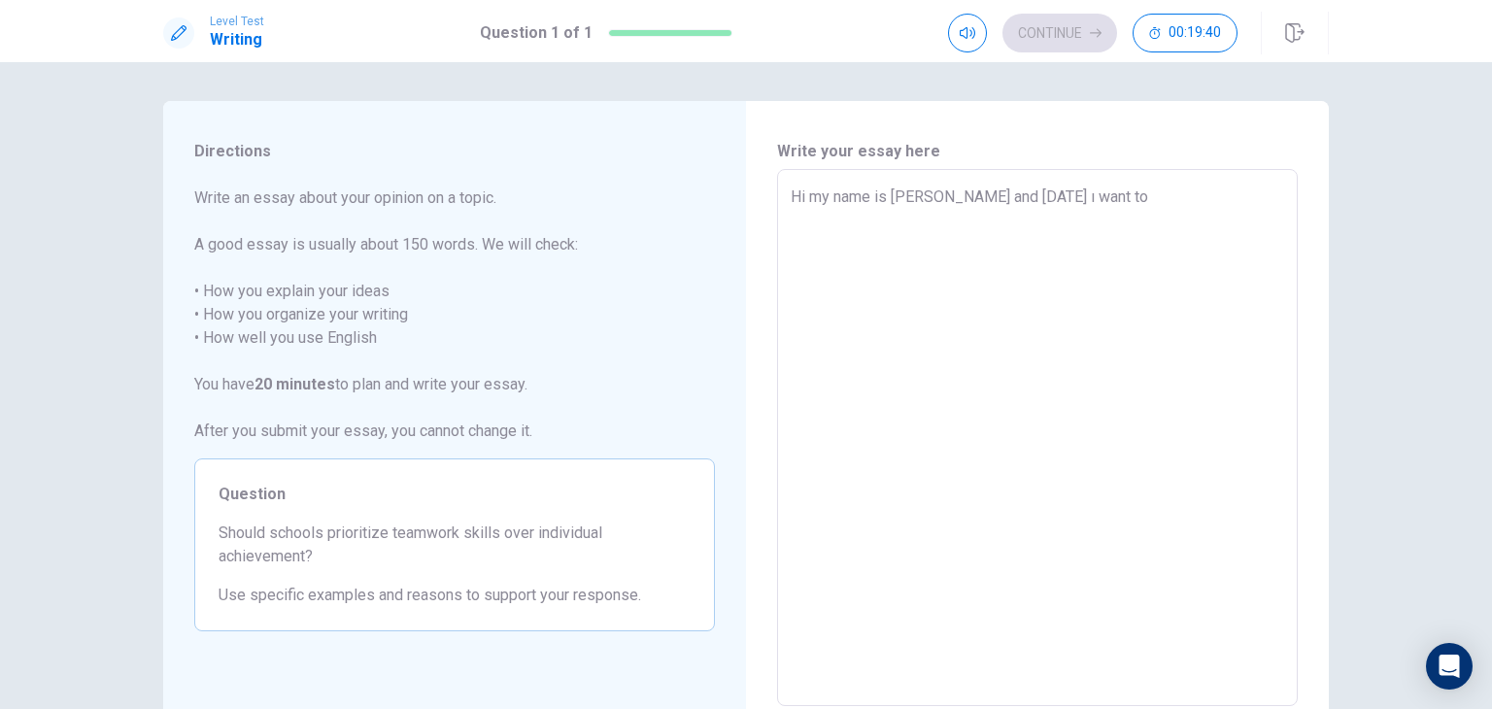
type textarea "x"
type textarea "Hi my name is Asya and today ı want to"
type textarea "x"
type textarea "Hi my name is Asya and today ı want to t"
type textarea "x"
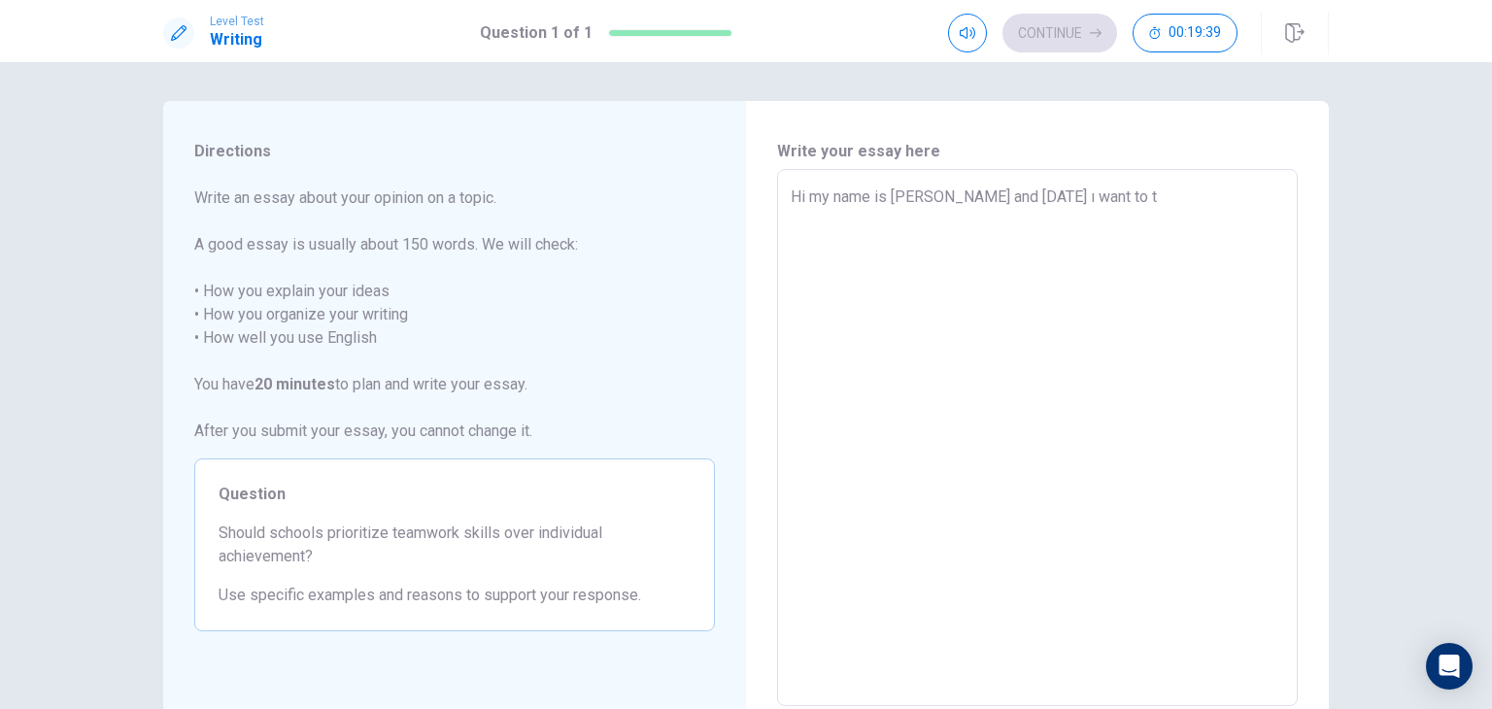
type textarea "Hi my name is Asya and today ı want to ta"
type textarea "x"
type textarea "Hi my name is Asya and today ı want to tal"
type textarea "x"
type textarea "Hi my name is Asya and today ı want to talk"
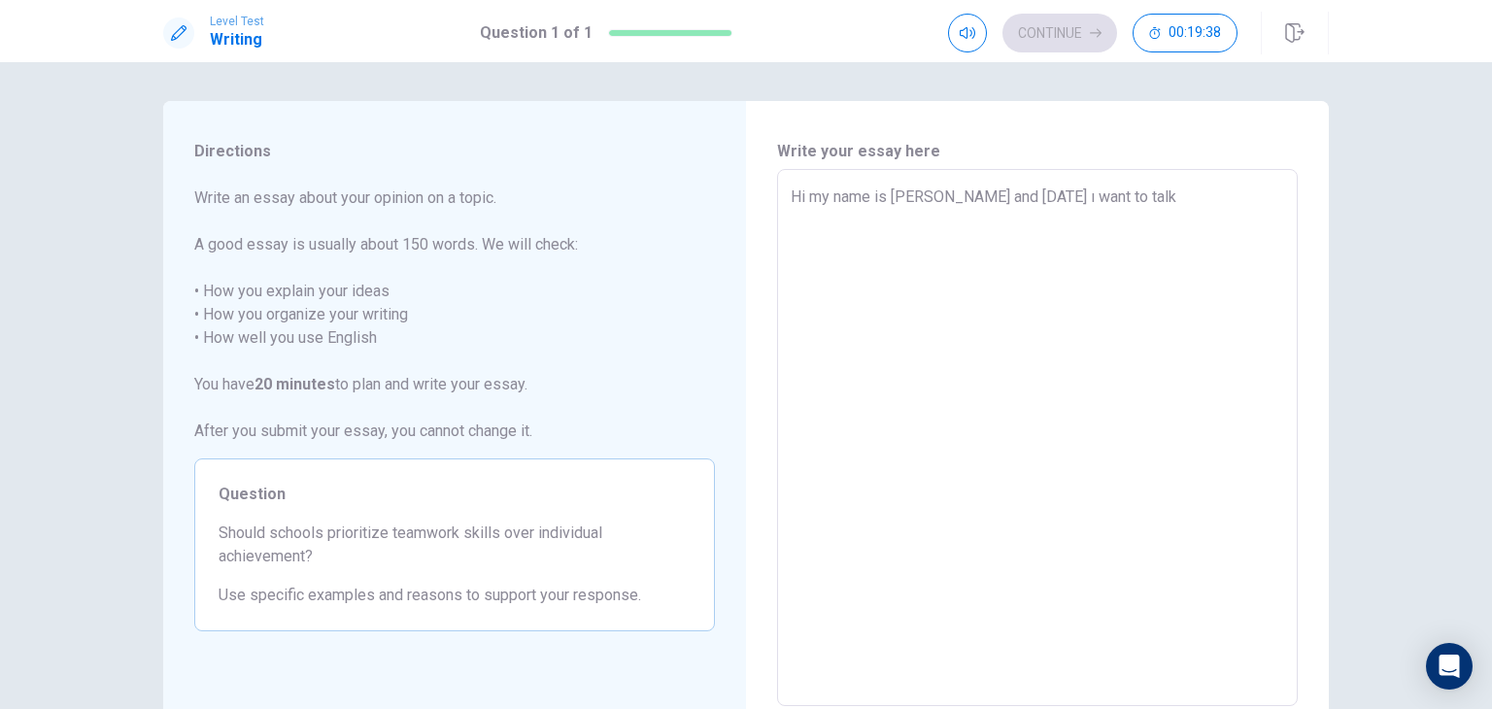
type textarea "x"
type textarea "Hi my name is Asya and today ı want to talk"
type textarea "x"
type textarea "Hi my name is Asya and today ı want to talk a"
type textarea "x"
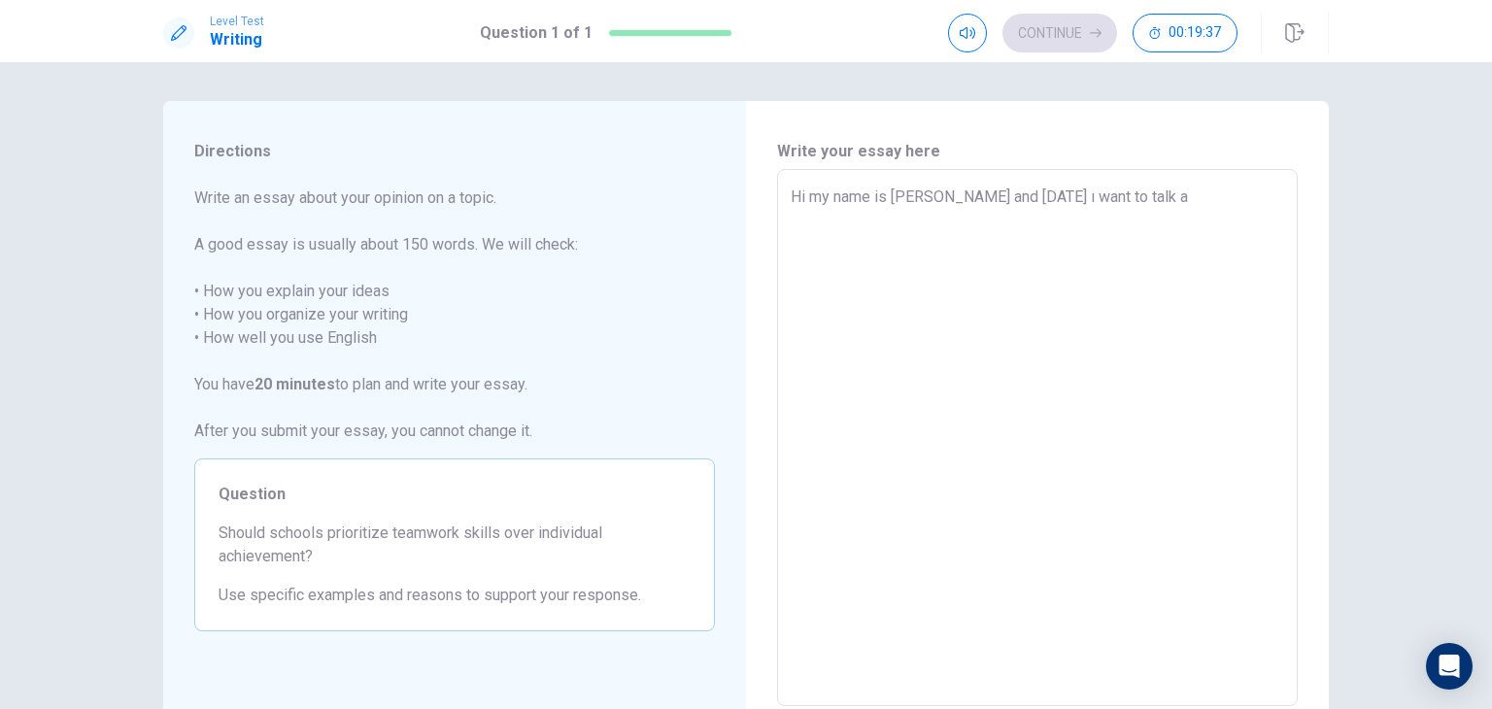
type textarea "Hi my name is Asya and today ı want to talk ab"
type textarea "x"
type textarea "Hi my name is Asya and today ı want to talk abo"
type textarea "x"
type textarea "Hi my name is Asya and today ı want to talk abou"
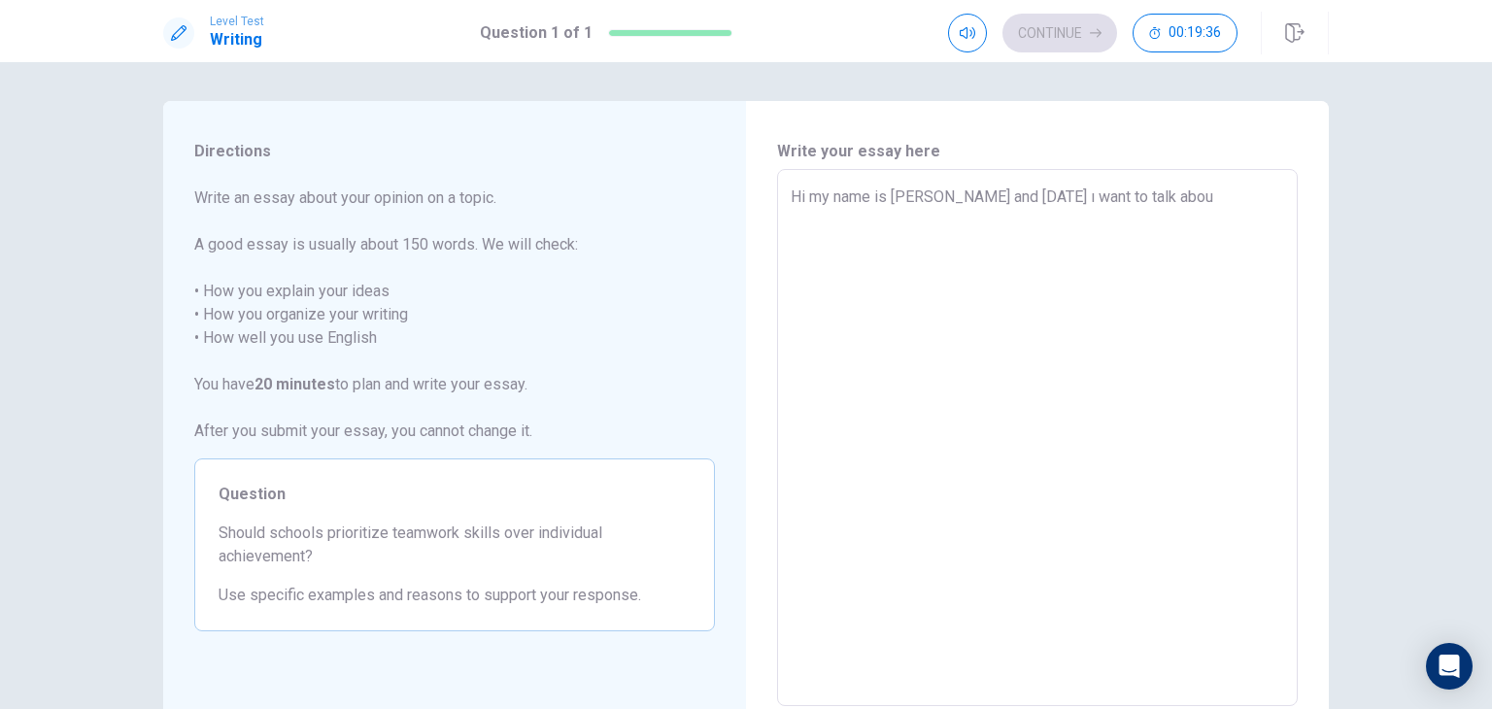
type textarea "x"
type textarea "Hi my name is Asya and today ı want to talk about"
type textarea "x"
type textarea "Hi my name is Asya and today ı want to talk about"
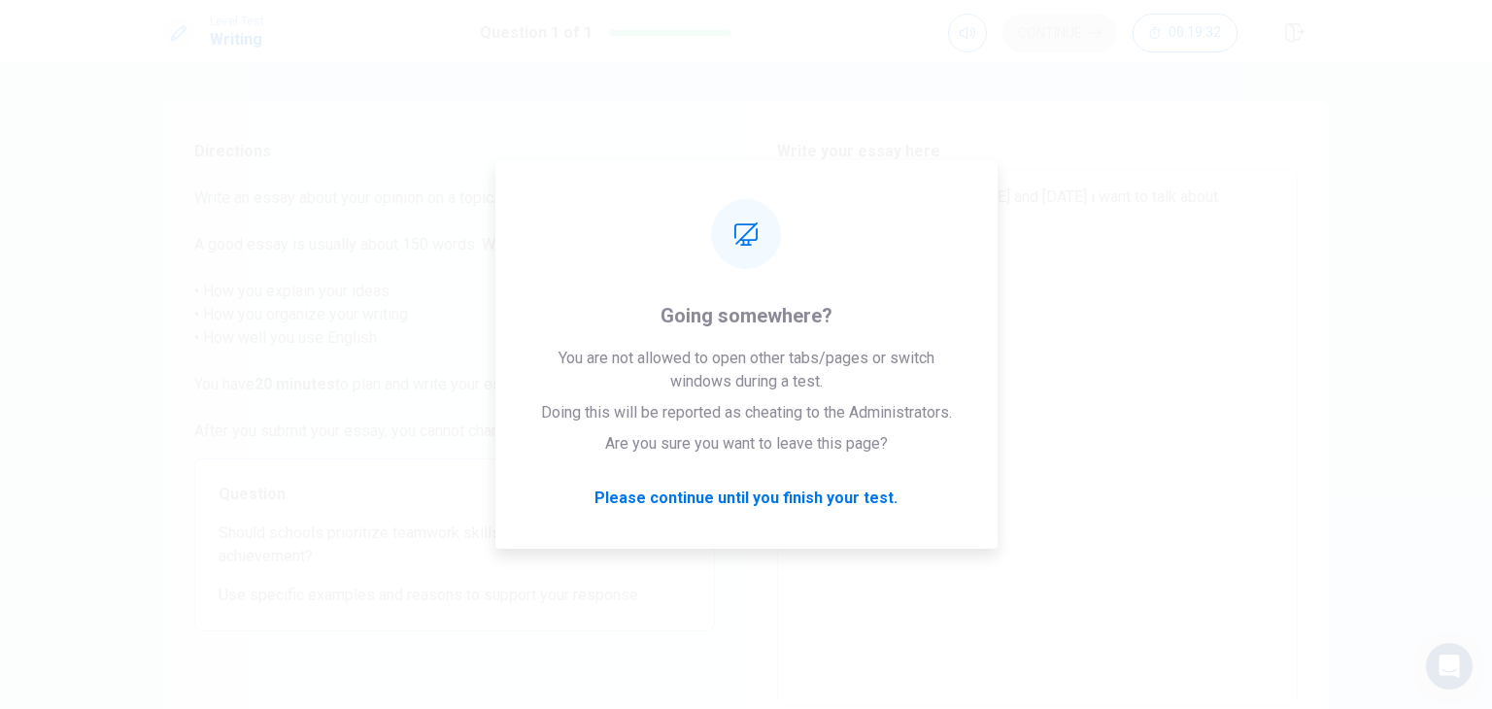
type textarea "x"
type textarea "Hi my name is Asya and today ı want to talk about"
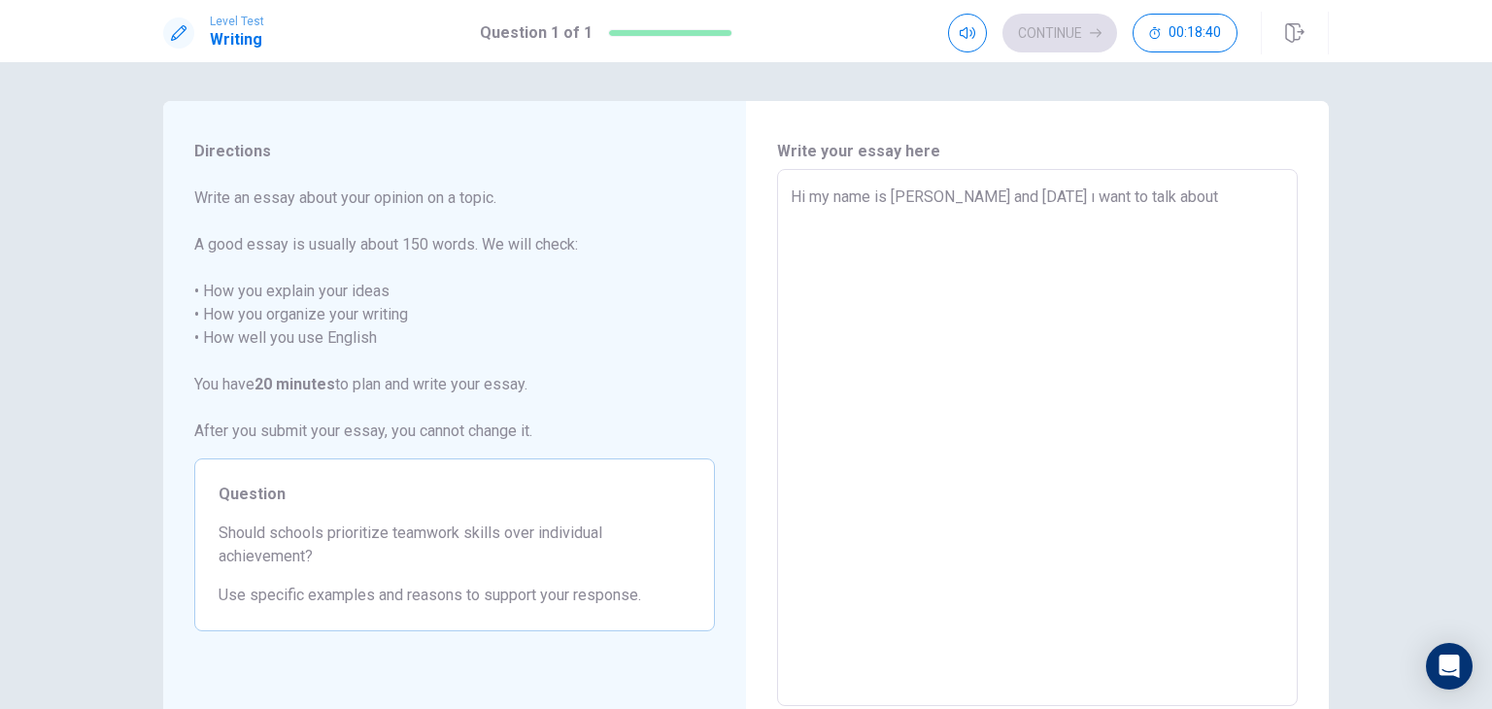
type textarea "x"
type textarea "Hi my name is Asya and today ı want to talk about t"
type textarea "x"
type textarea "Hi my name is Asya and today ı want to talk about th"
type textarea "x"
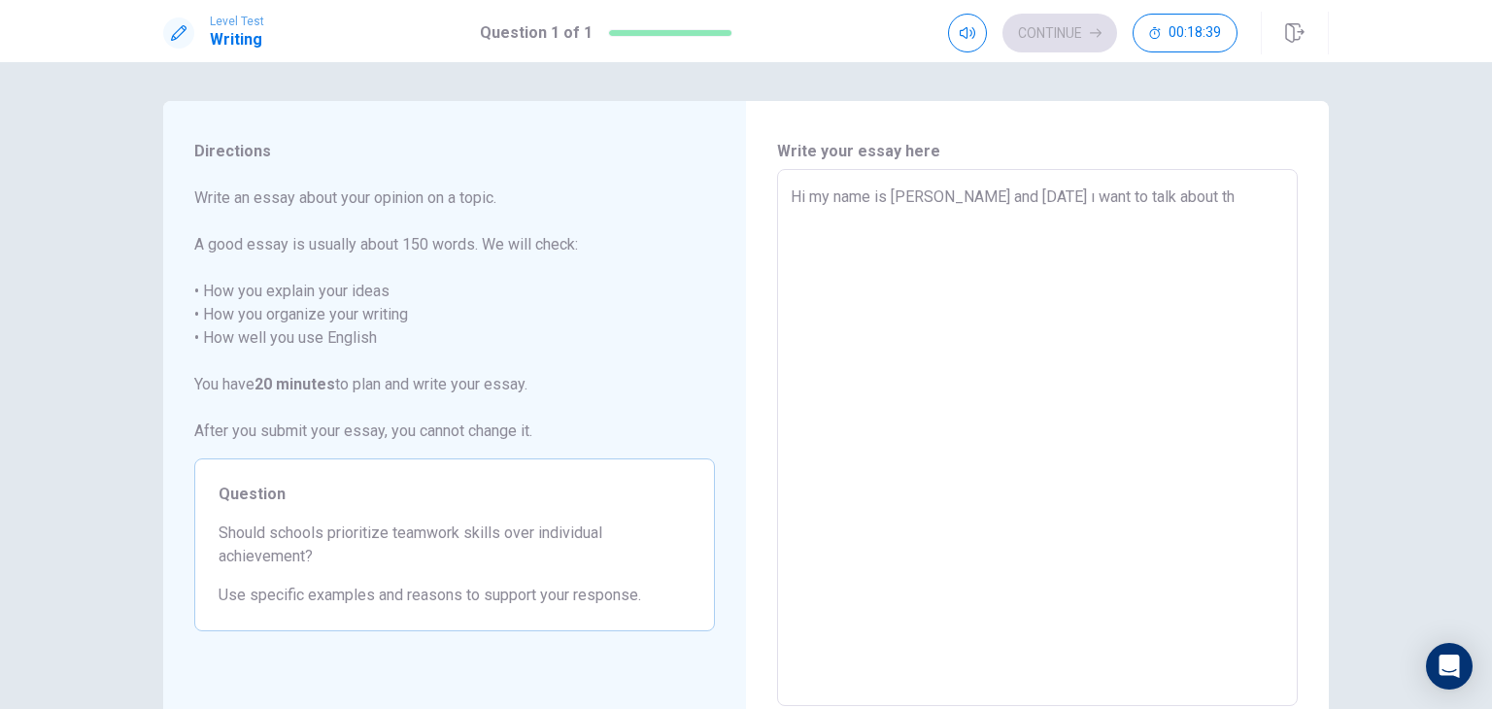
type textarea "Hi my name is Asya and today ı want to talk about the"
type textarea "x"
type textarea "Hi my name is Asya and today ı want to talk about the"
type textarea "x"
type textarea "Hi my name is Asya and today ı want to talk about the p"
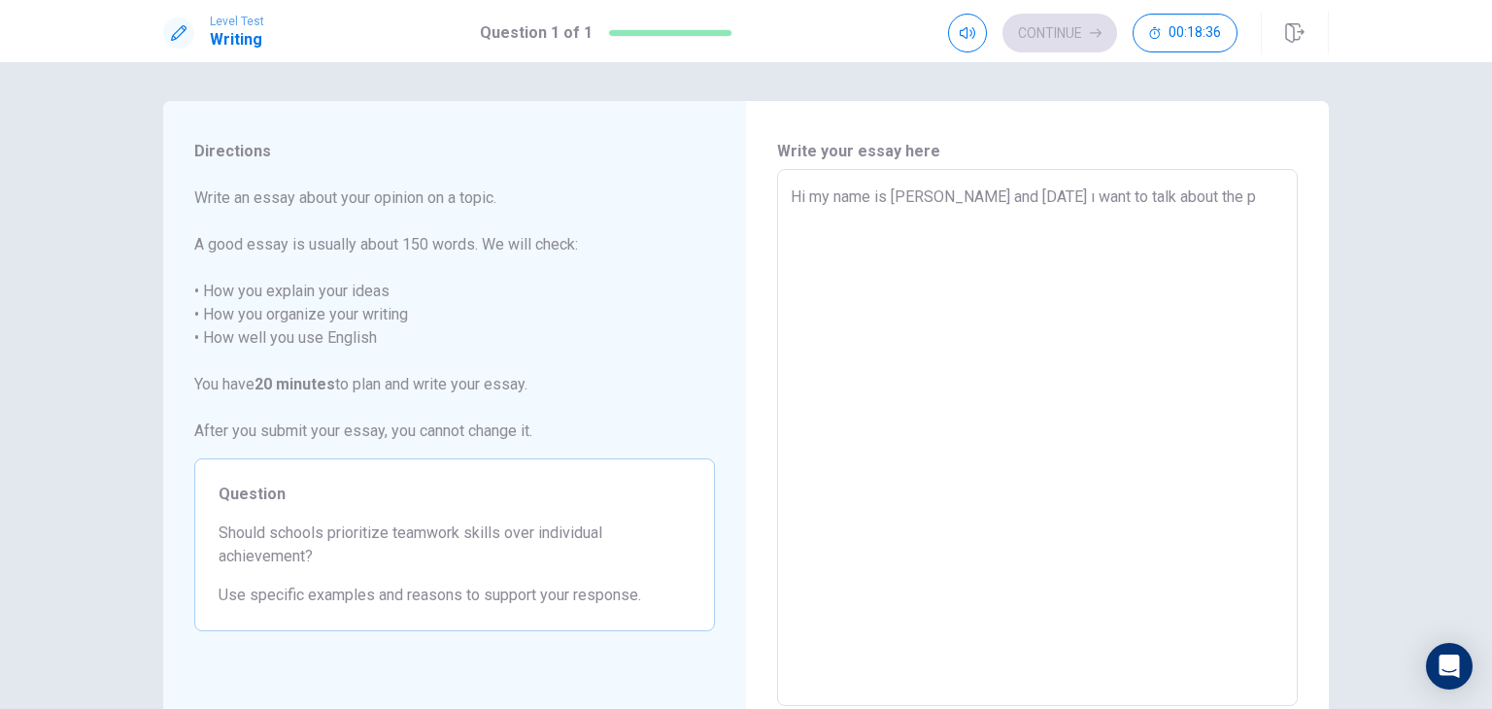
type textarea "x"
type textarea "Hi my name is Asya and today ı want to talk about the po"
type textarea "x"
type textarea "Hi my name is Asya and today ı want to talk about the pol"
type textarea "x"
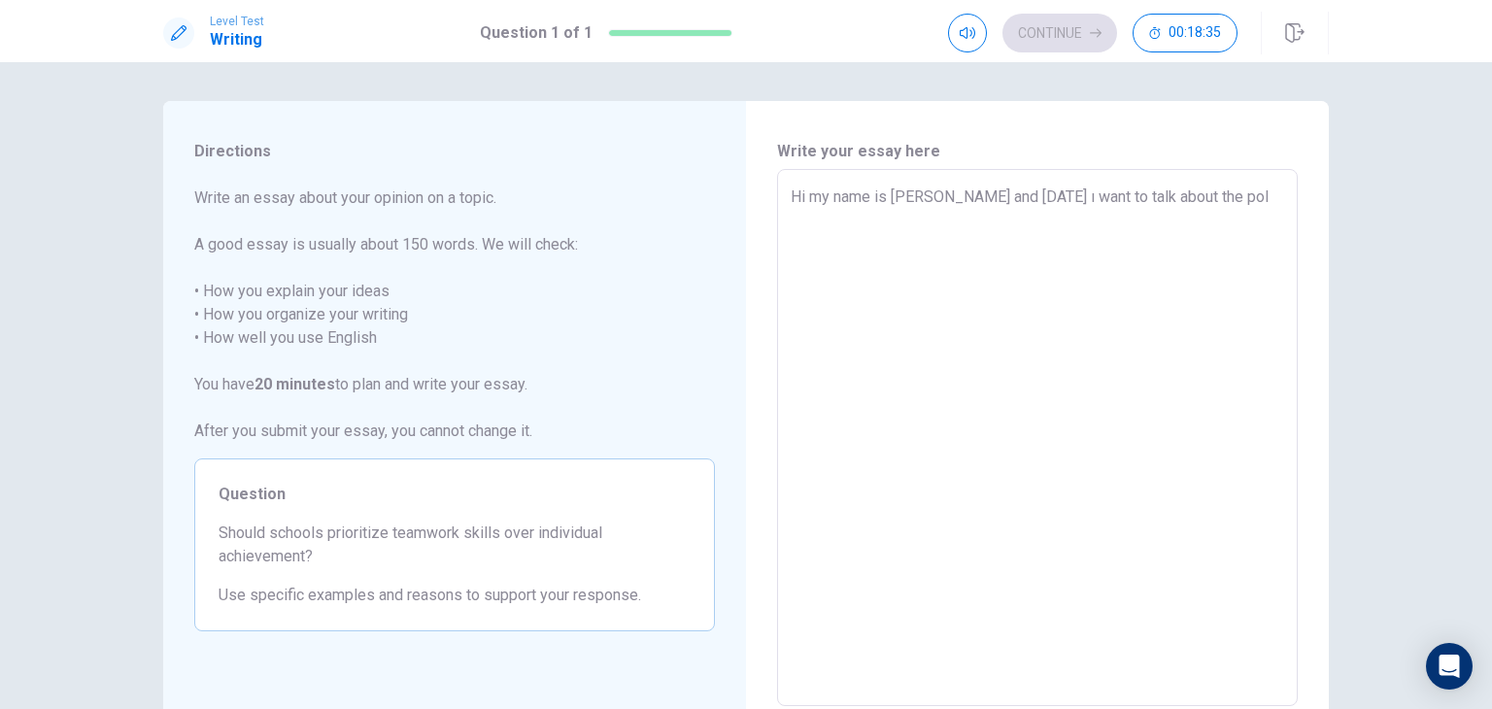
type textarea "Hi my name is Asya and today ı want to talk about the poll"
type textarea "x"
type textarea "Hi my name is Asya and today ı want to talk about the polla"
type textarea "x"
type textarea "Hi my name is Asya and today ı want to talk about the pollar"
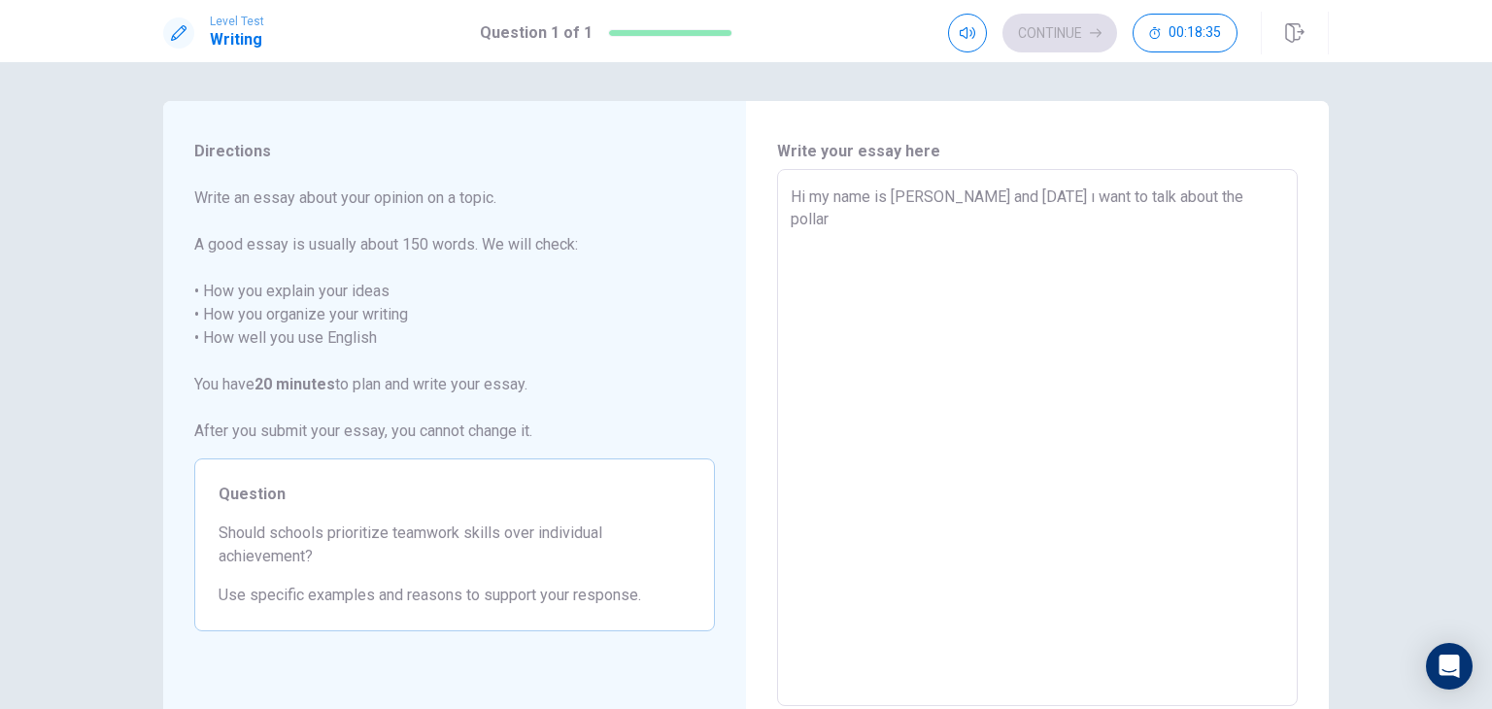
type textarea "x"
type textarea "Hi my name is Asya and today ı want to talk about the pollar"
type textarea "x"
type textarea "Hi my name is Asya and today ı want to talk about the pollar b"
type textarea "x"
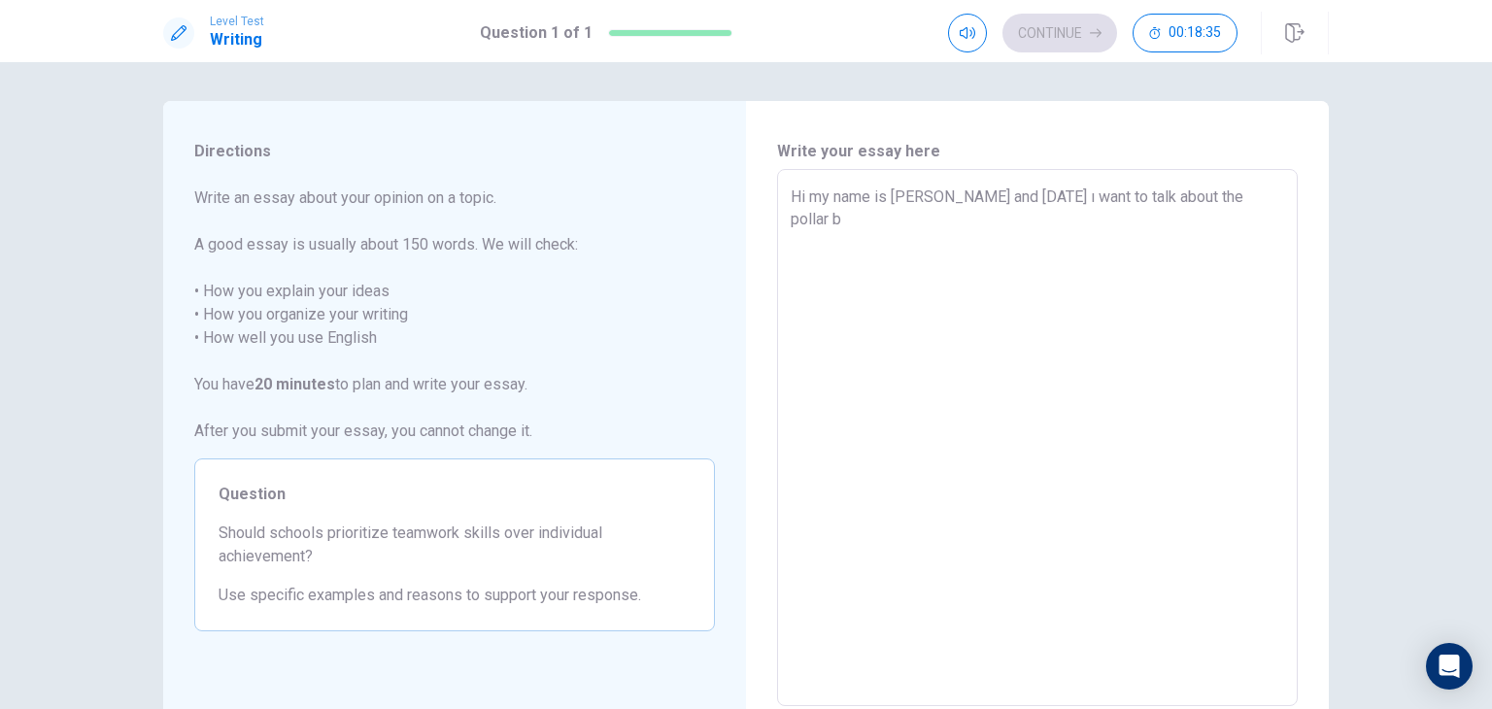
type textarea "Hi my name is Asya and today ı want to talk about the pollar be"
type textarea "x"
type textarea "Hi my name is Asya and today ı want to talk about the pollar beR"
type textarea "x"
type textarea "Hi my name is Asya and today ı want to talk about the pollar beRS"
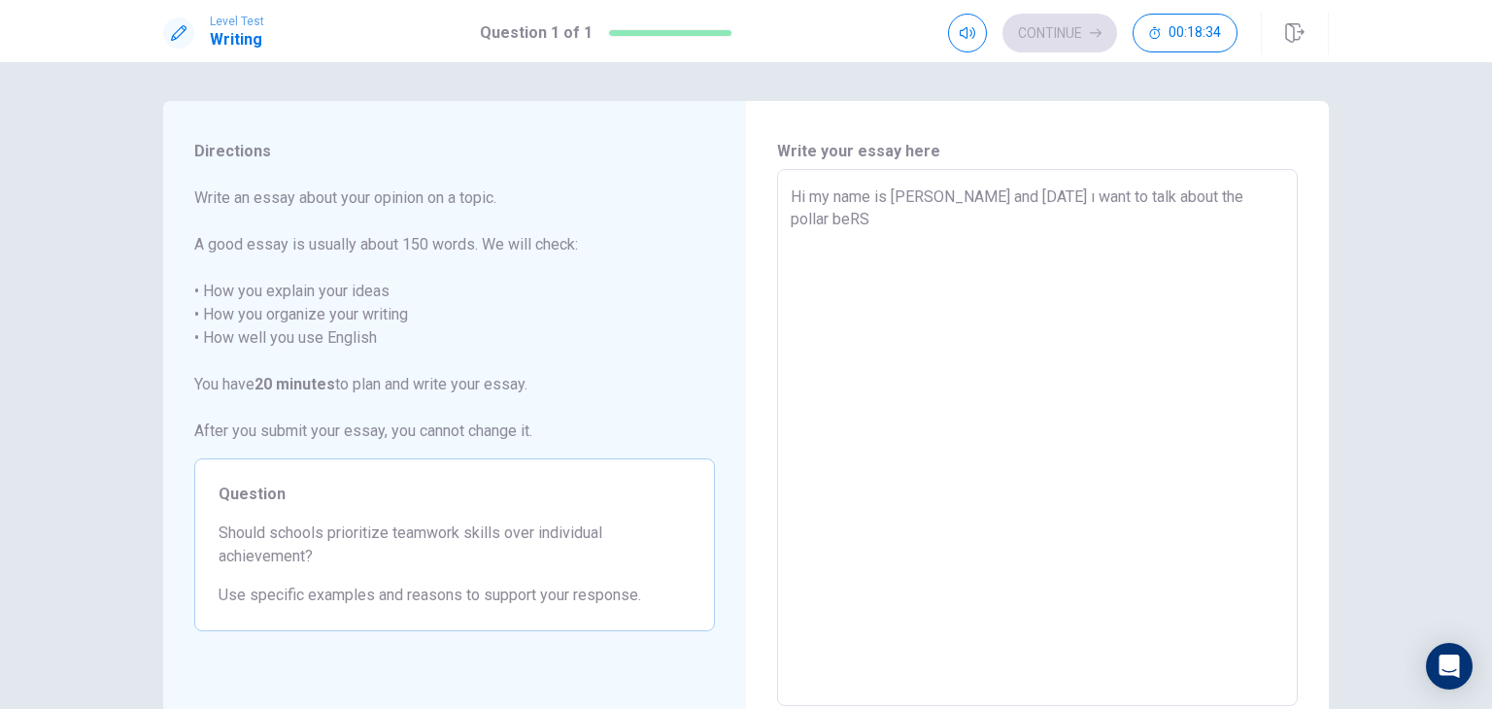
type textarea "x"
type textarea "Hi my name is Asya and today ı want to talk about the pollar beR"
type textarea "x"
type textarea "Hi my name is Asya and today ı want to talk about the pollar be"
type textarea "x"
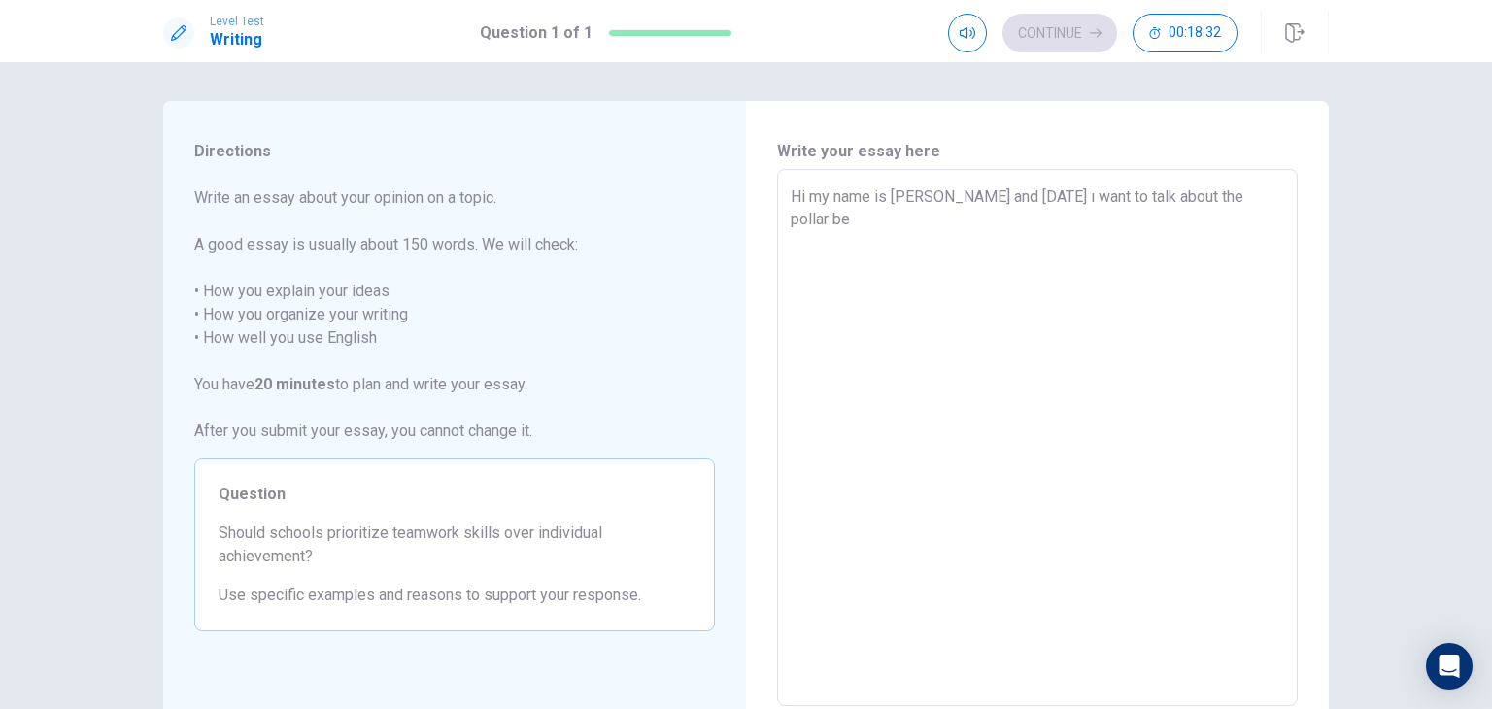
type textarea "Hi my name is Asya and today ı want to talk about the pollar beA"
type textarea "x"
type textarea "Hi my name is Asya and today ı want to talk about the pollar beAR"
type textarea "x"
type textarea "Hi my name is Asya and today ı want to talk about the pollar beARS"
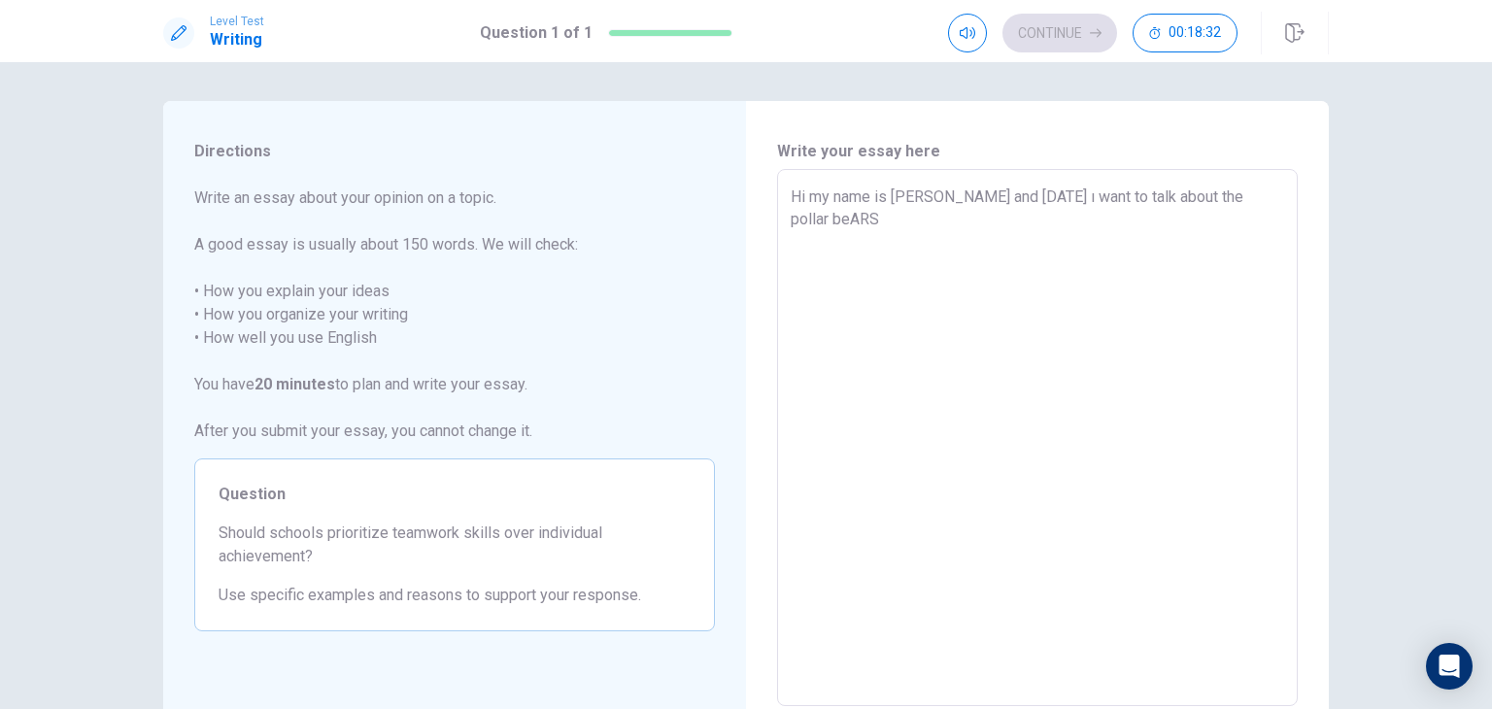
type textarea "x"
type textarea "Hi my name is Asya and today ı want to talk about the pollar beARS"
type textarea "x"
type textarea "Hi my name is Asya and today ı want to talk about the pollar beARS A"
type textarea "x"
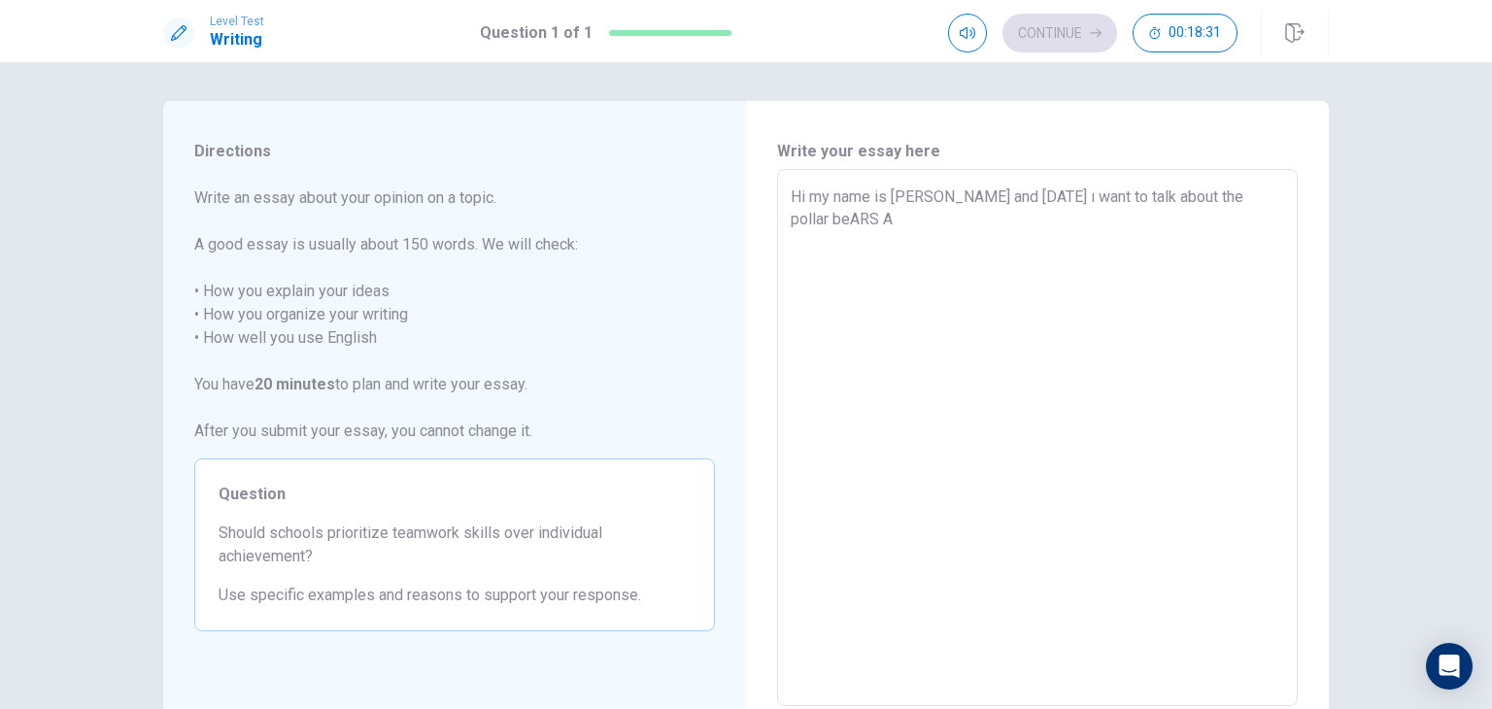
type textarea "Hi my name is Asya and today ı want to talk about the pollar beARS AN"
type textarea "x"
type textarea "Hi my name is Asya and today ı want to talk about the pollar beARS AND"
type textarea "x"
type textarea "Hi my name is Asya and today ı want to talk about the pollar beARS AND"
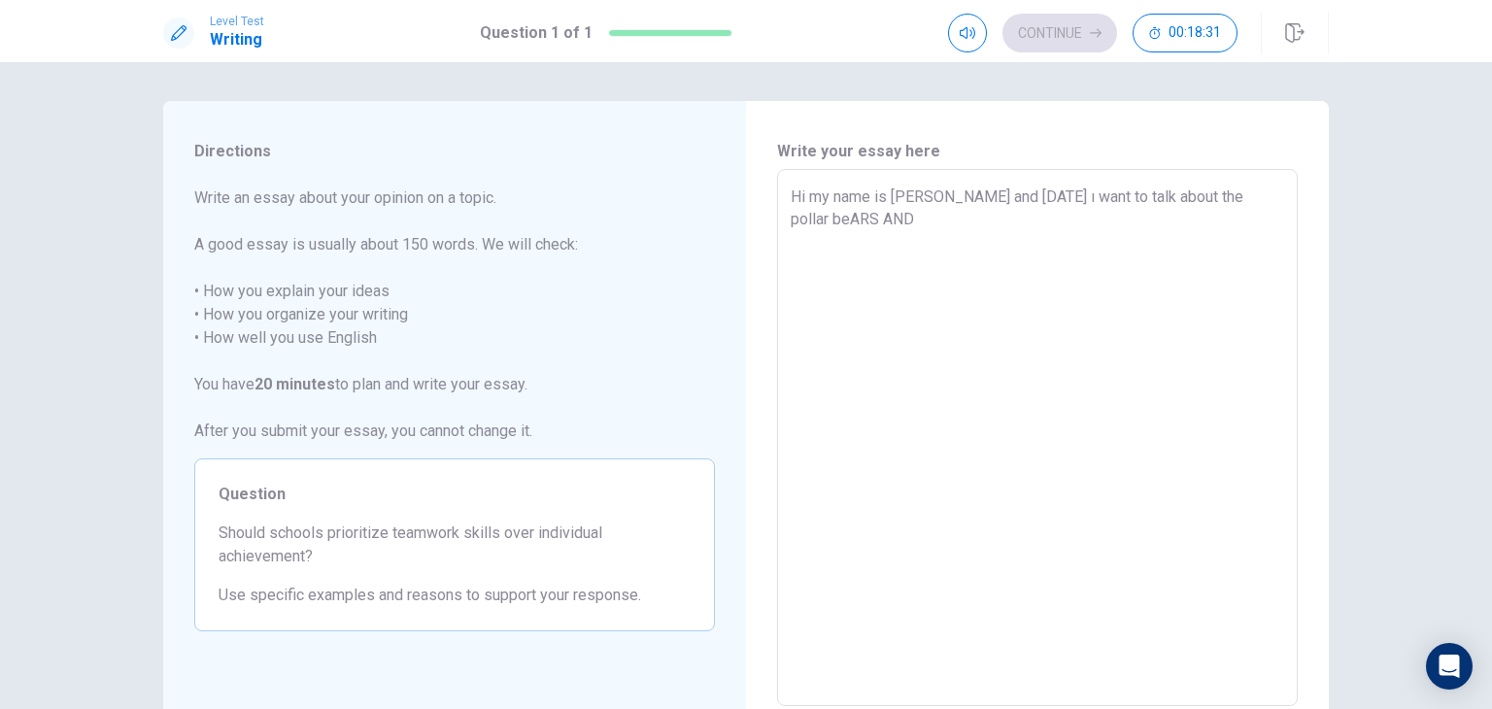
type textarea "x"
type textarea "Hi my name is Asya and today ı want to talk about the pollar beARS AND"
type textarea "x"
type textarea "Hi my name is Asya and today ı want to talk about the pollar beARS AN"
type textarea "x"
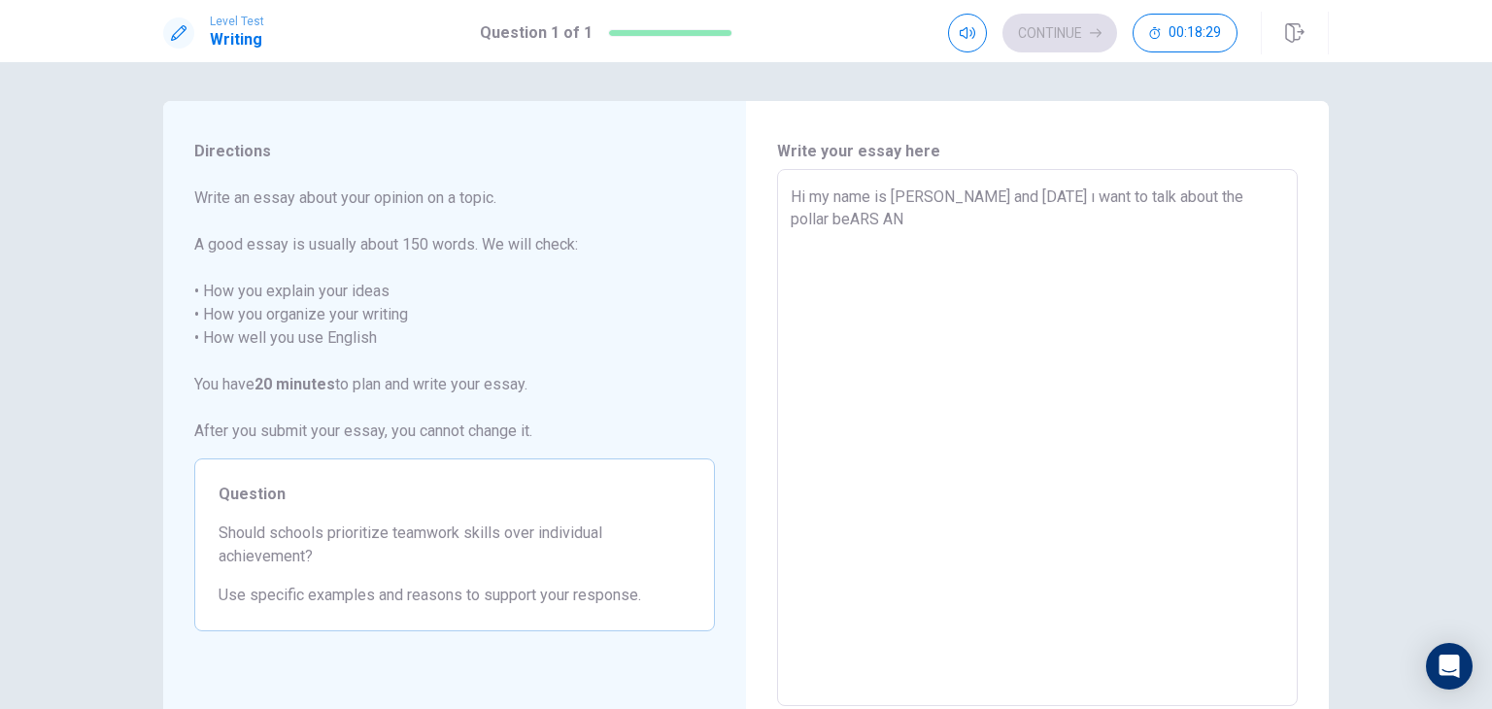
type textarea "Hi my name is Asya and today ı want to talk about the pollar beARS A"
type textarea "x"
type textarea "Hi my name is Asya and today ı want to talk about the pollar beARS"
type textarea "x"
type textarea "Hi my name is Asya and today ı want to talk about the pollar beARS"
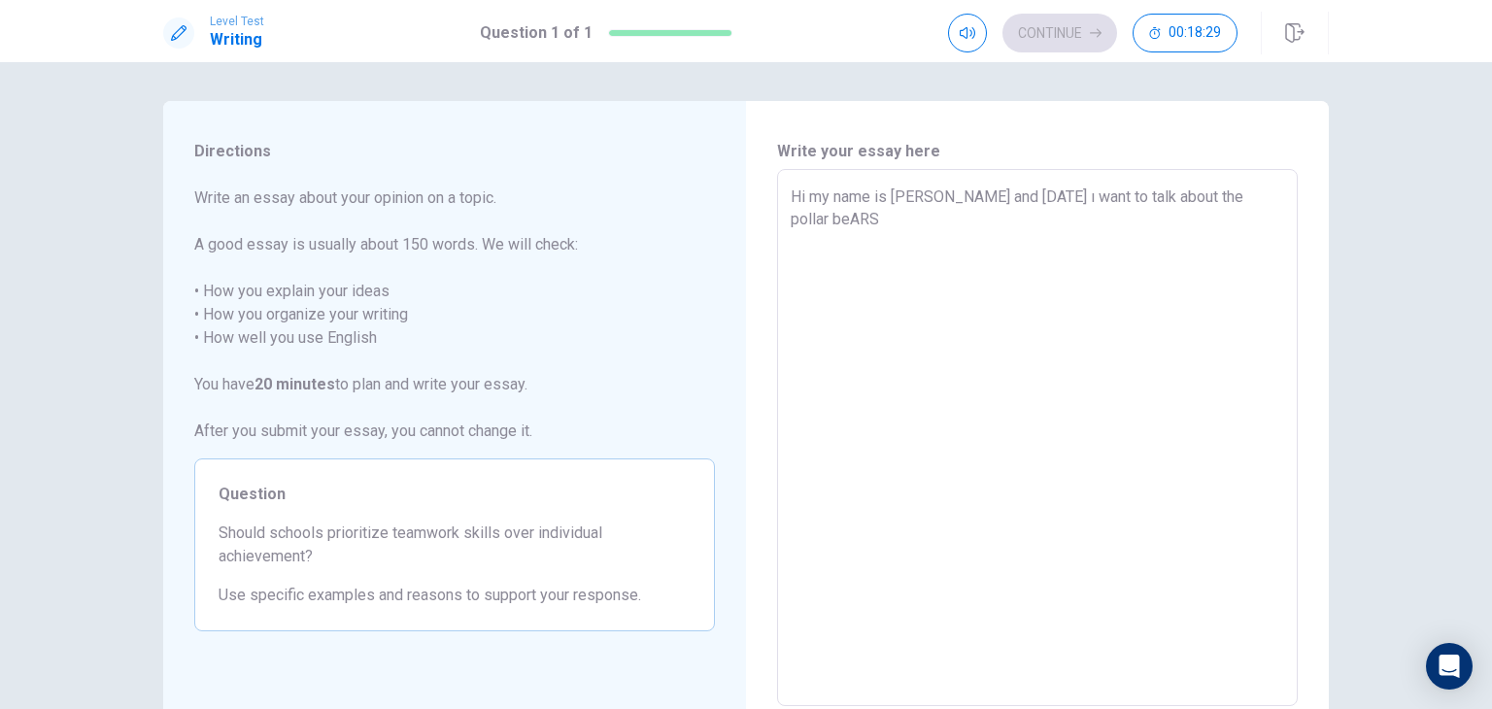
type textarea "x"
type textarea "Hi my name is Asya and today ı want to talk about the pollar beAR"
type textarea "x"
type textarea "Hi my name is Asya and today ı want to talk about the pollar beA"
type textarea "x"
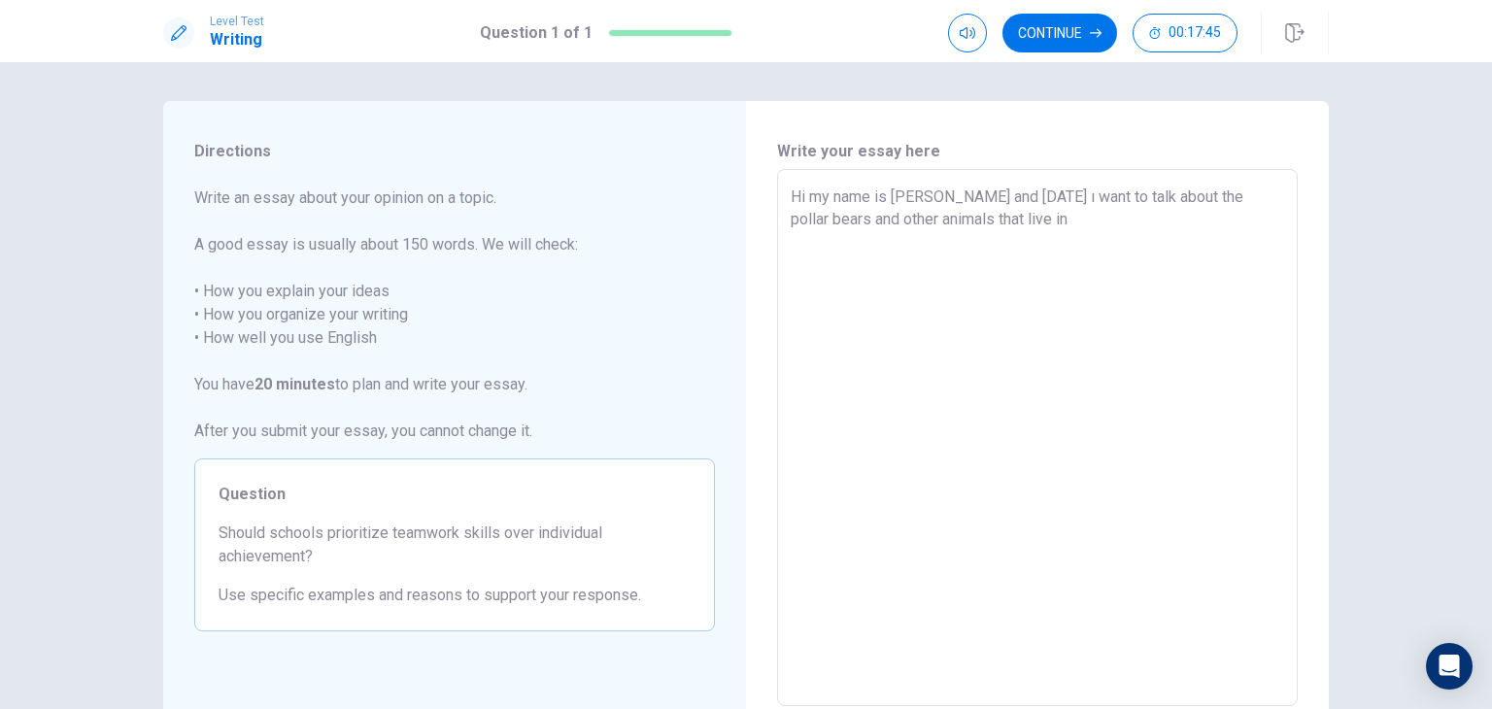
click at [923, 215] on textarea "Hi my name is Asya and today ı want to talk about the pollar bears and other an…" at bounding box center [1038, 438] width 494 height 505
click at [1003, 224] on textarea "Hi my name is Asya and today ı want to talk about the pollar bears and other an…" at bounding box center [1038, 438] width 494 height 505
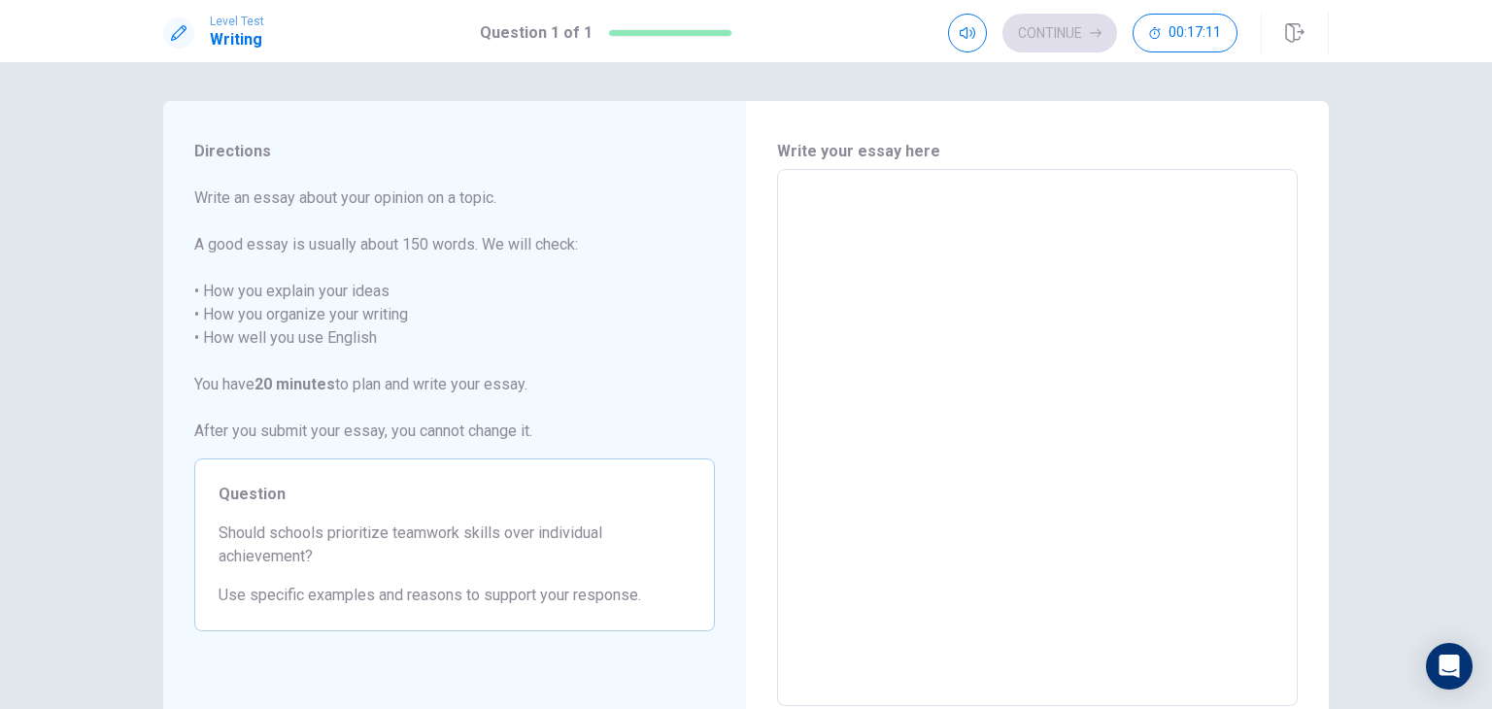
click at [815, 372] on button "Click to reconnect" at bounding box center [888, 391] width 147 height 39
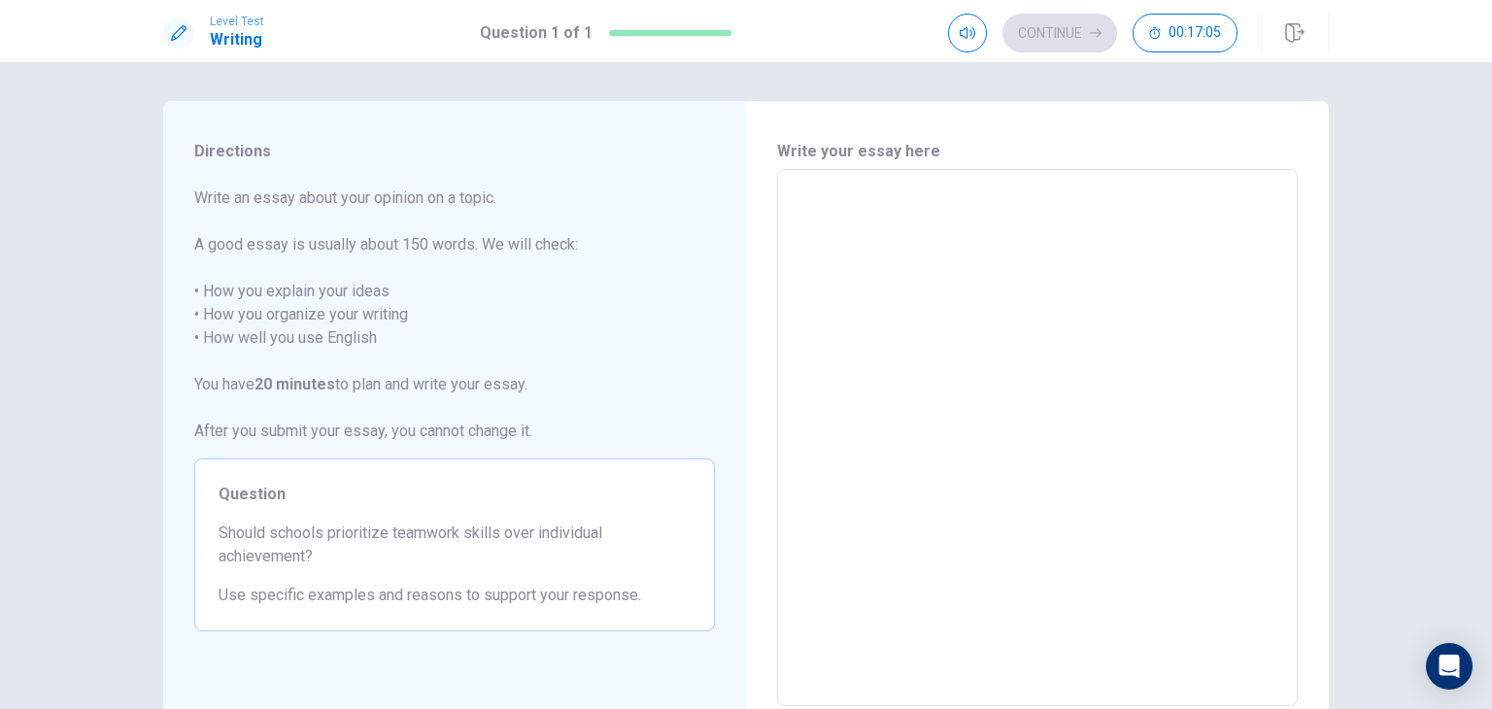
click at [891, 249] on textarea at bounding box center [1038, 438] width 494 height 505
drag, startPoint x: 211, startPoint y: 532, endPoint x: 271, endPoint y: 541, distance: 60.9
click at [271, 541] on div "Question Should schools prioritize teamwork skills over individual achievement?…" at bounding box center [454, 545] width 521 height 173
drag, startPoint x: 210, startPoint y: 531, endPoint x: 326, endPoint y: 529, distance: 116.6
click at [326, 529] on div "Question Should schools prioritize teamwork skills over individual achievement?…" at bounding box center [454, 545] width 521 height 173
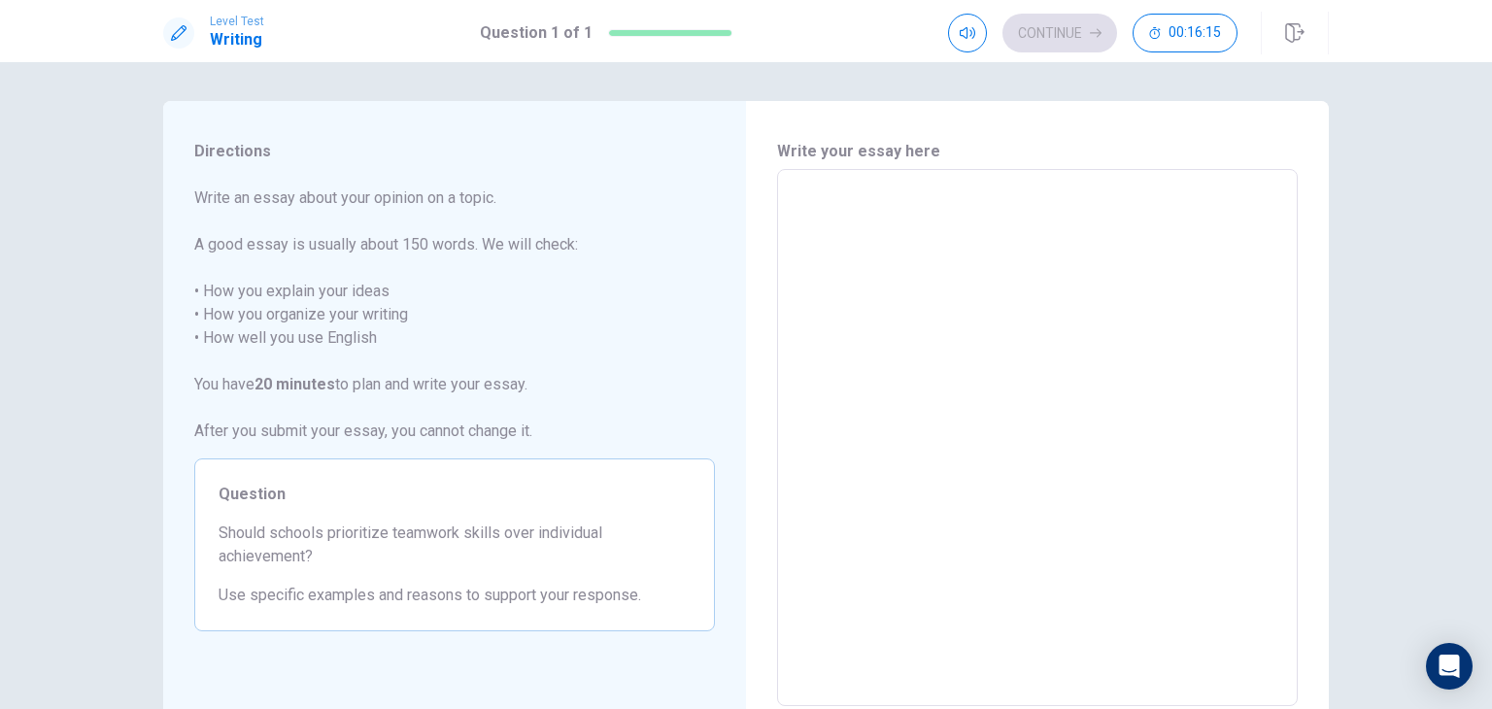
drag, startPoint x: 210, startPoint y: 532, endPoint x: 236, endPoint y: 526, distance: 27.1
click at [236, 526] on div "Question Should schools prioritize teamwork skills over individual achievement?…" at bounding box center [454, 545] width 521 height 173
click at [219, 534] on span "Should schools prioritize teamwork skills over individual achievement?" at bounding box center [455, 545] width 472 height 47
drag, startPoint x: 211, startPoint y: 531, endPoint x: 234, endPoint y: 530, distance: 23.3
click at [234, 530] on div "Question Should schools prioritize teamwork skills over individual achievement?…" at bounding box center [454, 545] width 521 height 173
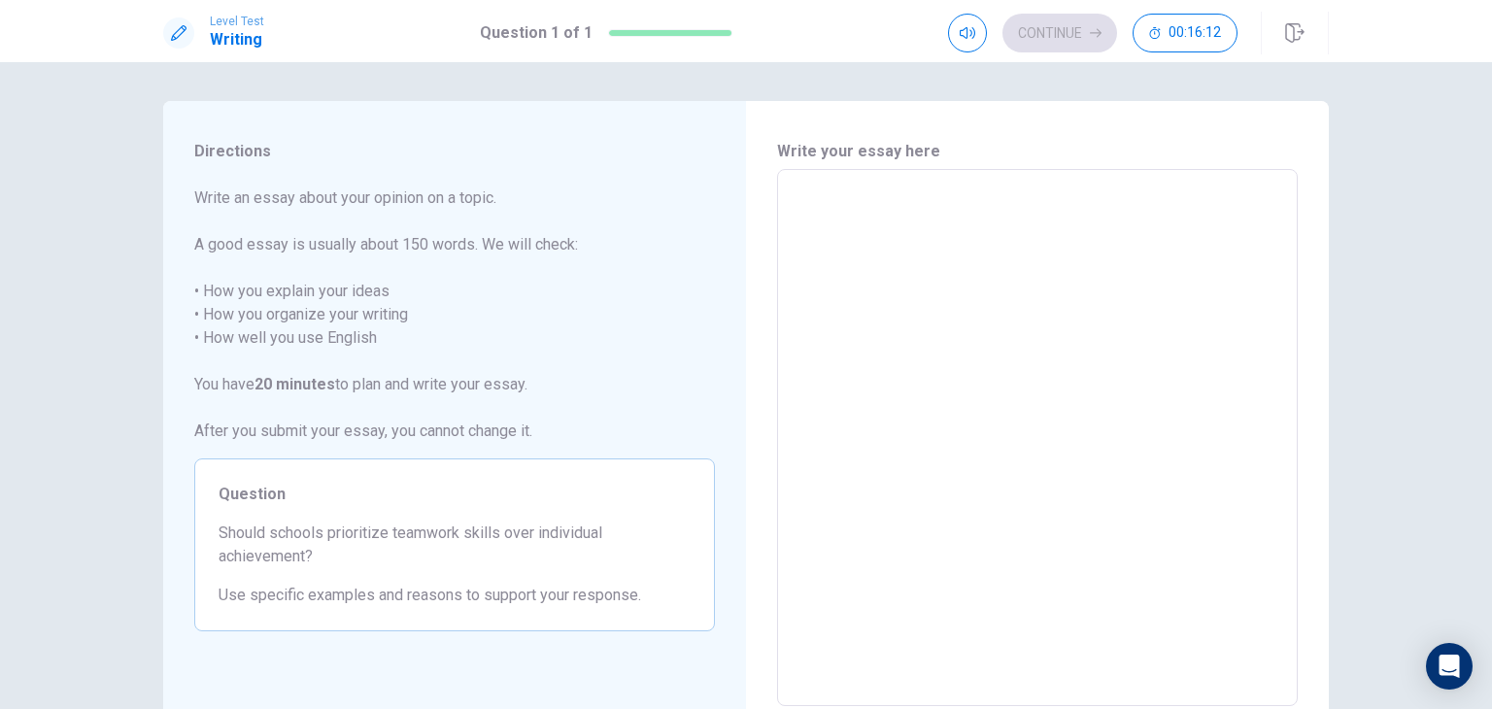
drag, startPoint x: 234, startPoint y: 530, endPoint x: 320, endPoint y: 527, distance: 85.6
click at [320, 527] on span "Should schools prioritize teamwork skills over individual achievement?" at bounding box center [455, 545] width 472 height 47
click at [815, 335] on textarea at bounding box center [1038, 438] width 494 height 505
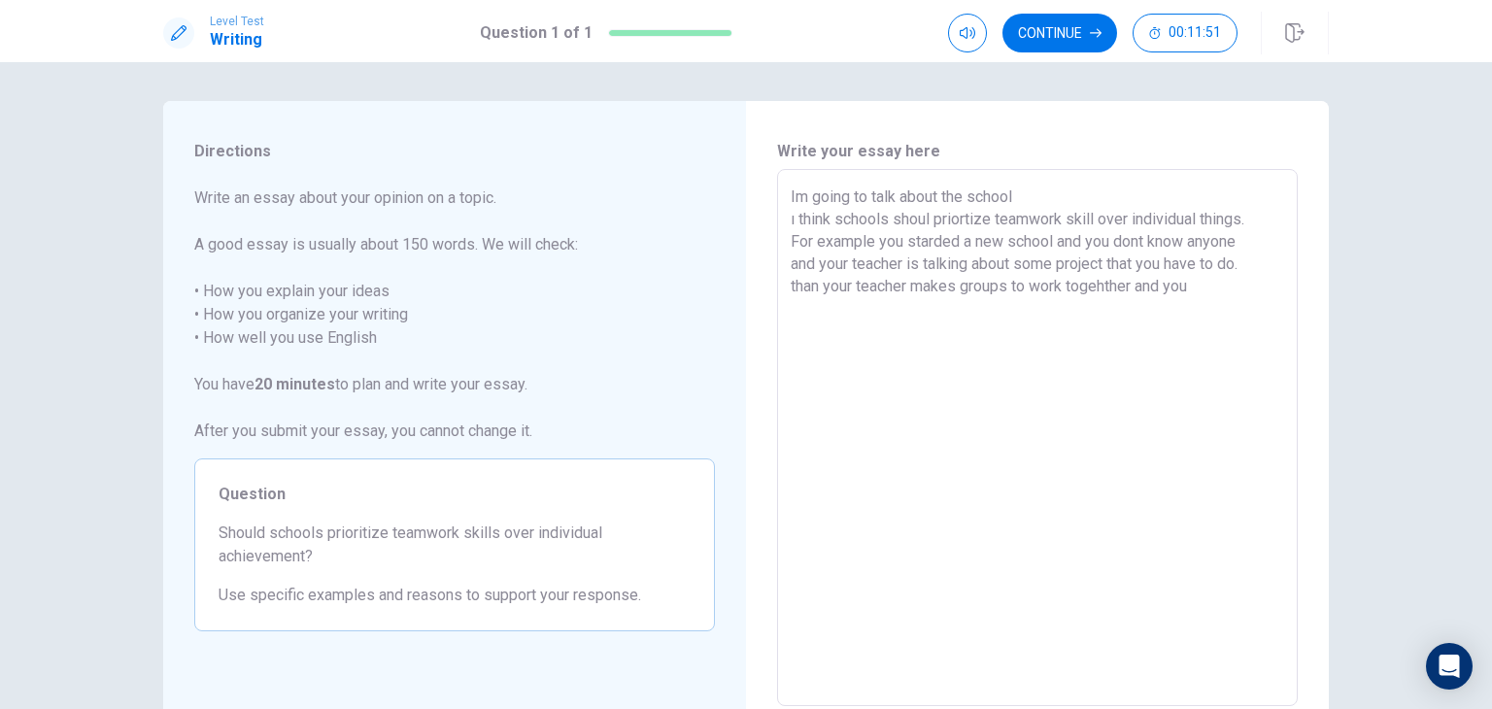
click at [1022, 191] on textarea "Im going to talk about the school ı think schools shoul priortize teamwork skil…" at bounding box center [1038, 438] width 494 height 505
click at [795, 221] on textarea "ı think schools shoul priortize teamwork skill over individual things. For exam…" at bounding box center [1038, 438] width 494 height 505
click at [926, 222] on textarea "I think schools shoul priortize teamwork skill over individual things. For exam…" at bounding box center [1038, 438] width 494 height 505
click at [1251, 267] on textarea "I think schools should priortize teamwork skill over individual things. For exa…" at bounding box center [1038, 438] width 494 height 505
click at [1183, 242] on textarea "I think schools should priortize teamwork skill over individual things. For exa…" at bounding box center [1038, 438] width 494 height 505
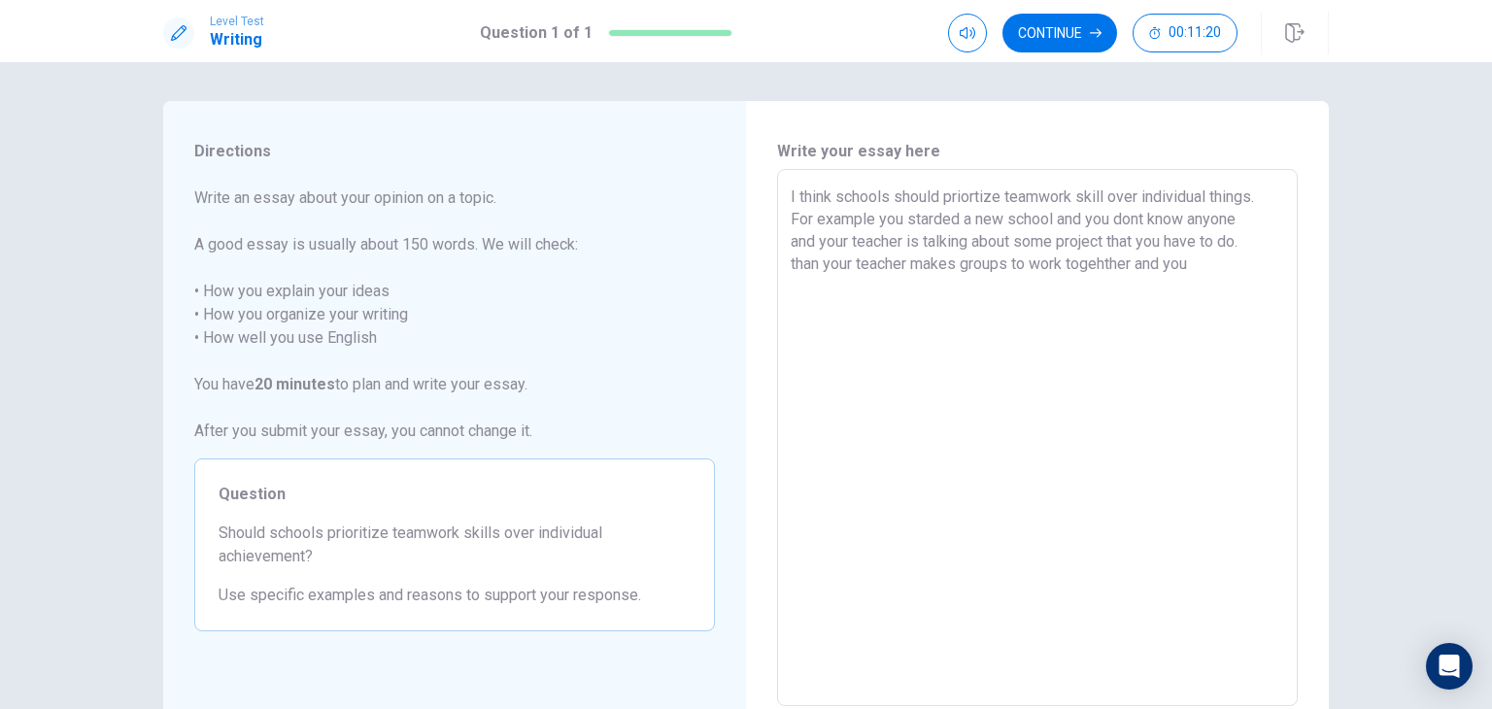
click at [1232, 242] on textarea "I think schools should priortize teamwork skill over individual things. For exa…" at bounding box center [1038, 438] width 494 height 505
click at [1239, 242] on textarea "I think schools should priortize teamwork skill over individual things. For exa…" at bounding box center [1038, 438] width 494 height 505
click at [779, 286] on div "I think schools should priortize teamwork skill over individual things. For exa…" at bounding box center [1037, 437] width 521 height 537
click at [779, 294] on div "I think schools should priortize teamwork skill over individual things. For exa…" at bounding box center [1037, 437] width 521 height 537
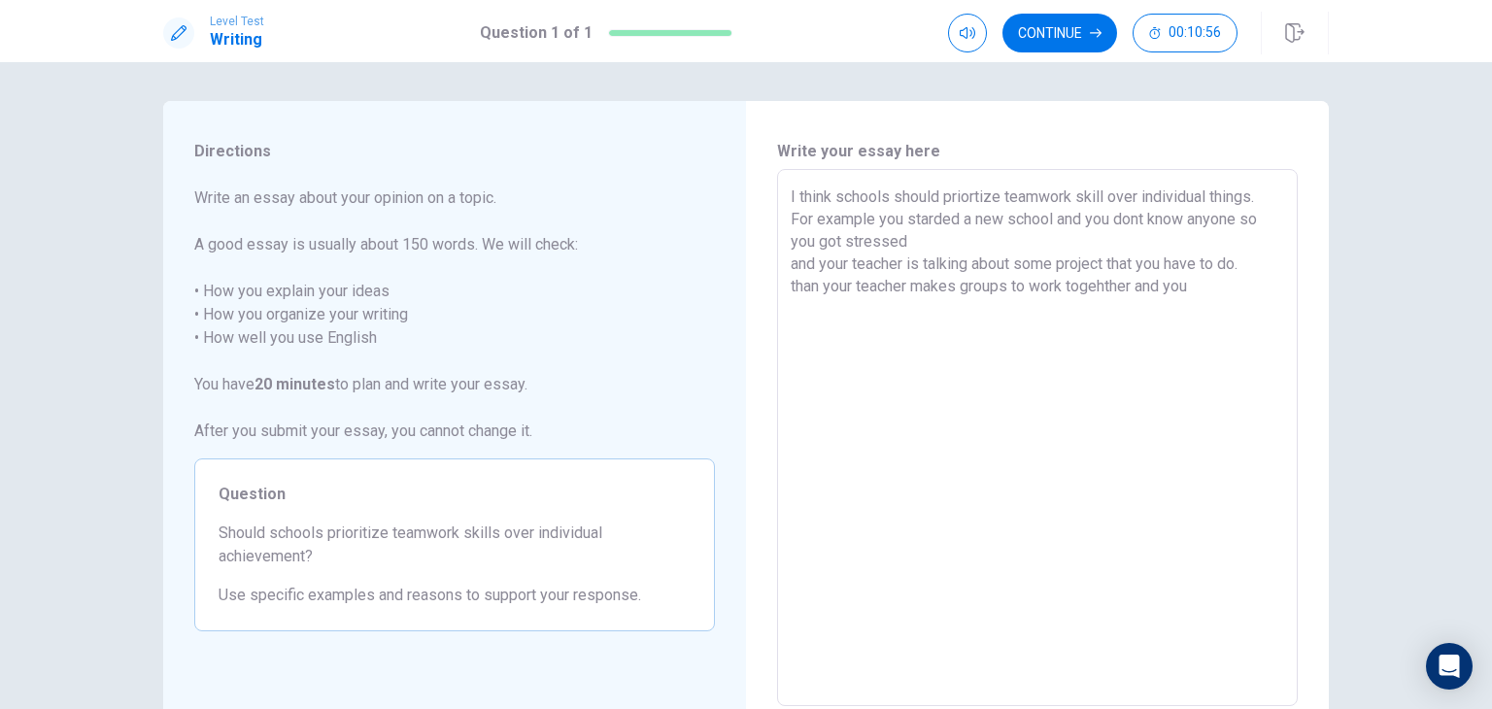
click at [964, 249] on textarea "I think schools should priortize teamwork skill over individual things. For exa…" at bounding box center [1038, 438] width 494 height 505
click at [929, 260] on textarea "I think schools should priortize teamwork skill over individual things. For exa…" at bounding box center [1038, 438] width 494 height 505
click at [777, 294] on div "I think schools should priortize teamwork skill over individual things. For exa…" at bounding box center [1037, 437] width 521 height 537
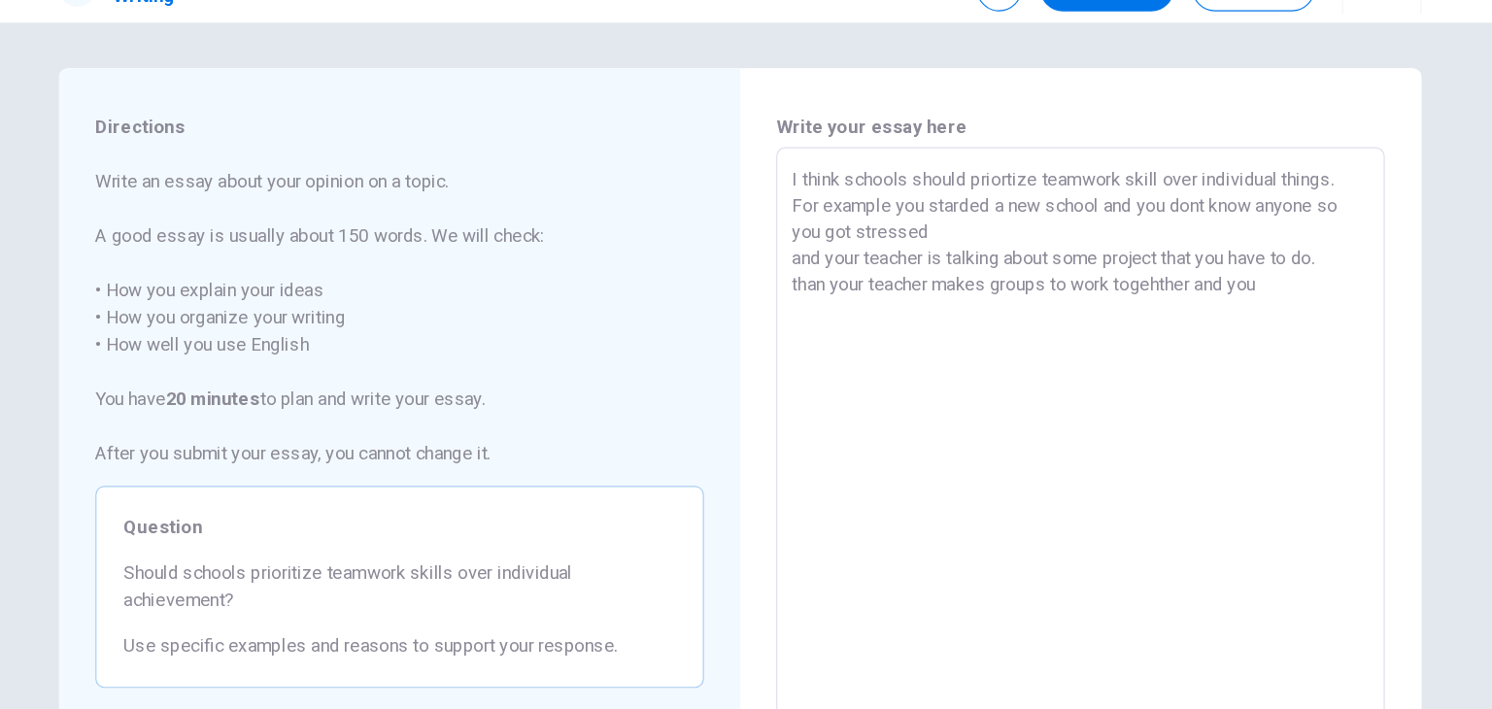
drag, startPoint x: 854, startPoint y: 340, endPoint x: 696, endPoint y: 296, distance: 164.3
click at [696, 296] on div "Directions Write an essay about your opinion on a topic. A good essay is usuall…" at bounding box center [746, 438] width 1166 height 675
click at [890, 358] on textarea "I think schools should priortize teamwork skill over individual things. For exa…" at bounding box center [1038, 438] width 494 height 505
click at [813, 305] on textarea "I think schools should priortize teamwork skill over individual things. For exa…" at bounding box center [1038, 438] width 494 height 505
click at [902, 390] on textarea "I think schools should priortize teamwork skill over individual things. For exa…" at bounding box center [1038, 438] width 494 height 505
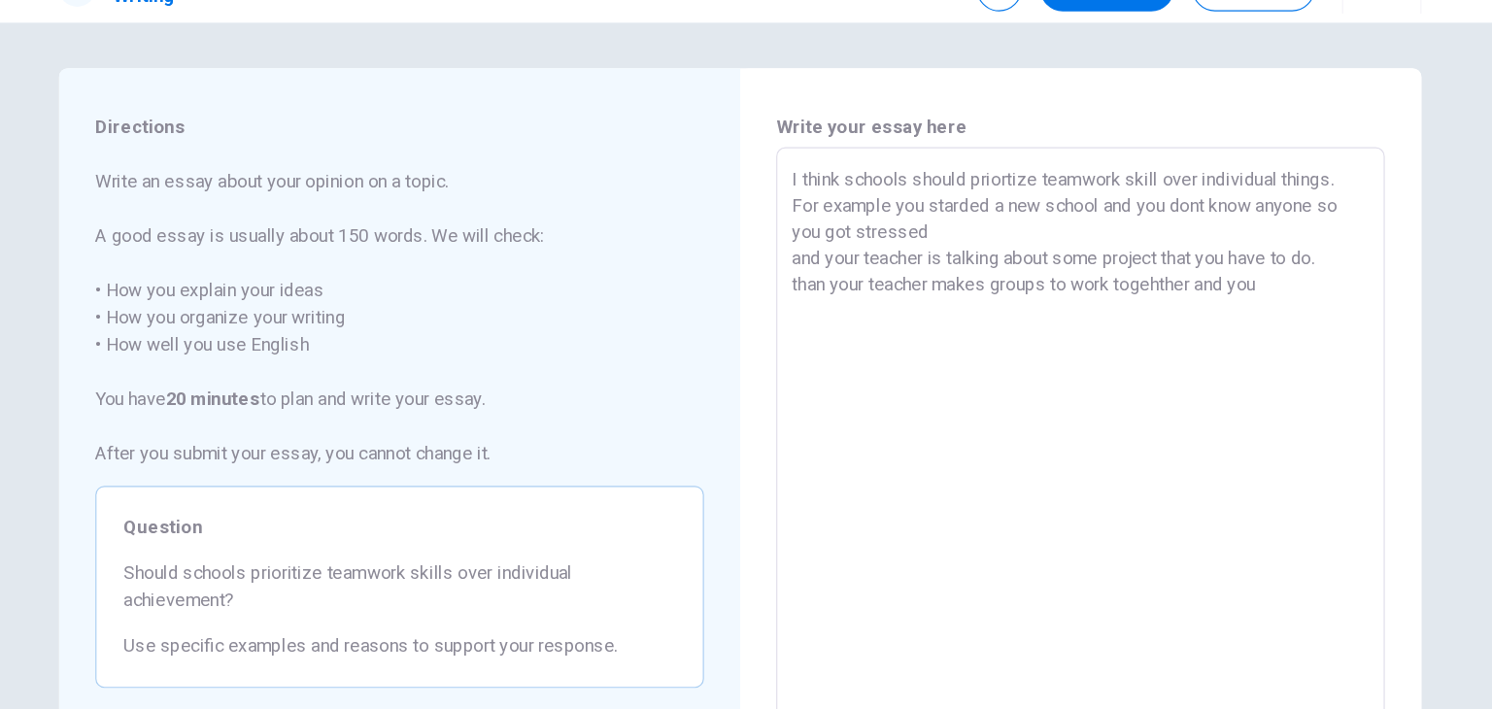
click at [1069, 264] on textarea "I think schools should priortize teamwork skill over individual things. For exa…" at bounding box center [1038, 438] width 494 height 505
click at [1180, 322] on textarea "I think schools should priortize teamwork skill over individual things. For exa…" at bounding box center [1038, 438] width 494 height 505
click at [1224, 320] on textarea "I think schools should priortize teamwork skill over individual things. For exa…" at bounding box center [1038, 438] width 494 height 505
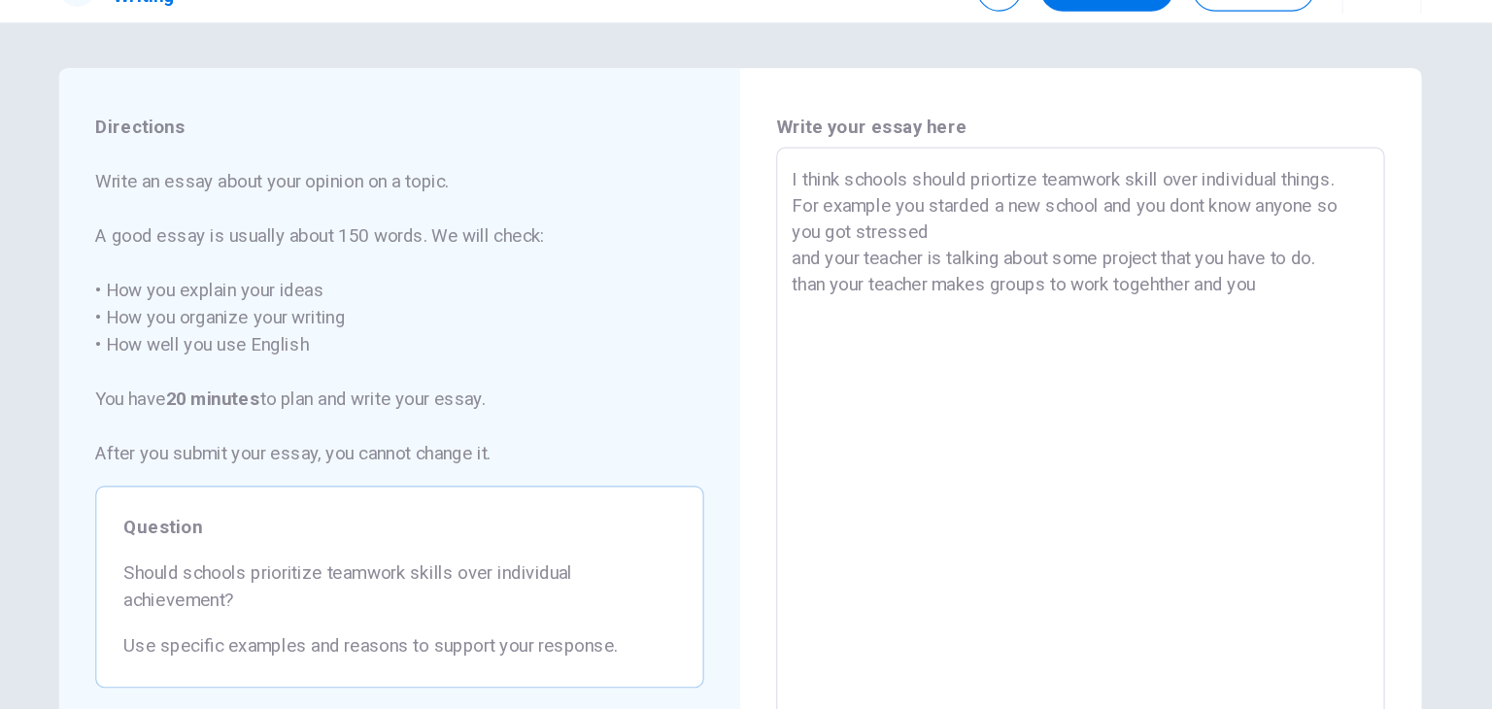
click at [1240, 291] on textarea "I think schools should priortize teamwork skill over individual things. For exa…" at bounding box center [1038, 438] width 494 height 505
click at [1206, 333] on textarea "I think schools should priortize teamwork skill over individual things. For exa…" at bounding box center [1038, 438] width 494 height 505
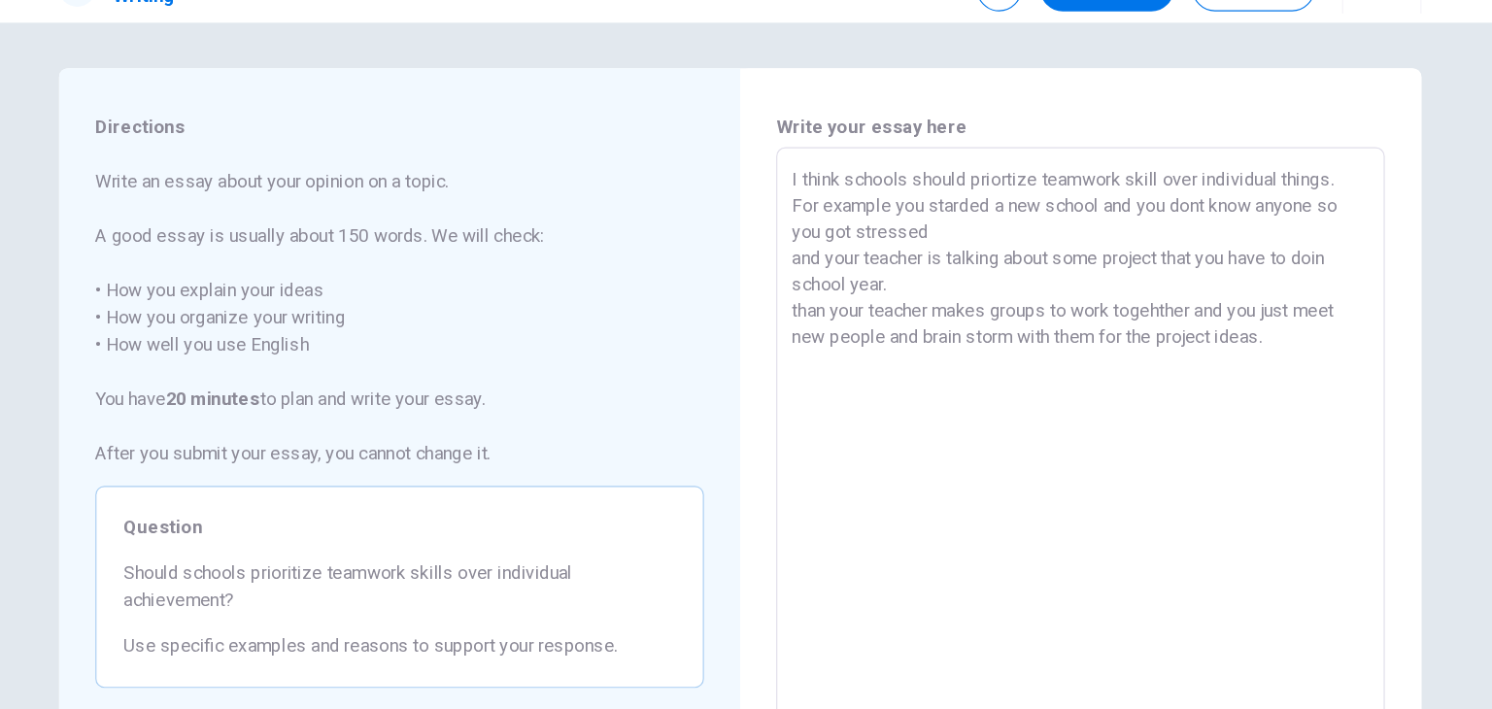
click at [1261, 293] on textarea "I think schools should priortize teamwork skill over individual things. For exa…" at bounding box center [1038, 438] width 494 height 505
click at [1217, 328] on textarea "I think schools should priortize teamwork skill over individual things. For exa…" at bounding box center [1038, 438] width 494 height 505
click at [1224, 331] on textarea "I think schools should priortize teamwork skill over individual things. For exa…" at bounding box center [1038, 438] width 494 height 505
click at [1176, 362] on textarea "I think schools should priortize teamwork skill over individual things. For exa…" at bounding box center [1038, 438] width 494 height 505
click at [867, 356] on textarea "I think schools should priortize teamwork skill over individual things. For exa…" at bounding box center [1038, 438] width 494 height 505
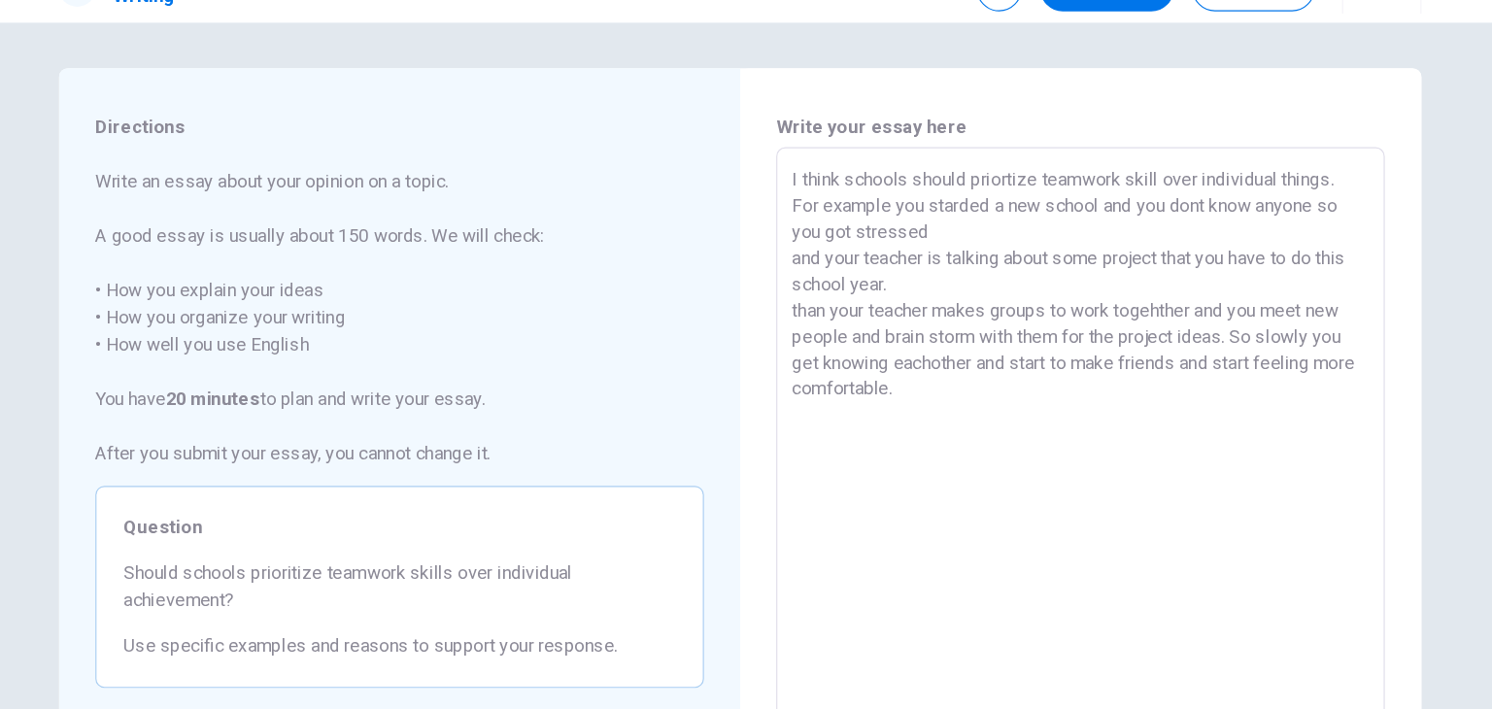
click at [952, 423] on textarea "I think schools should priortize teamwork skill over individual things. For exa…" at bounding box center [1038, 438] width 494 height 505
click at [957, 410] on textarea "I think schools should priortize teamwork skill over individual things. For exa…" at bounding box center [1038, 438] width 494 height 505
click at [956, 401] on textarea "I think schools should priortize teamwork skill over individual things. For exa…" at bounding box center [1038, 438] width 494 height 505
click at [908, 266] on textarea "I think schools should priortize teamwork skill over individual things. For exa…" at bounding box center [1038, 438] width 494 height 505
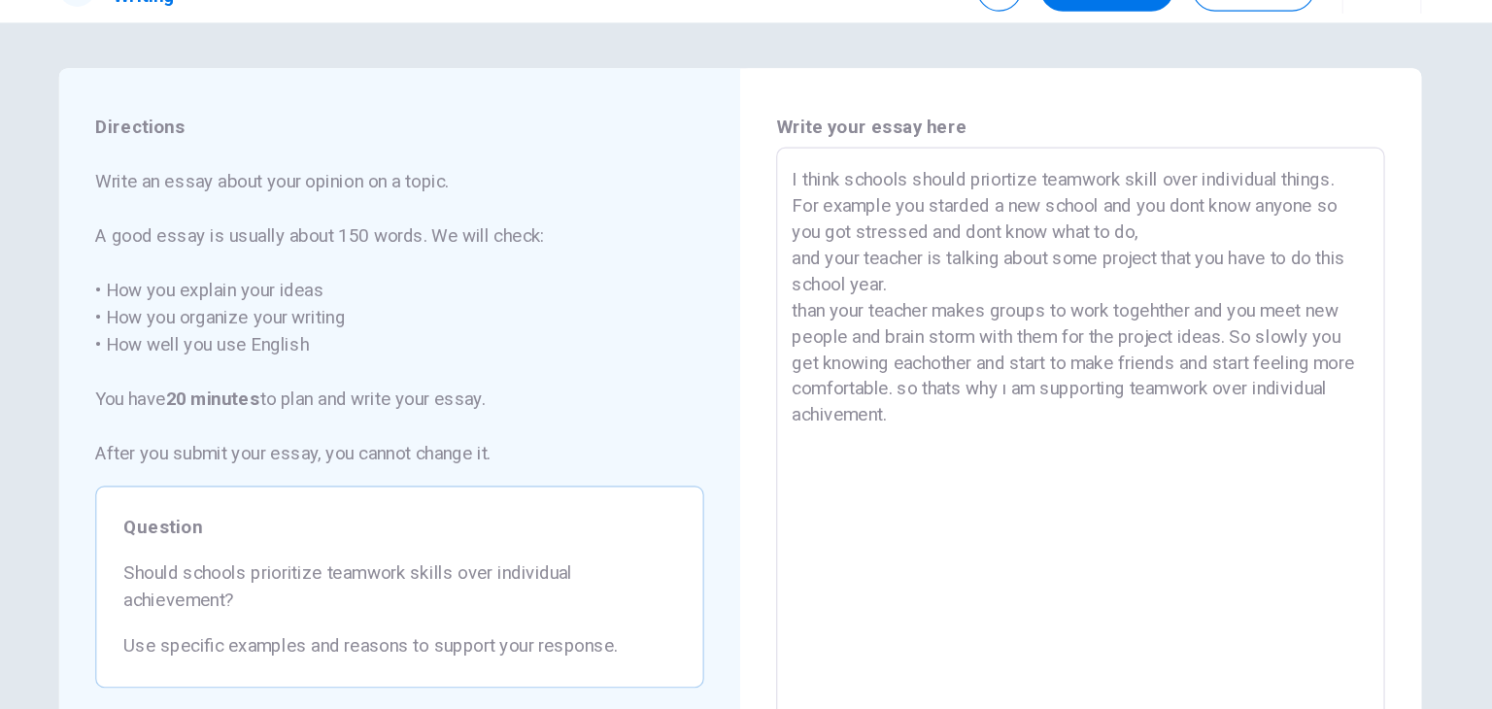
click at [951, 437] on textarea "I think schools should priortize teamwork skill over individual things. For exa…" at bounding box center [1038, 438] width 494 height 505
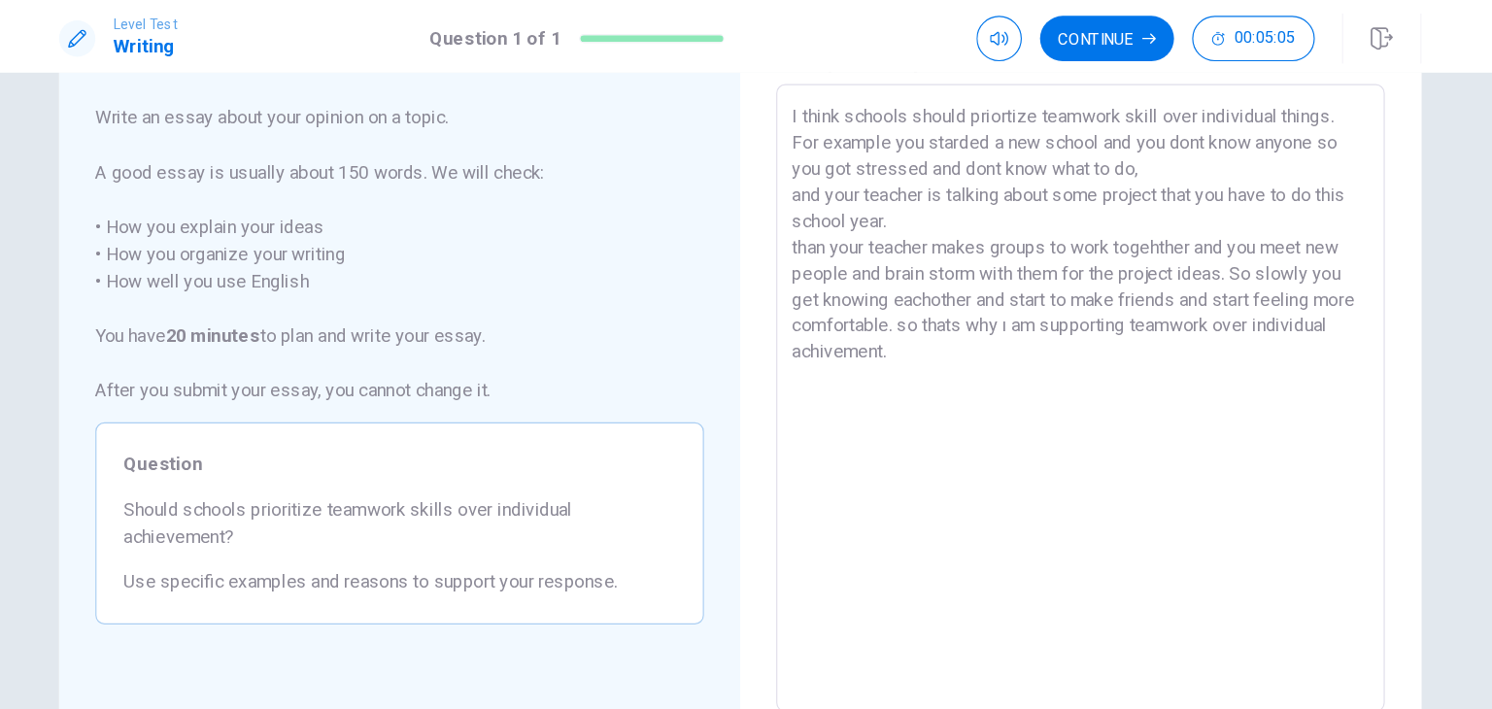
scroll to position [114, 0]
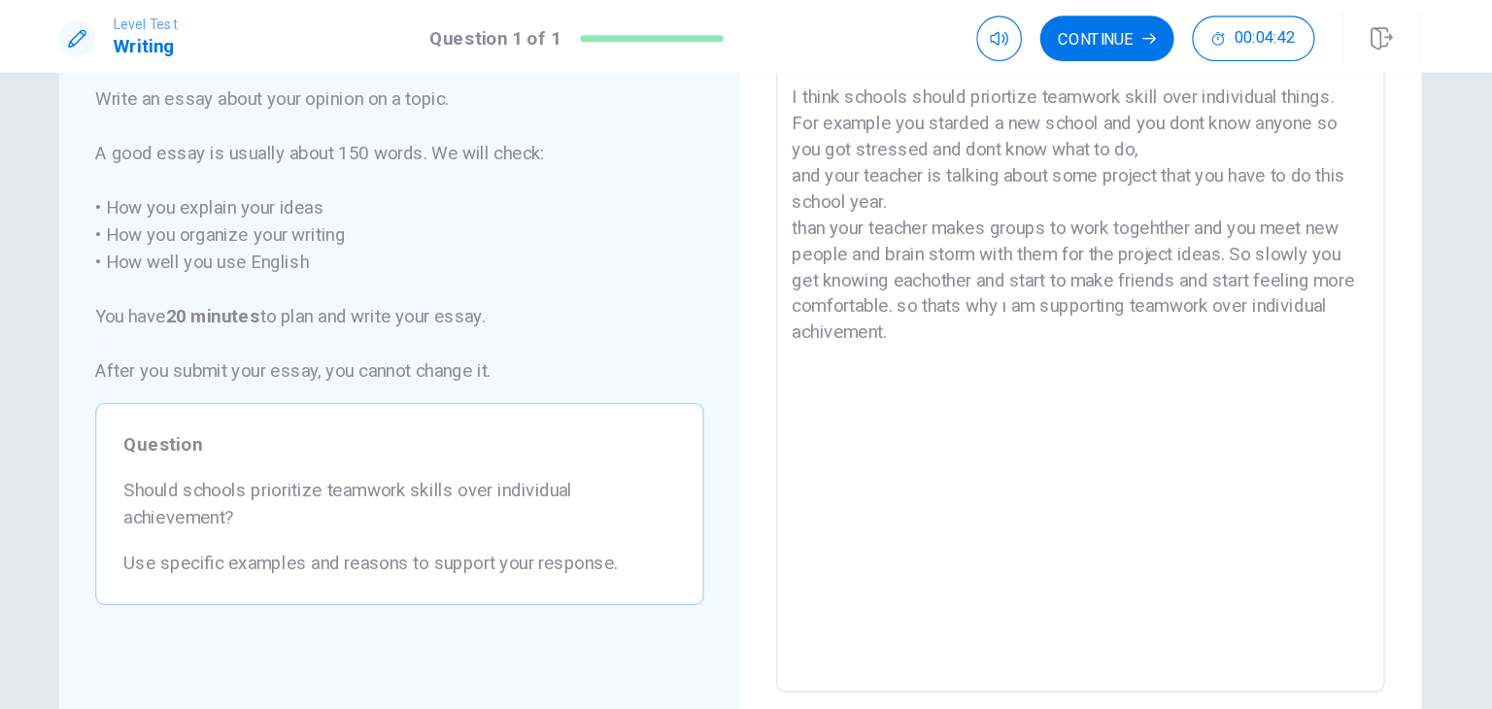
click at [1021, 314] on textarea "I think schools should priortize teamwork skill over individual things. For exa…" at bounding box center [1038, 324] width 494 height 505
click at [976, 313] on textarea "I think schools should priortize teamwork skill over individual things. For exa…" at bounding box center [1038, 324] width 494 height 505
click at [1091, 344] on textarea "I think schools should priortize teamwork skill over individual things. For exa…" at bounding box center [1038, 324] width 494 height 505
click at [1109, 331] on textarea "I think schools should priortize teamwork skill over individual things. For exa…" at bounding box center [1038, 324] width 494 height 505
drag, startPoint x: 1388, startPoint y: 97, endPoint x: 1383, endPoint y: 252, distance: 154.6
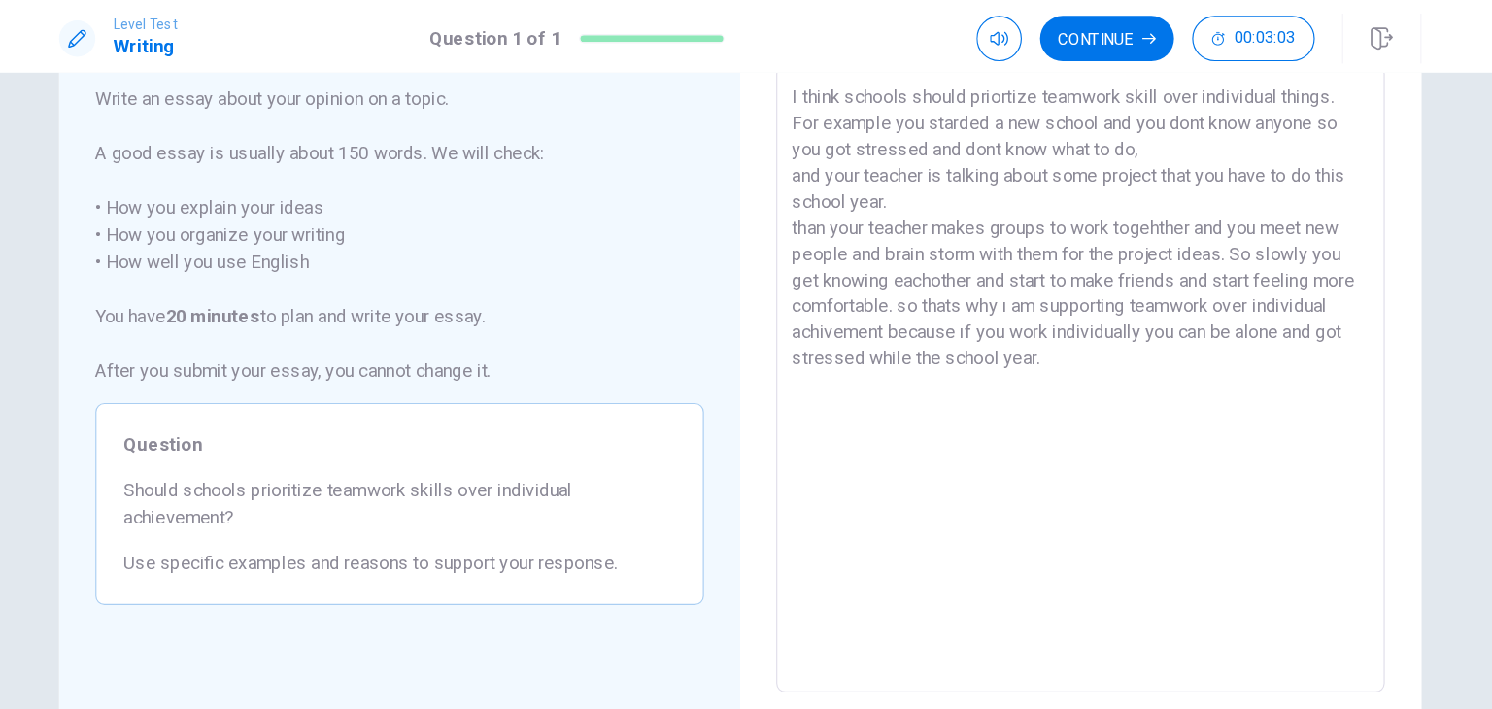
click at [1383, 252] on div "Directions Write an essay about your opinion on a topic. A good essay is usuall…" at bounding box center [746, 385] width 1492 height 647
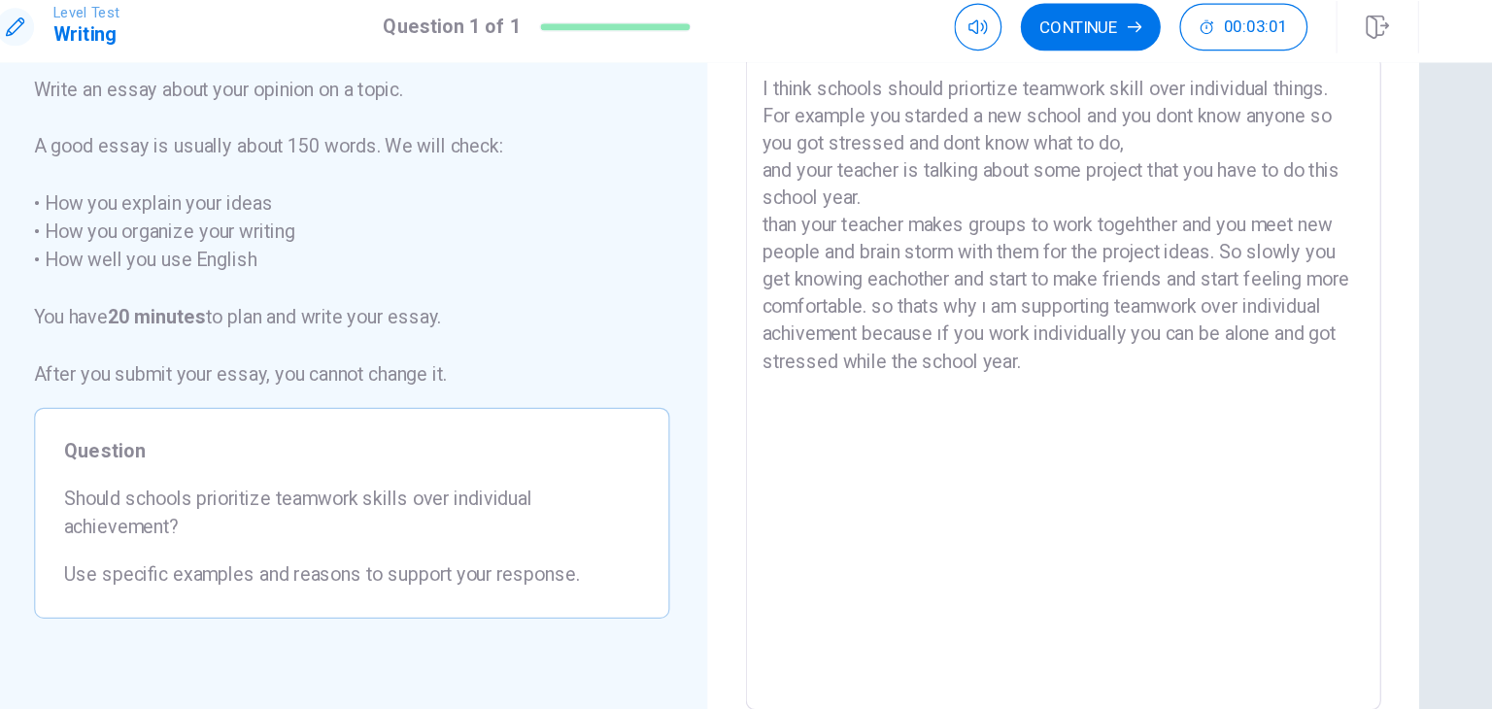
drag, startPoint x: 1387, startPoint y: 256, endPoint x: 1387, endPoint y: 422, distance: 165.2
click at [1387, 422] on div "Directions Write an essay about your opinion on a topic. A good essay is usuall…" at bounding box center [746, 385] width 1492 height 647
drag, startPoint x: 1387, startPoint y: 298, endPoint x: 1376, endPoint y: 424, distance: 125.9
click at [1376, 424] on div "Directions Write an essay about your opinion on a topic. A good essay is usuall…" at bounding box center [746, 385] width 1492 height 647
click at [1115, 335] on textarea "I think schools should priortize teamwork skill over individual things. For exa…" at bounding box center [1038, 324] width 494 height 505
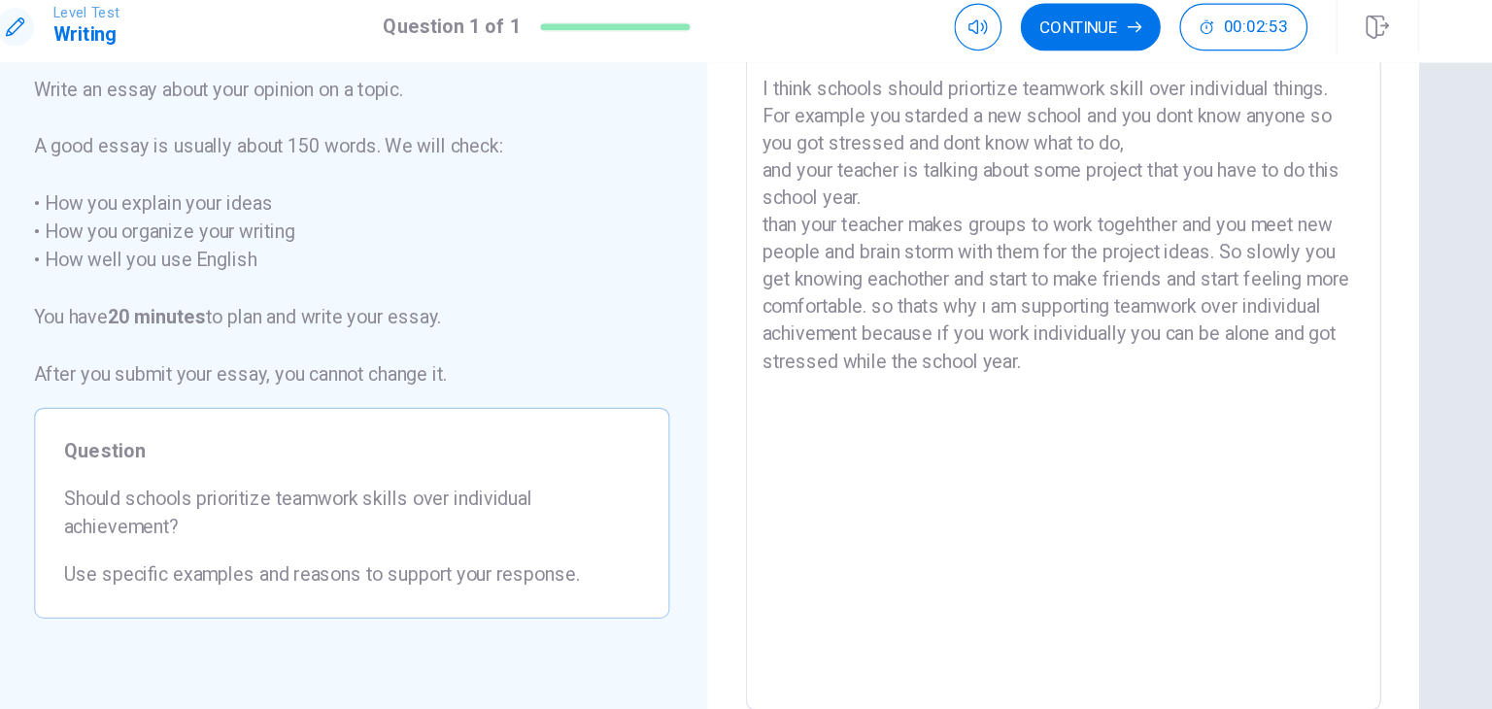
drag, startPoint x: 1295, startPoint y: 141, endPoint x: 1300, endPoint y: 279, distance: 138.0
click at [1300, 279] on div "Write your essay here I think schools should priortize teamwork skill over indi…" at bounding box center [1037, 324] width 583 height 675
drag, startPoint x: 1387, startPoint y: 260, endPoint x: 1387, endPoint y: 371, distance: 110.8
click at [1387, 371] on div "Directions Write an essay about your opinion on a topic. A good essay is usuall…" at bounding box center [746, 385] width 1492 height 647
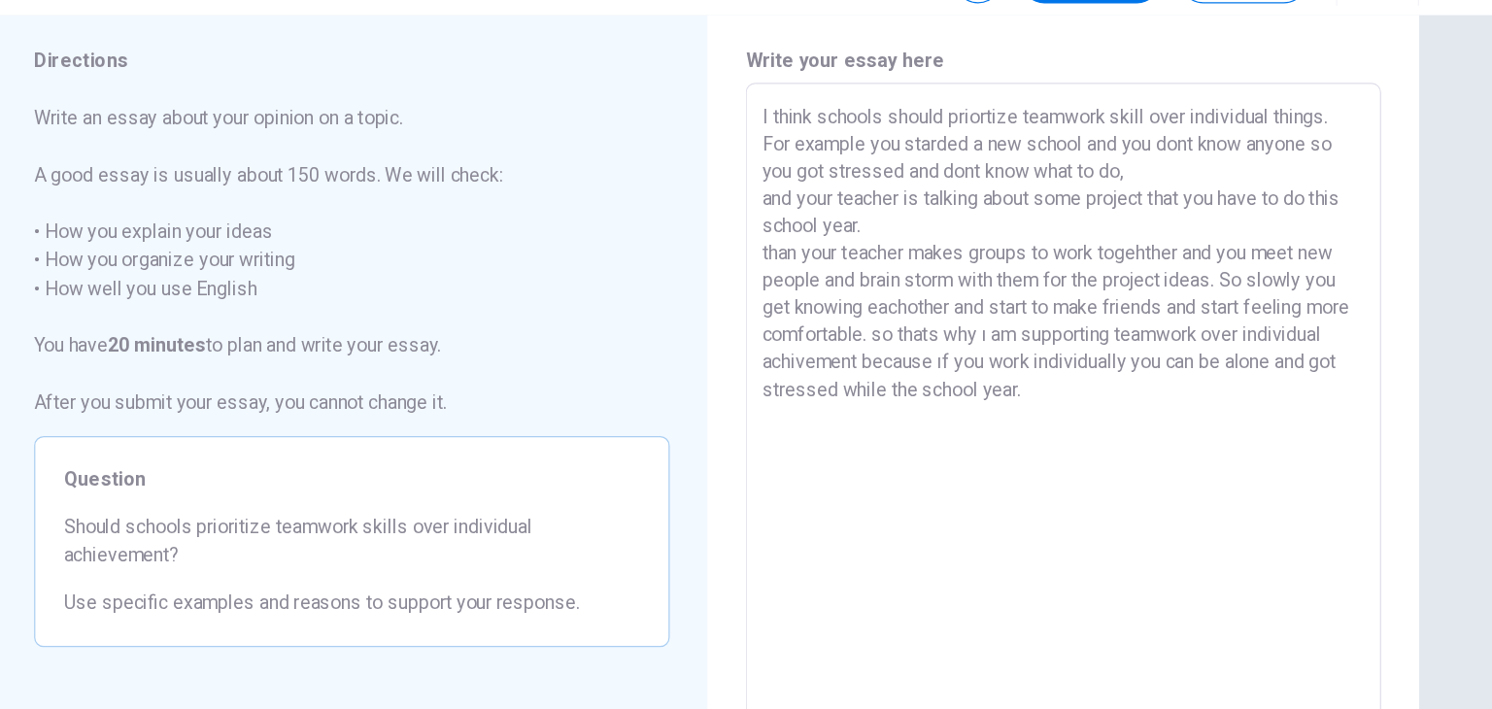
scroll to position [13, 0]
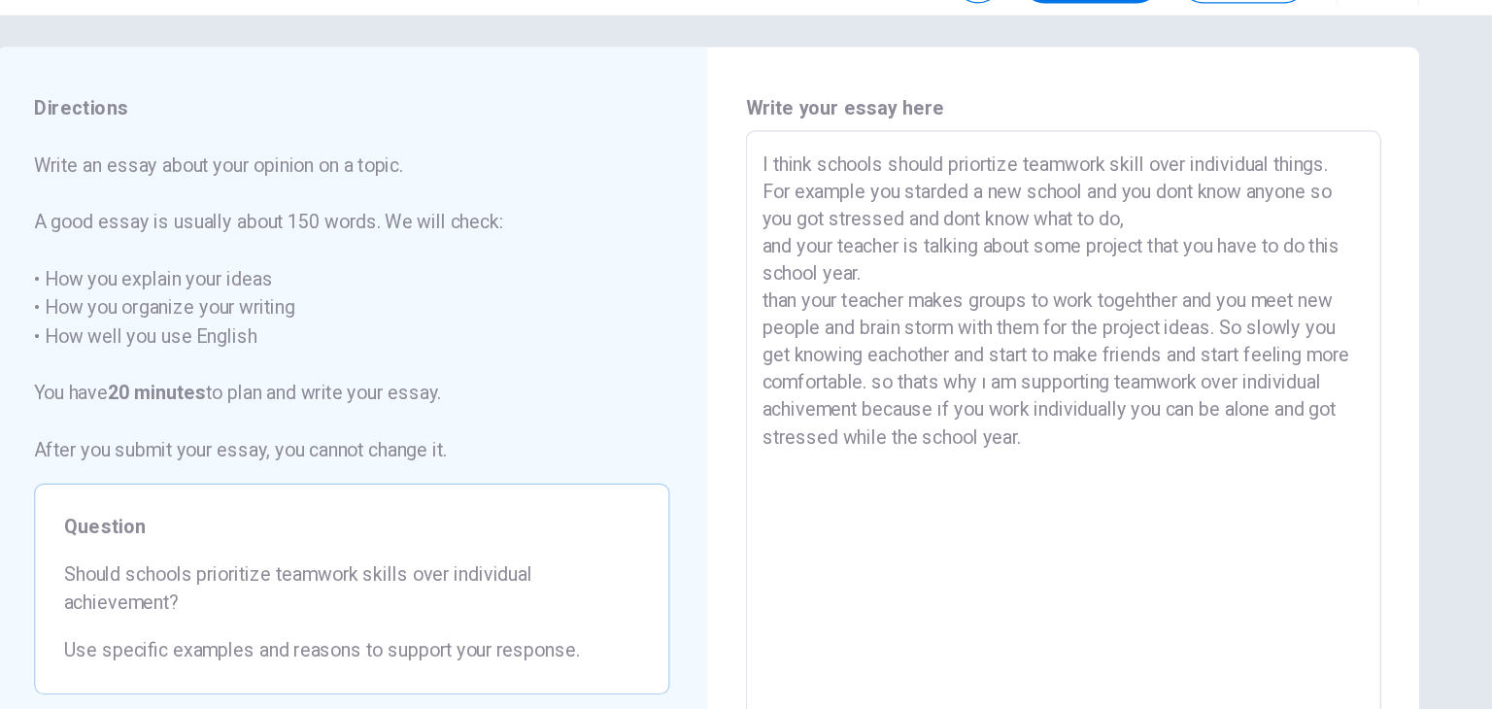
click at [1132, 431] on textarea "I think schools should priortize teamwork skill over individual things. For exa…" at bounding box center [1038, 425] width 494 height 505
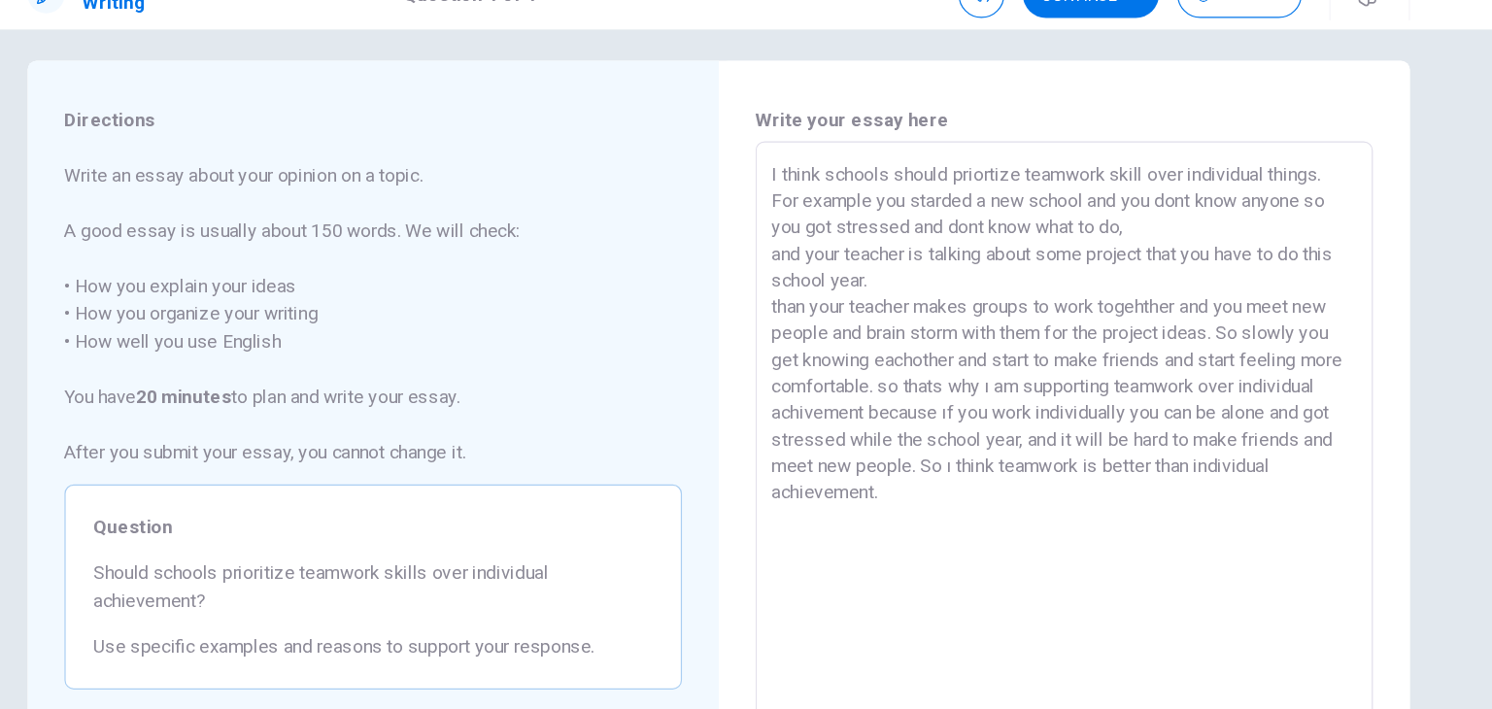
click at [1383, 407] on div "Directions Write an essay about your opinion on a topic. A good essay is usuall…" at bounding box center [746, 385] width 1492 height 647
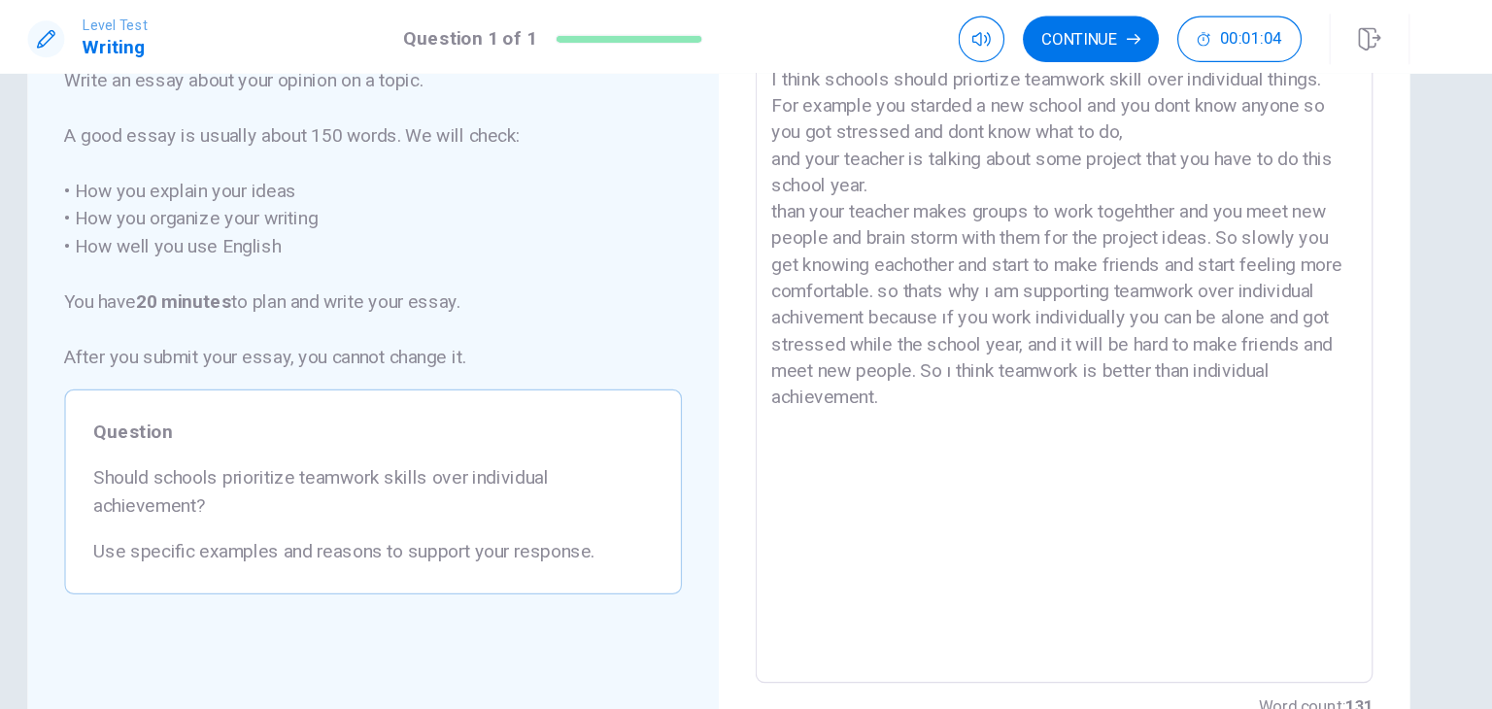
scroll to position [155, 0]
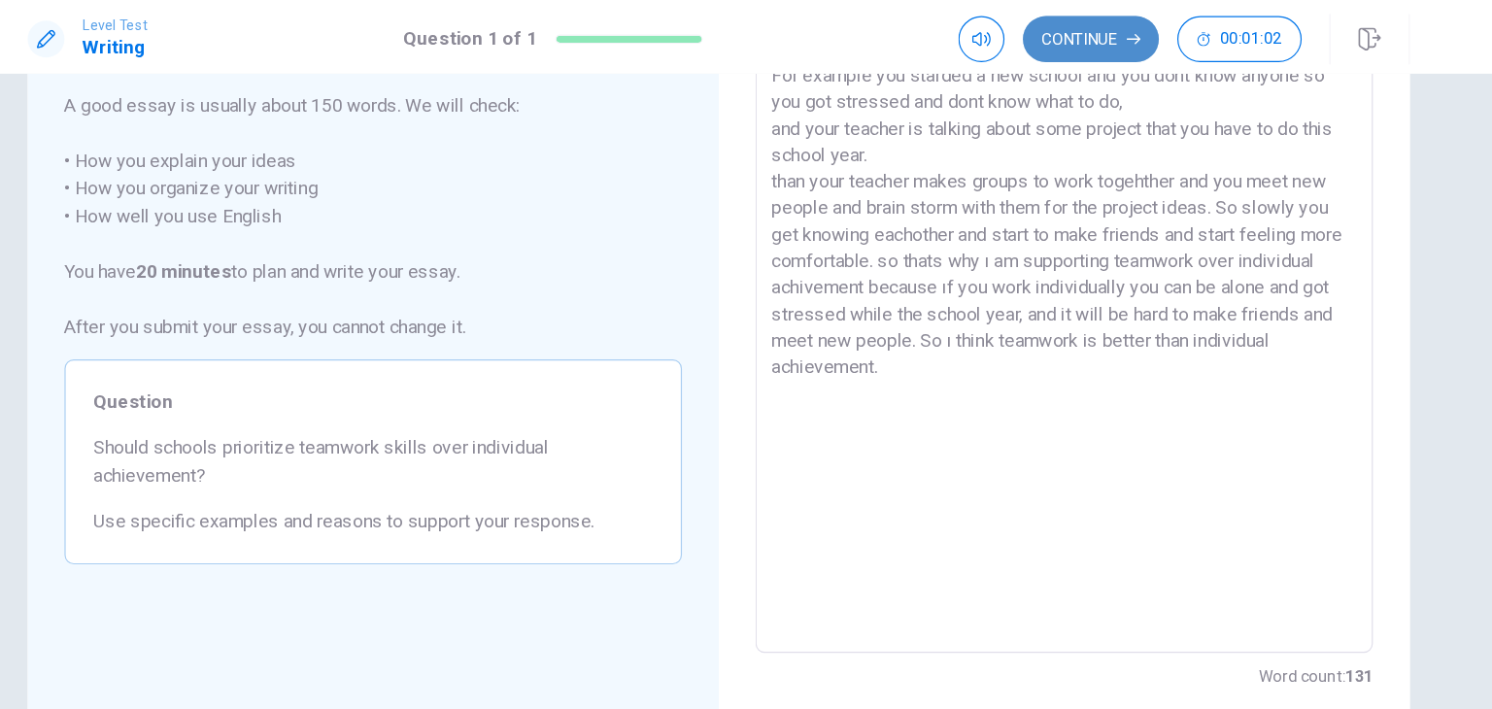
click at [1043, 25] on button "Continue" at bounding box center [1060, 33] width 115 height 39
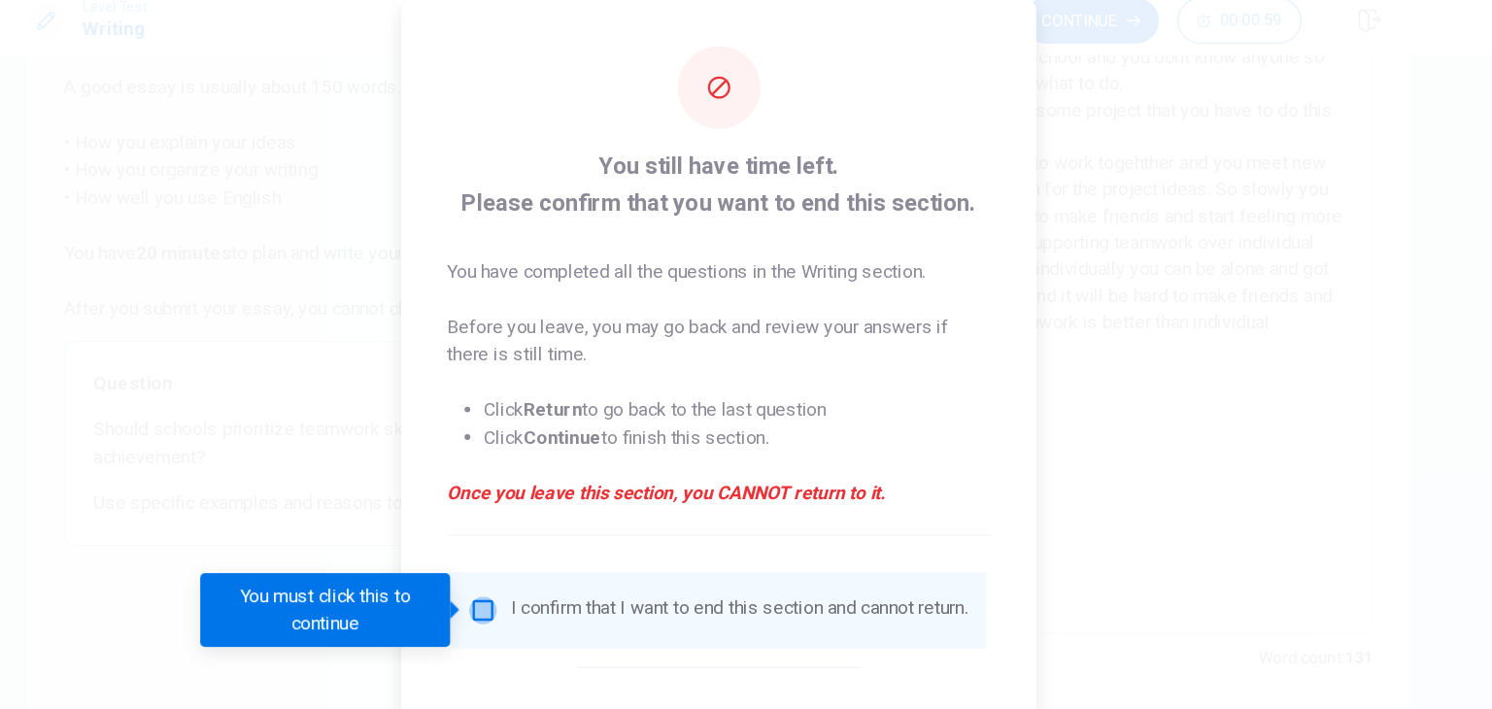
click at [547, 537] on input "You must click this to continue" at bounding box center [547, 530] width 23 height 23
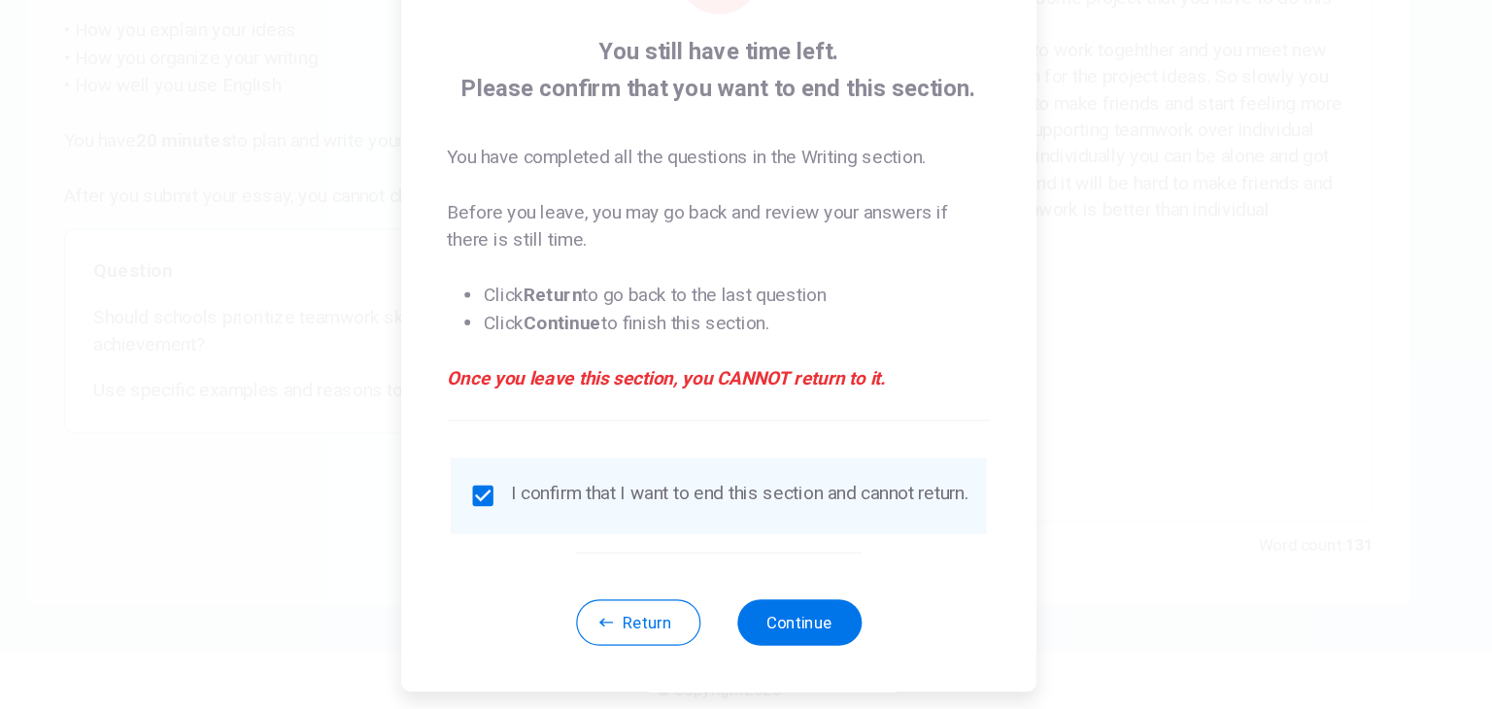
scroll to position [0, 0]
click at [808, 639] on button "Continue" at bounding box center [814, 635] width 105 height 39
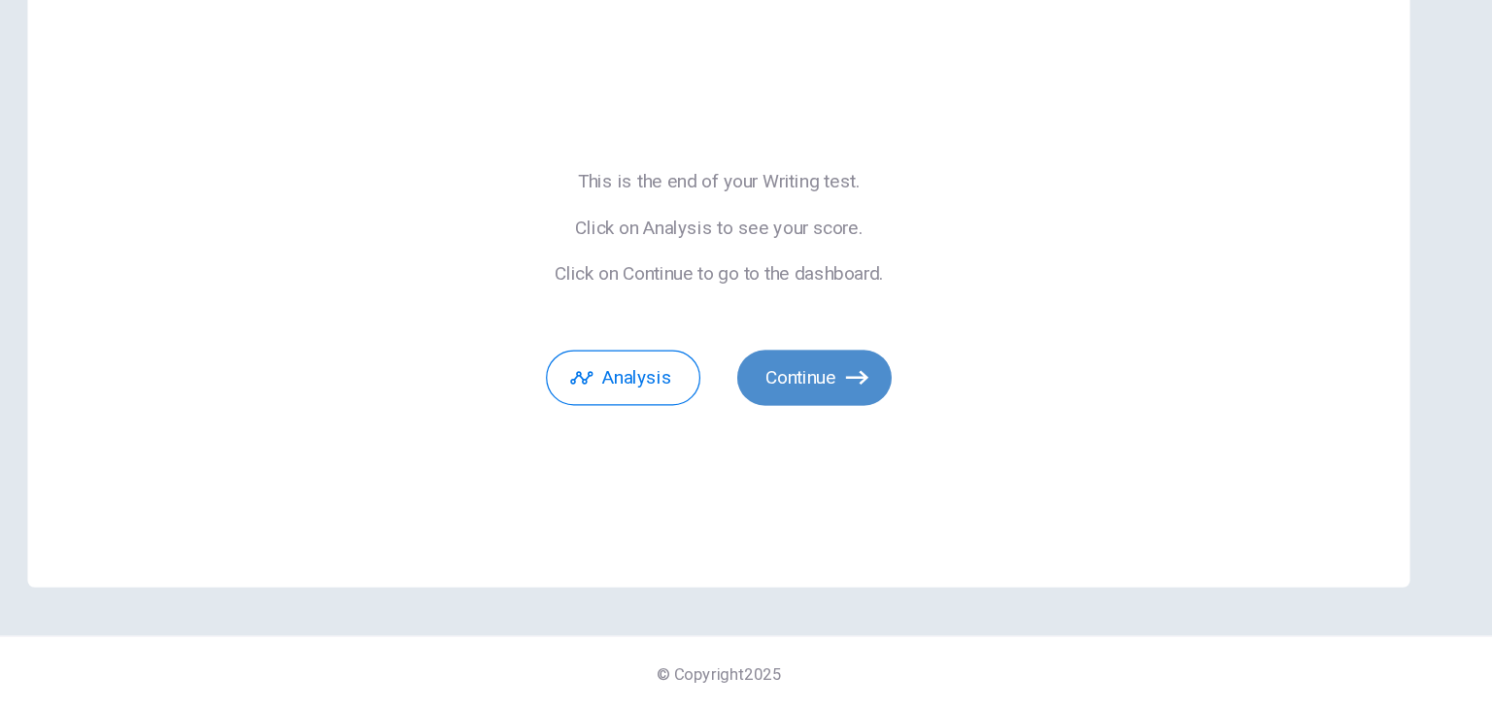
click at [865, 417] on button "Continue" at bounding box center [827, 429] width 130 height 47
